Goal: Task Accomplishment & Management: Manage account settings

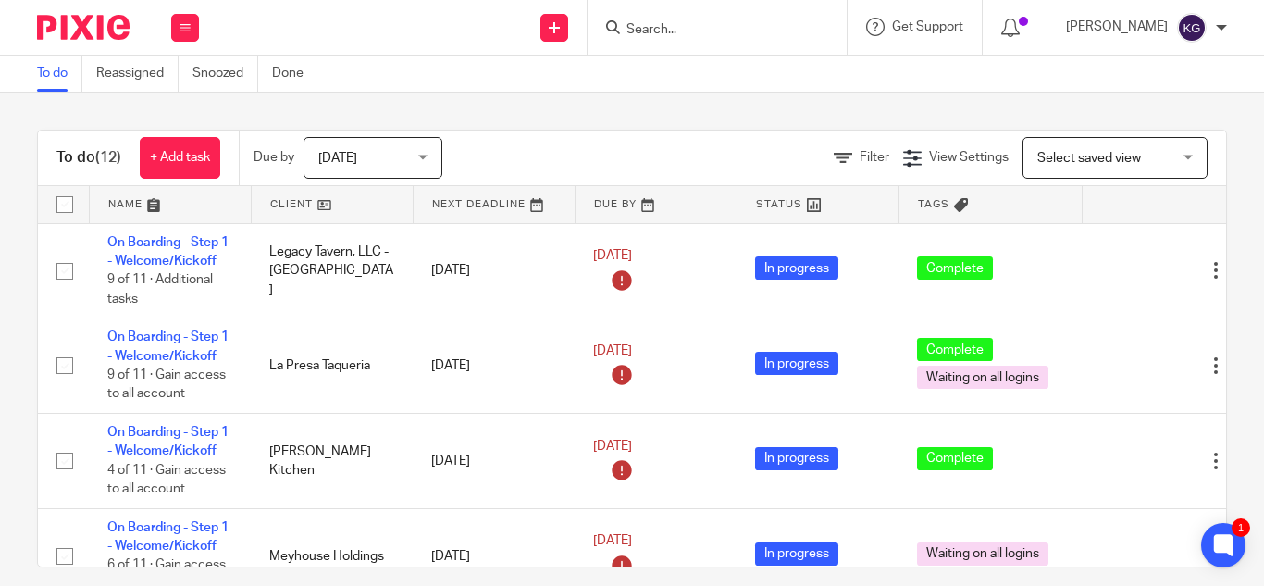
click at [699, 26] on input "Search" at bounding box center [708, 30] width 167 height 17
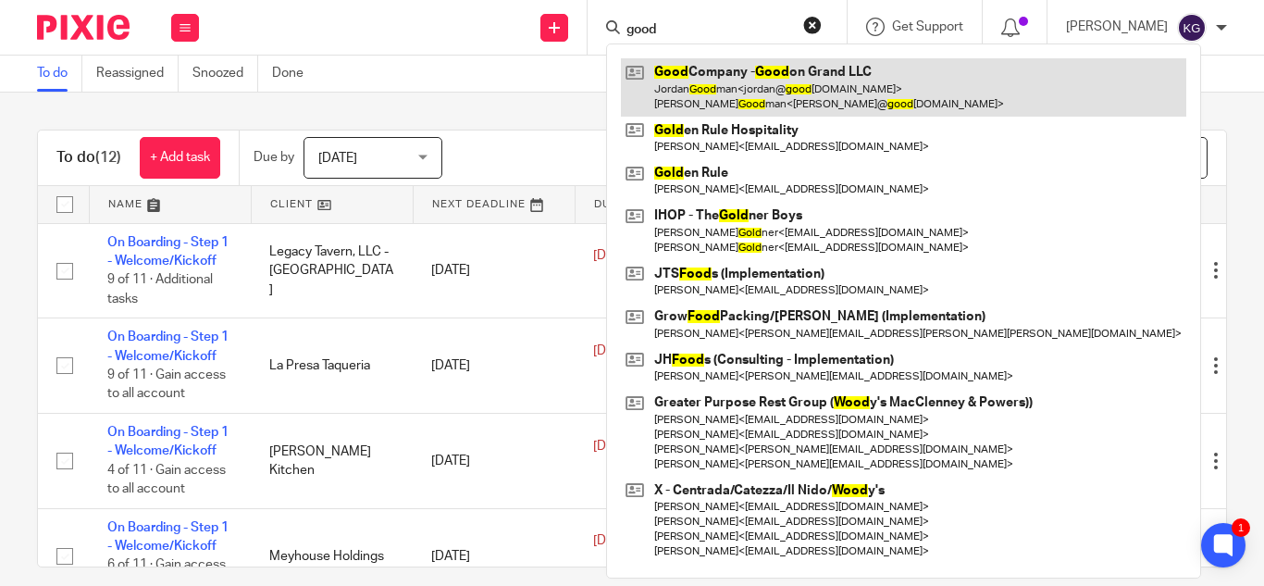
type input "good"
click at [727, 94] on link at bounding box center [904, 86] width 566 height 57
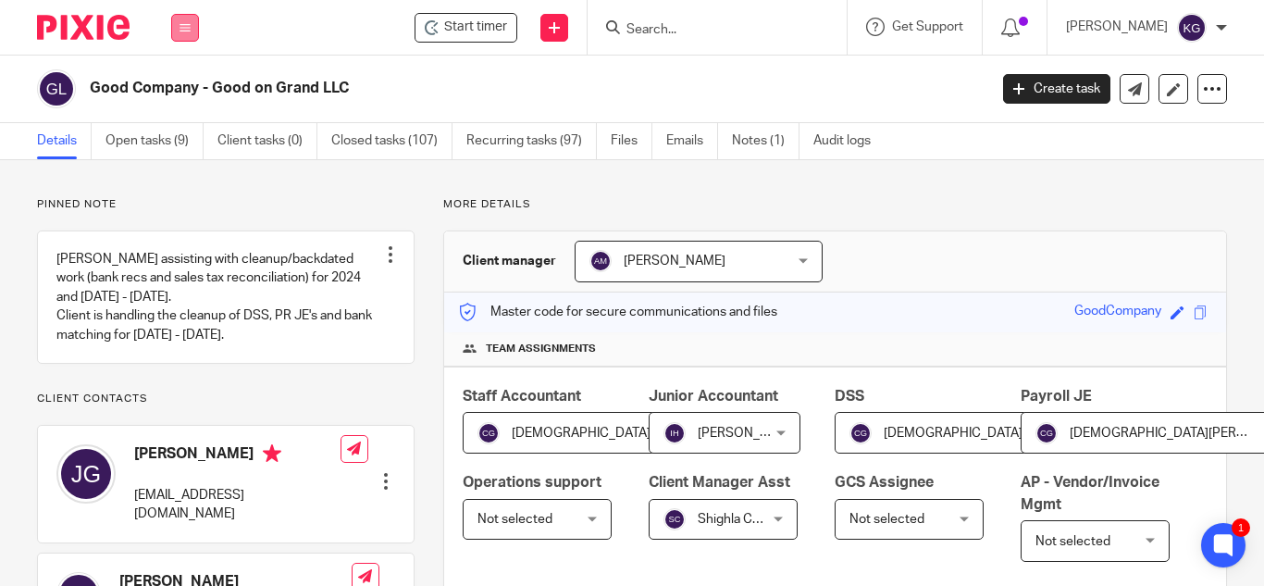
click at [188, 32] on icon at bounding box center [185, 27] width 11 height 11
click at [176, 85] on link "Work" at bounding box center [175, 86] width 30 height 13
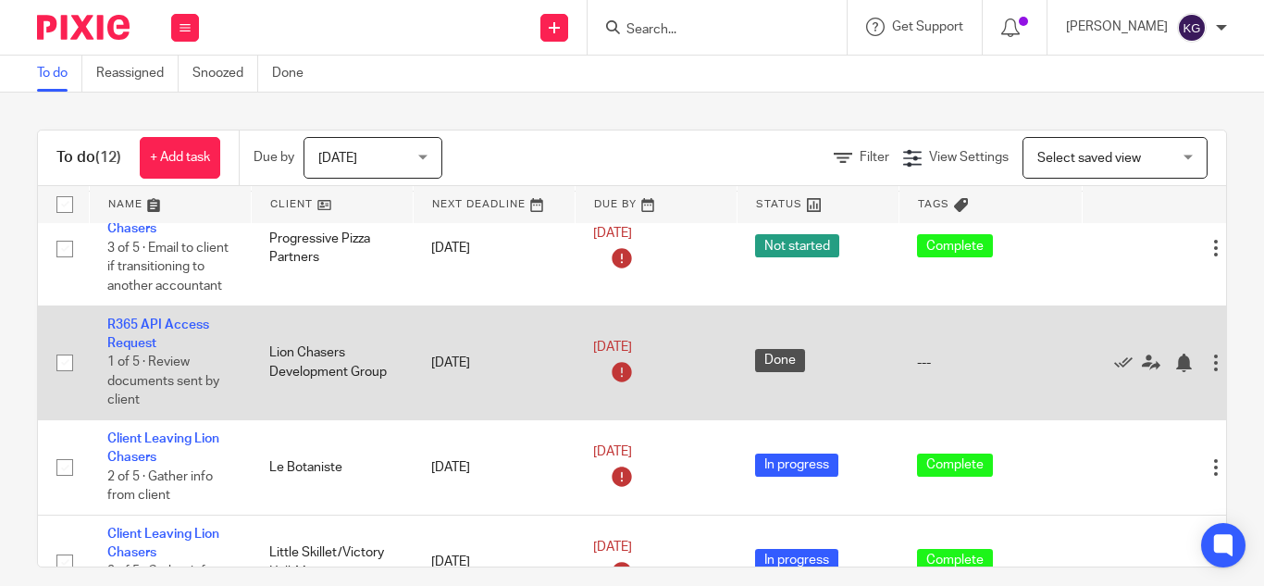
scroll to position [871, 0]
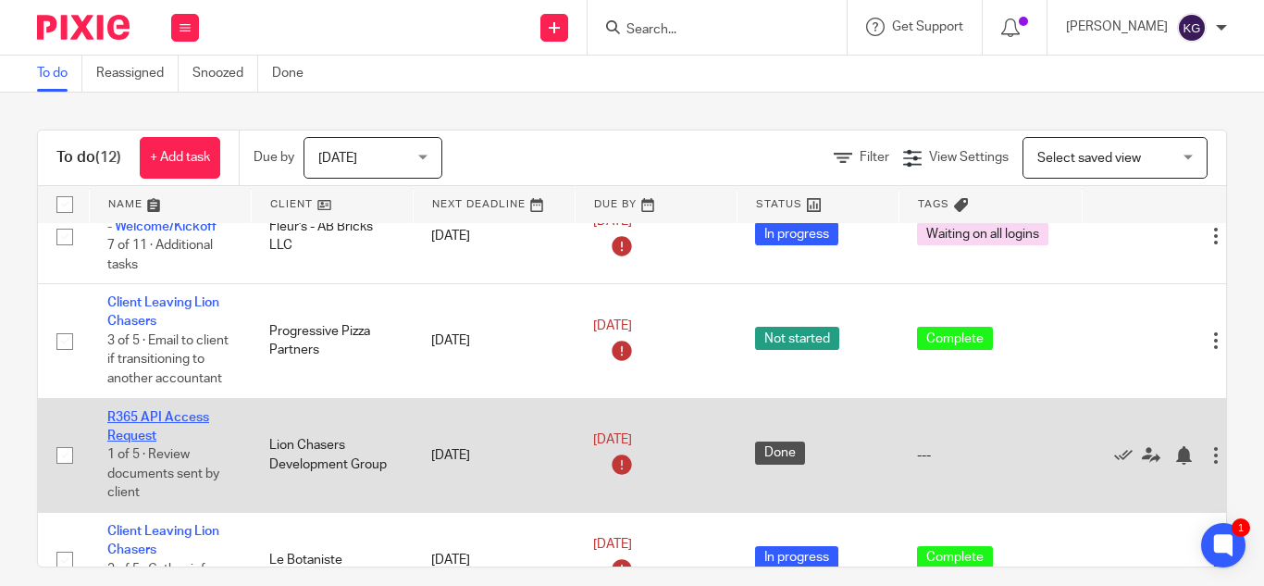
click at [152, 411] on link "R365 API Access Request" at bounding box center [158, 426] width 102 height 31
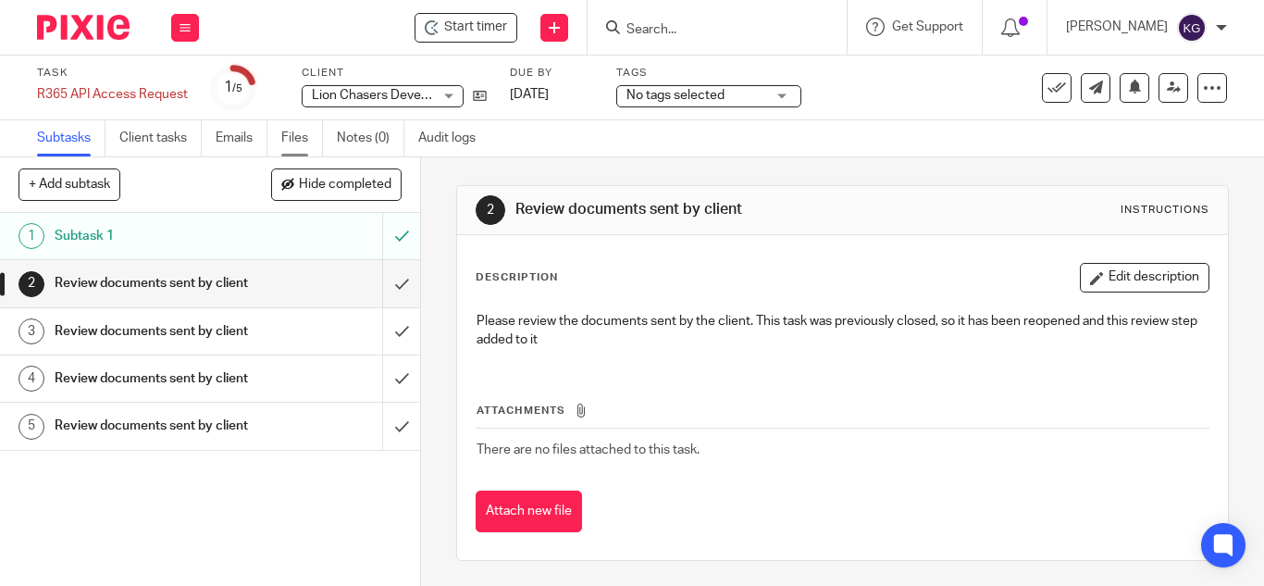
click at [305, 141] on link "Files" at bounding box center [302, 138] width 42 height 36
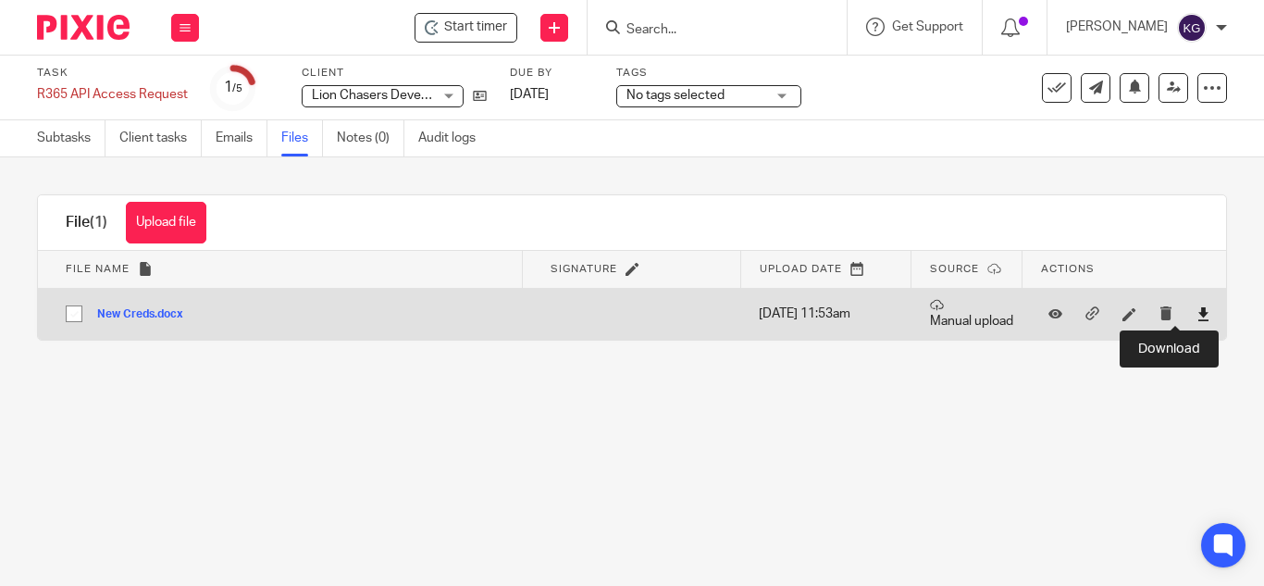
click at [1197, 312] on icon at bounding box center [1204, 314] width 14 height 14
click at [1160, 310] on icon "submit" at bounding box center [1167, 313] width 14 height 14
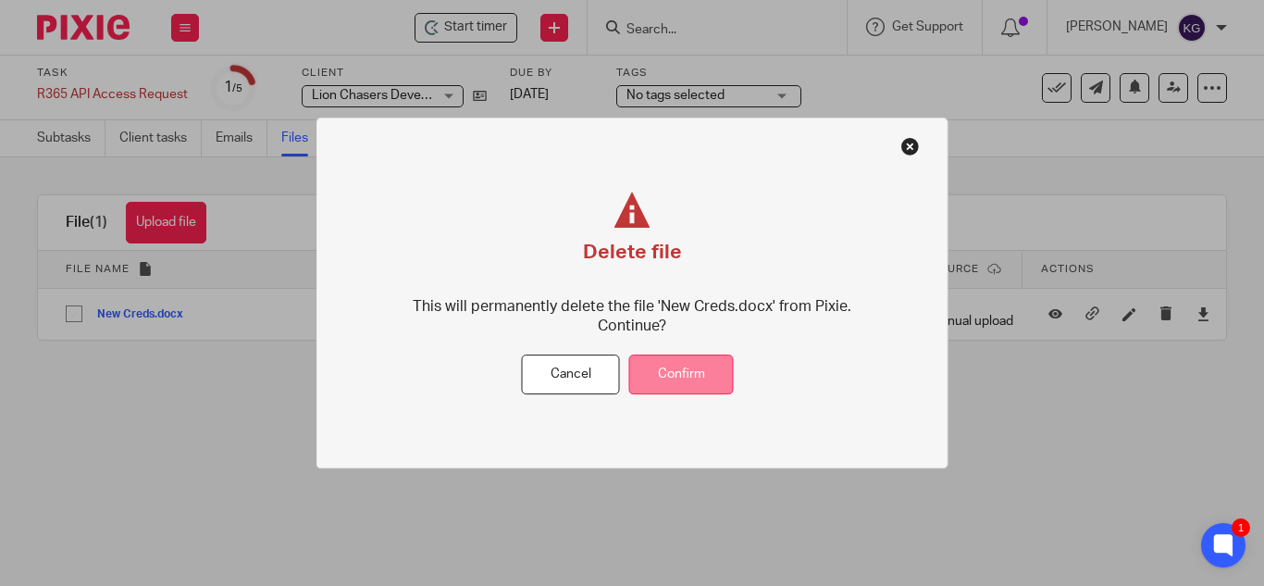
click at [675, 363] on button "Confirm" at bounding box center [681, 375] width 105 height 40
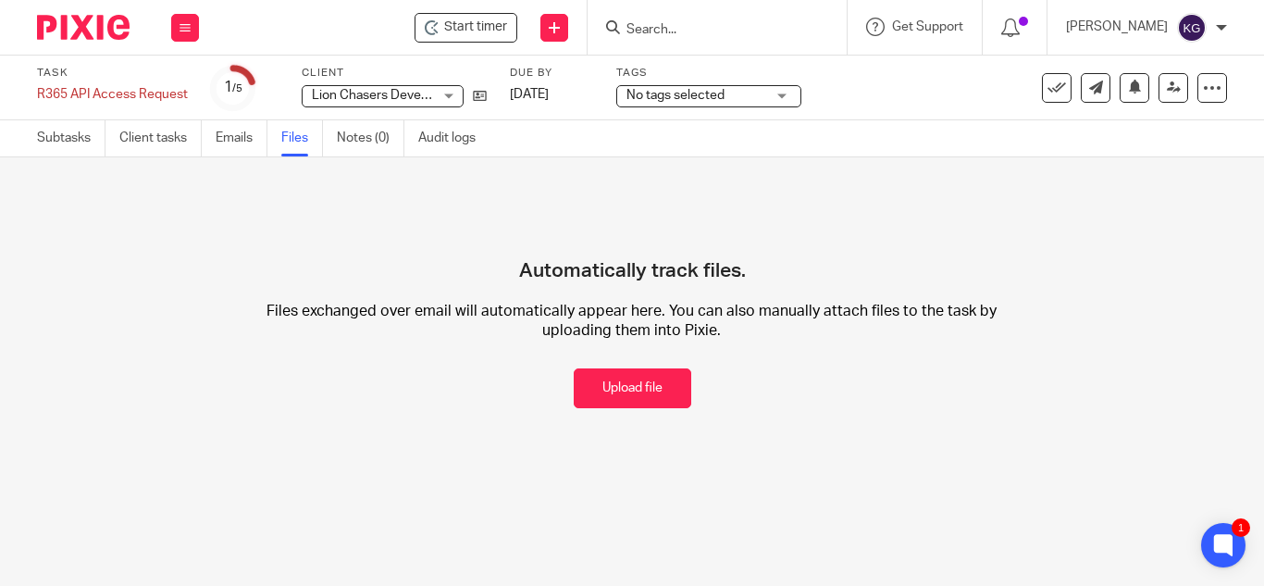
click at [701, 23] on input "Search" at bounding box center [708, 30] width 167 height 17
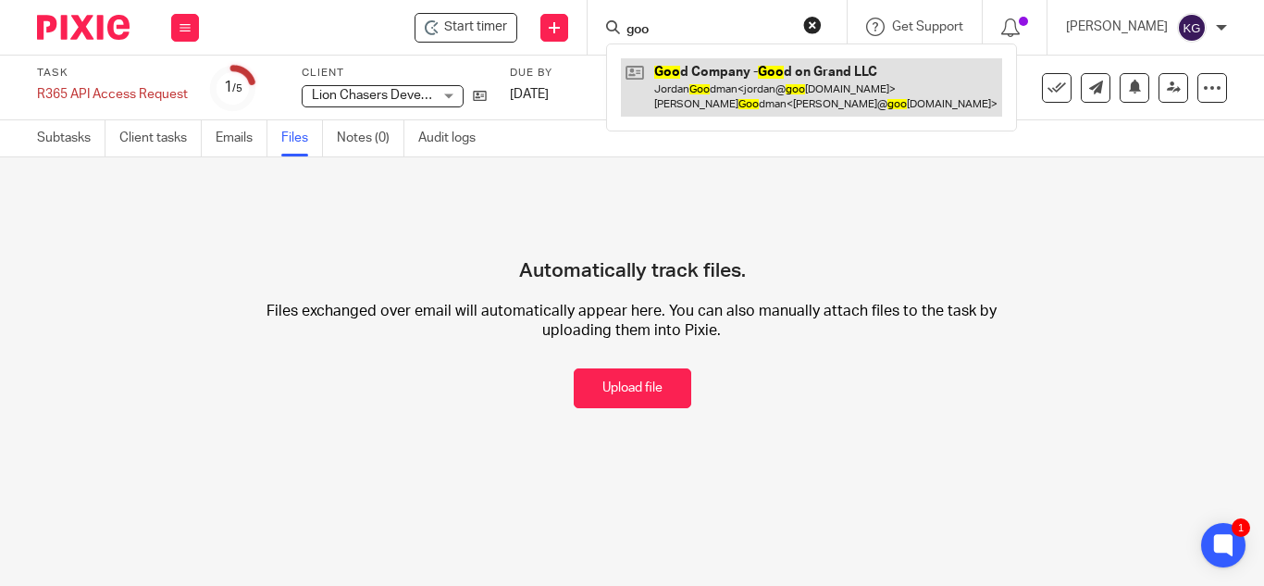
type input "goo"
click at [731, 93] on link at bounding box center [811, 86] width 381 height 57
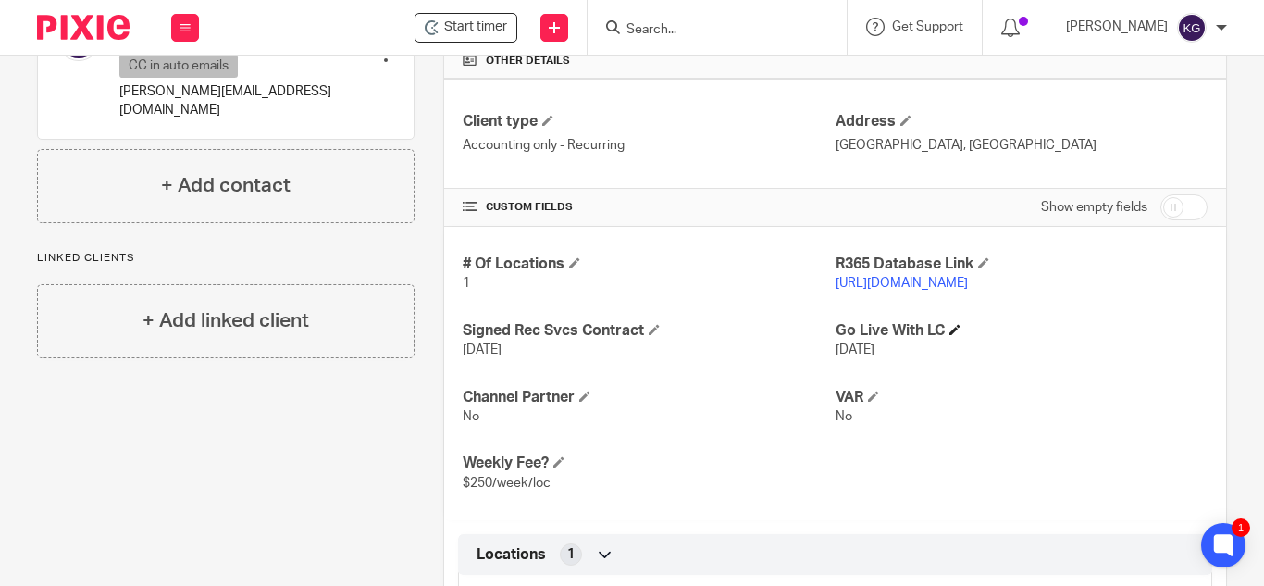
scroll to position [648, 0]
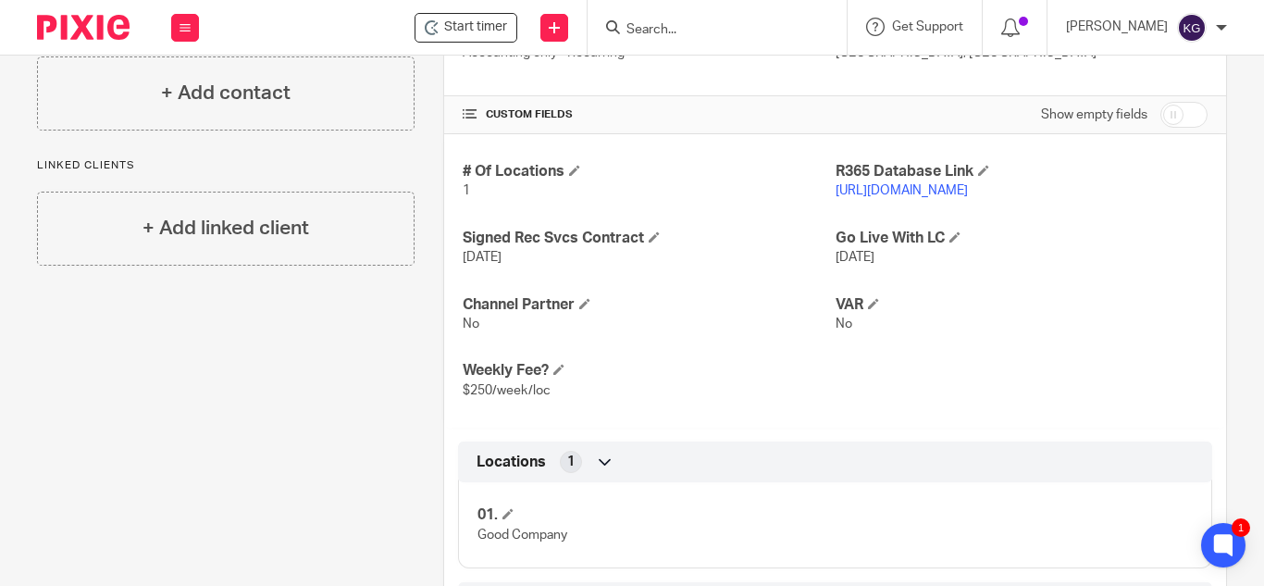
click at [918, 197] on link "https://goodcompany.restaurant365.com" at bounding box center [902, 190] width 132 height 13
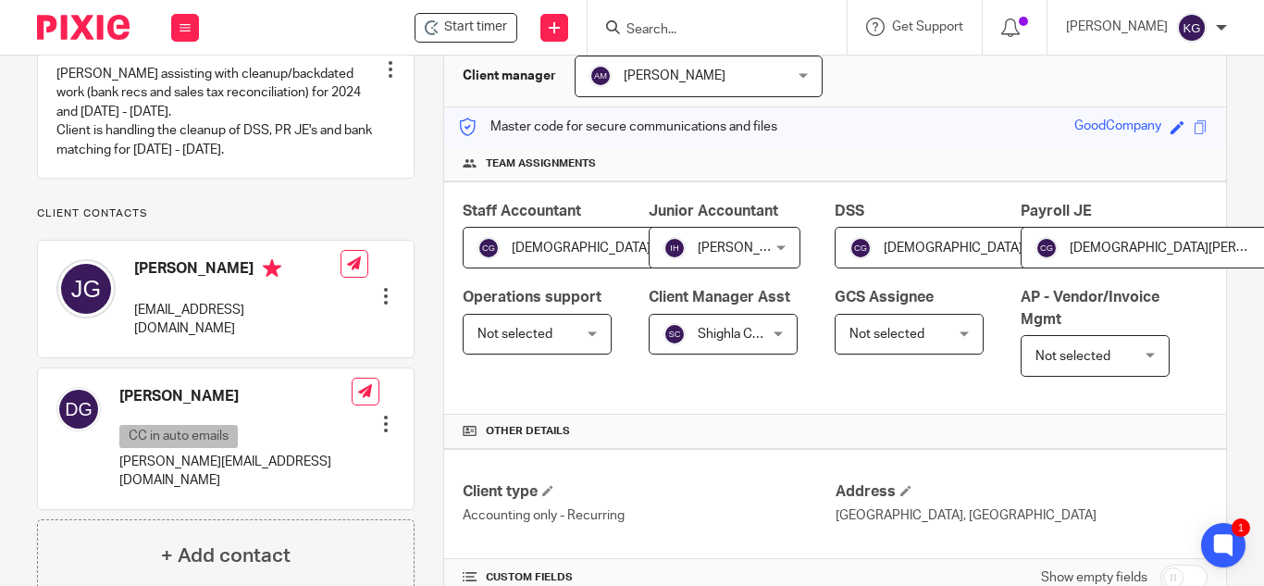
click at [679, 34] on input "Search" at bounding box center [708, 30] width 167 height 17
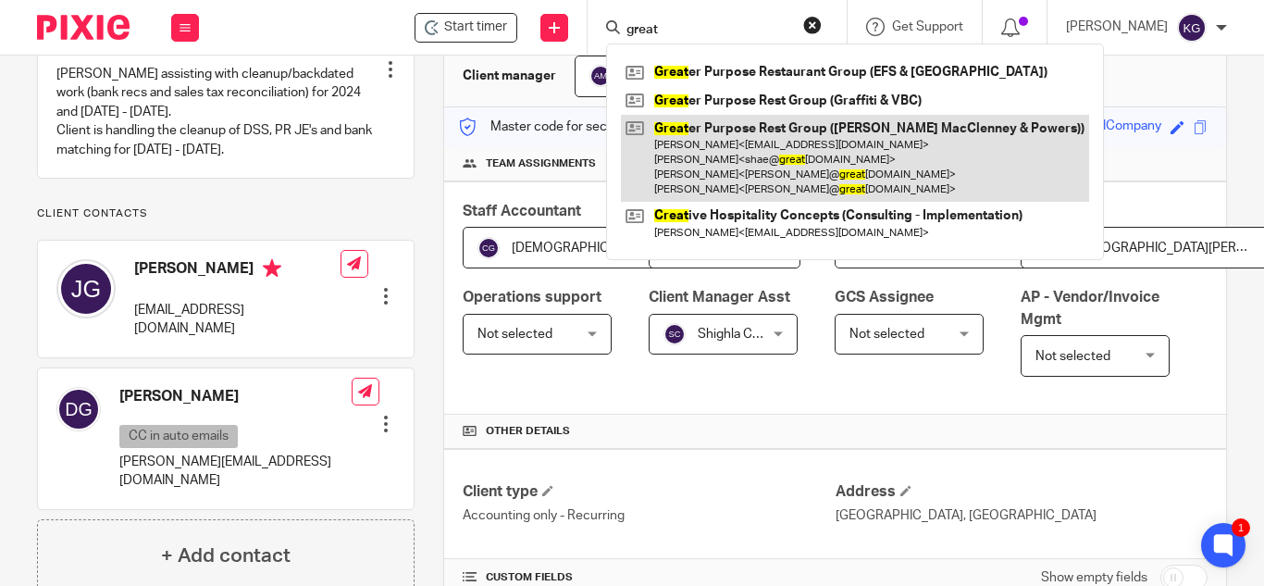
type input "great"
click at [720, 165] on link at bounding box center [855, 159] width 468 height 88
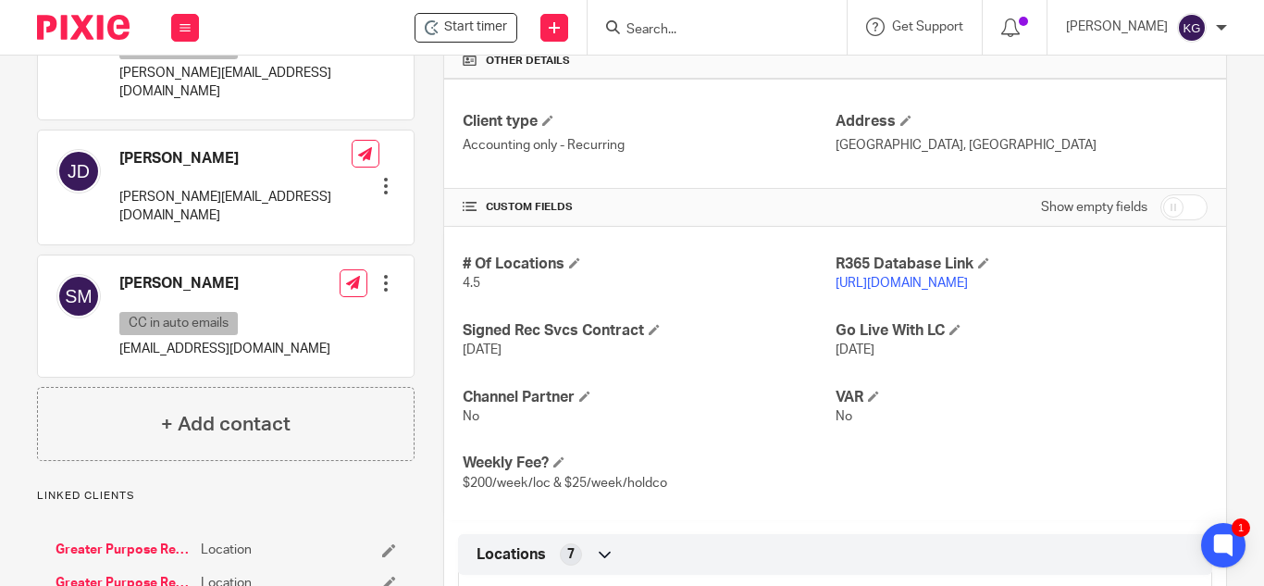
scroll to position [648, 0]
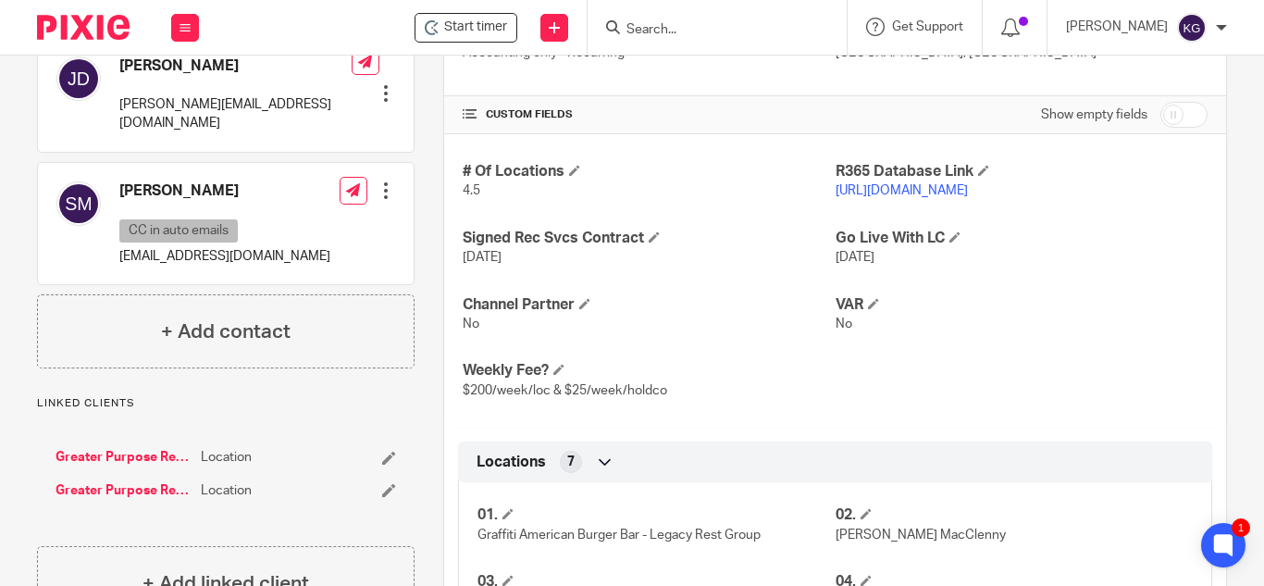
click at [913, 197] on link "https://gprg.restaurant365.com" at bounding box center [902, 190] width 132 height 13
click at [662, 27] on input "Search" at bounding box center [708, 30] width 167 height 17
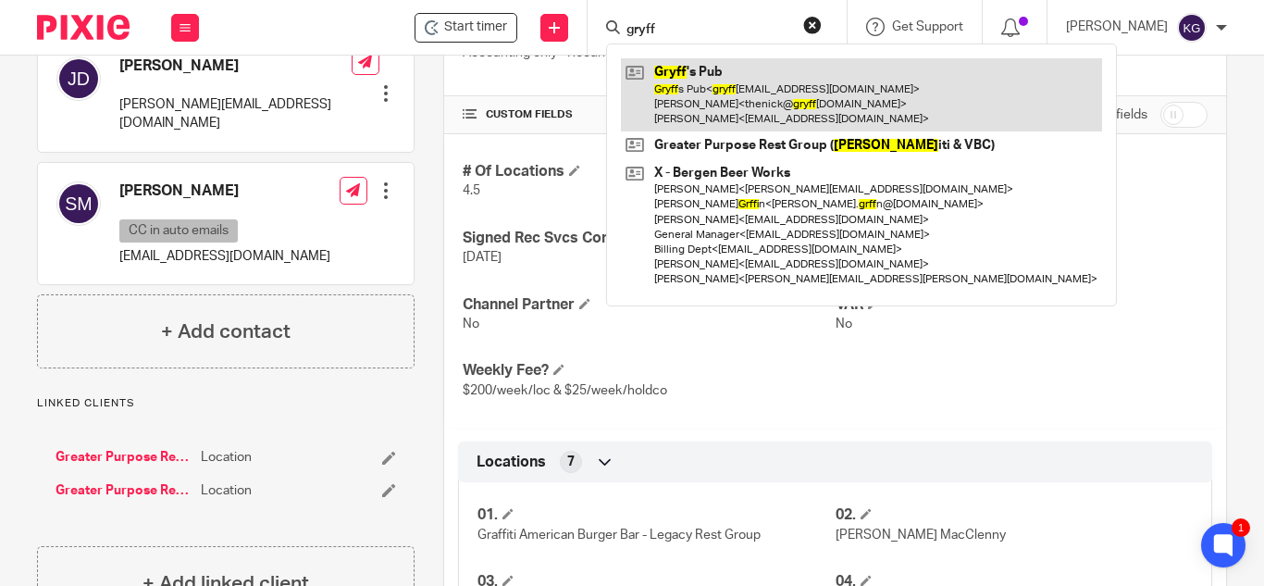
type input "gryff"
click at [769, 85] on link at bounding box center [861, 94] width 481 height 73
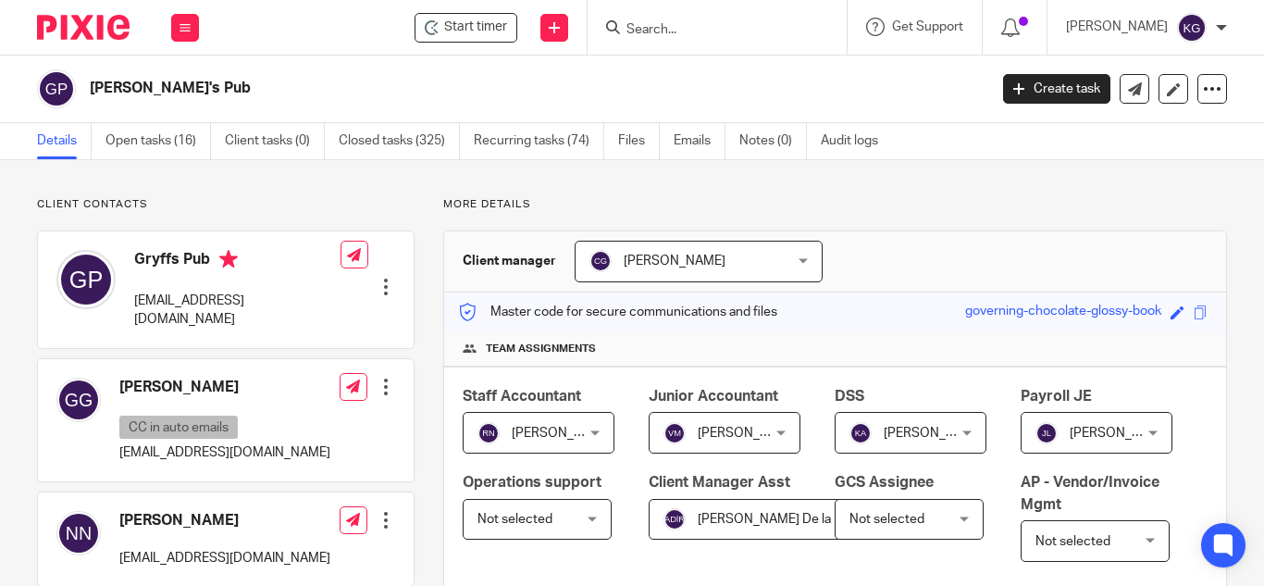
scroll to position [555, 0]
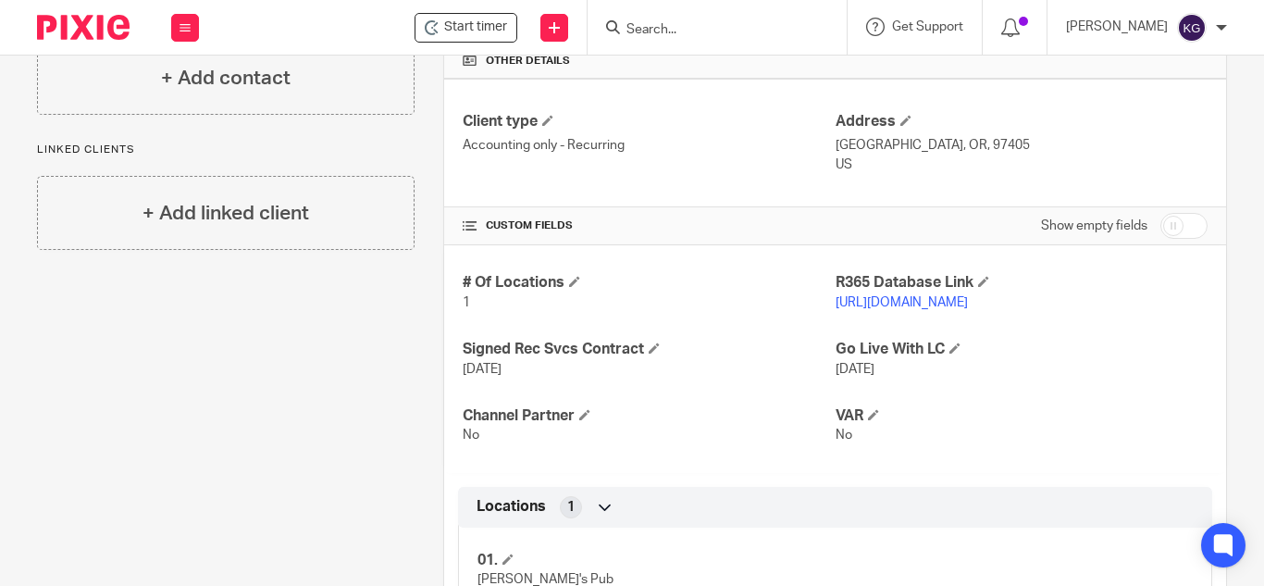
click at [885, 312] on p "[URL][DOMAIN_NAME]" at bounding box center [1022, 302] width 372 height 19
click at [885, 309] on link "[URL][DOMAIN_NAME]" at bounding box center [902, 302] width 132 height 13
click at [787, 28] on input "Search" at bounding box center [708, 30] width 167 height 17
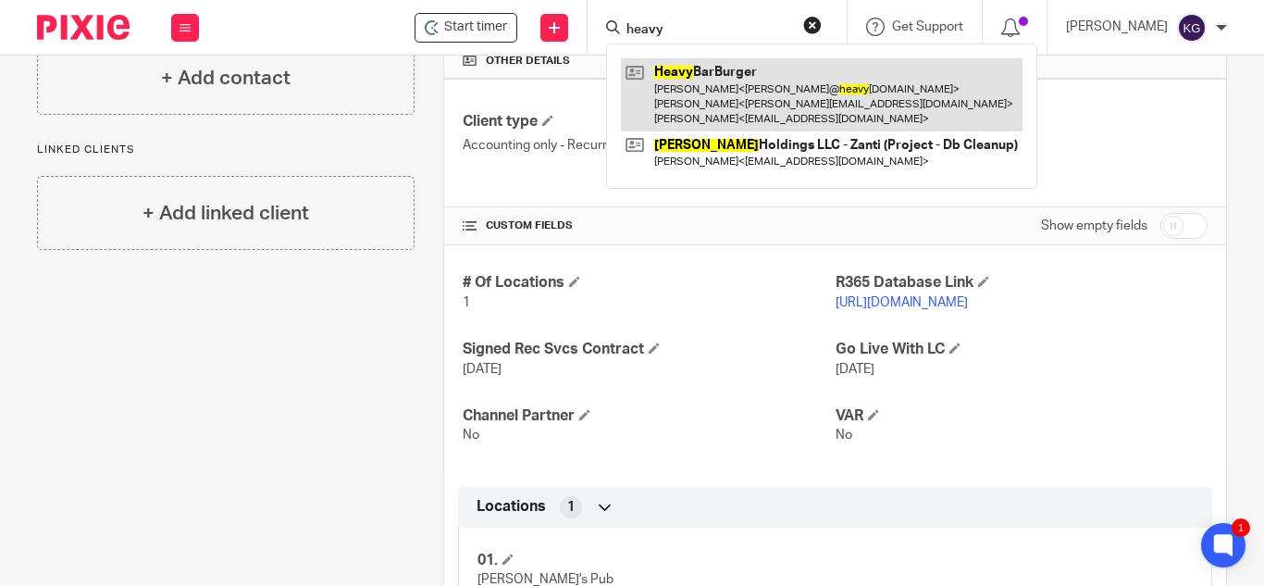
type input "heavy"
click at [772, 93] on link at bounding box center [822, 94] width 402 height 73
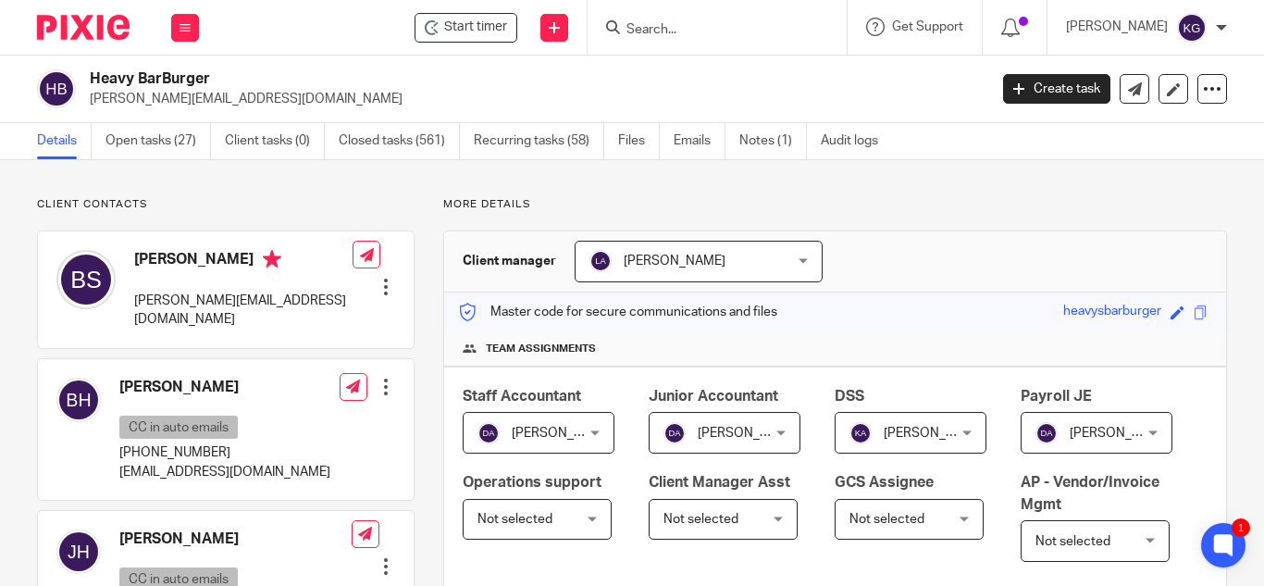
scroll to position [463, 0]
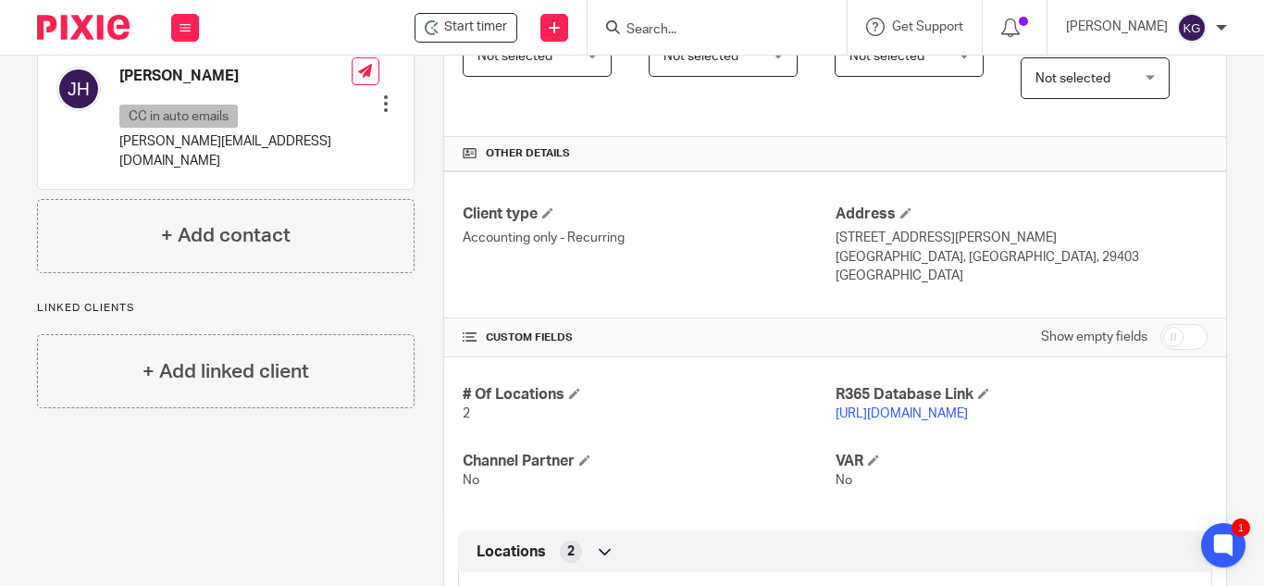
click at [935, 420] on link "https://heavysbarburger.restaurant365.com/" at bounding box center [902, 413] width 132 height 13
click at [698, 27] on input "Search" at bounding box center [708, 30] width 167 height 17
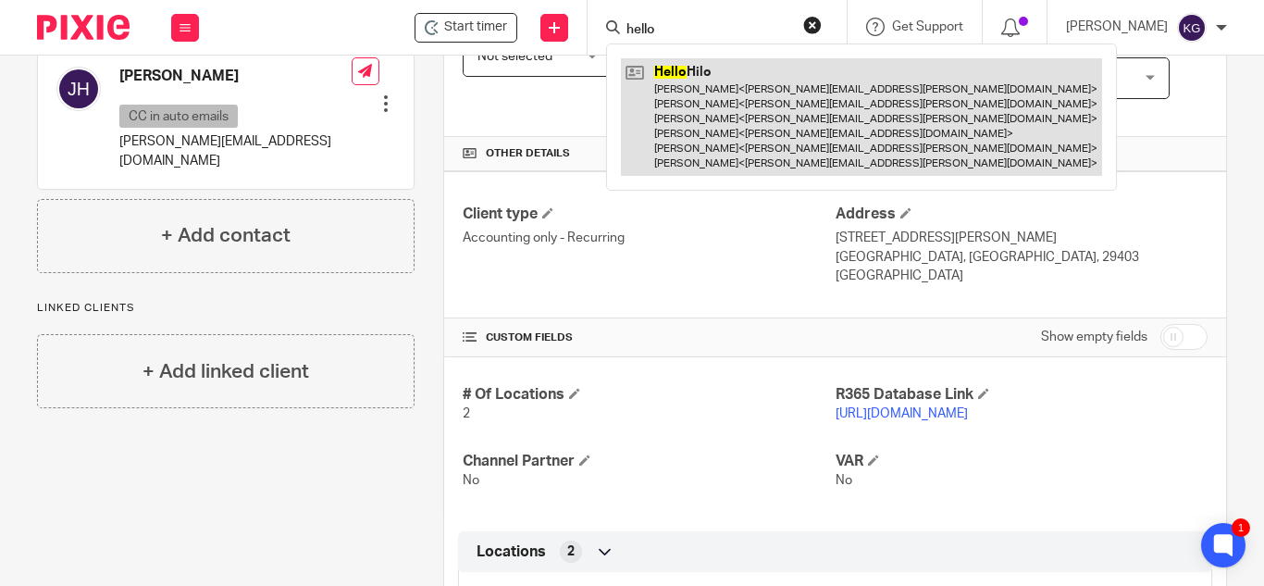
type input "hello"
click at [732, 70] on link at bounding box center [861, 117] width 481 height 118
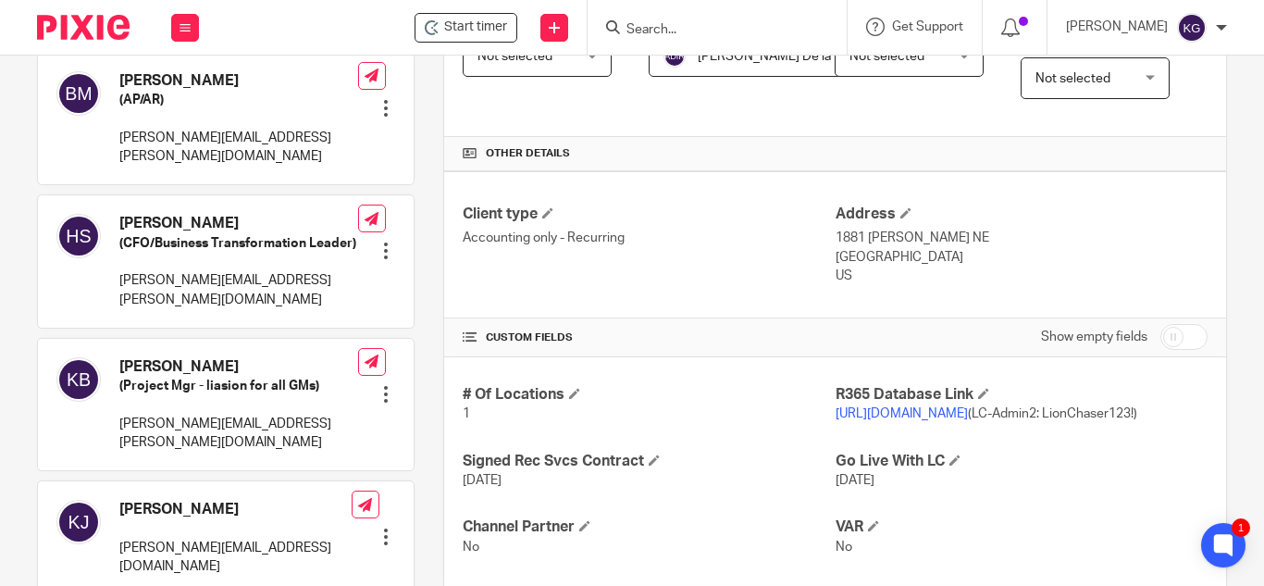
scroll to position [555, 0]
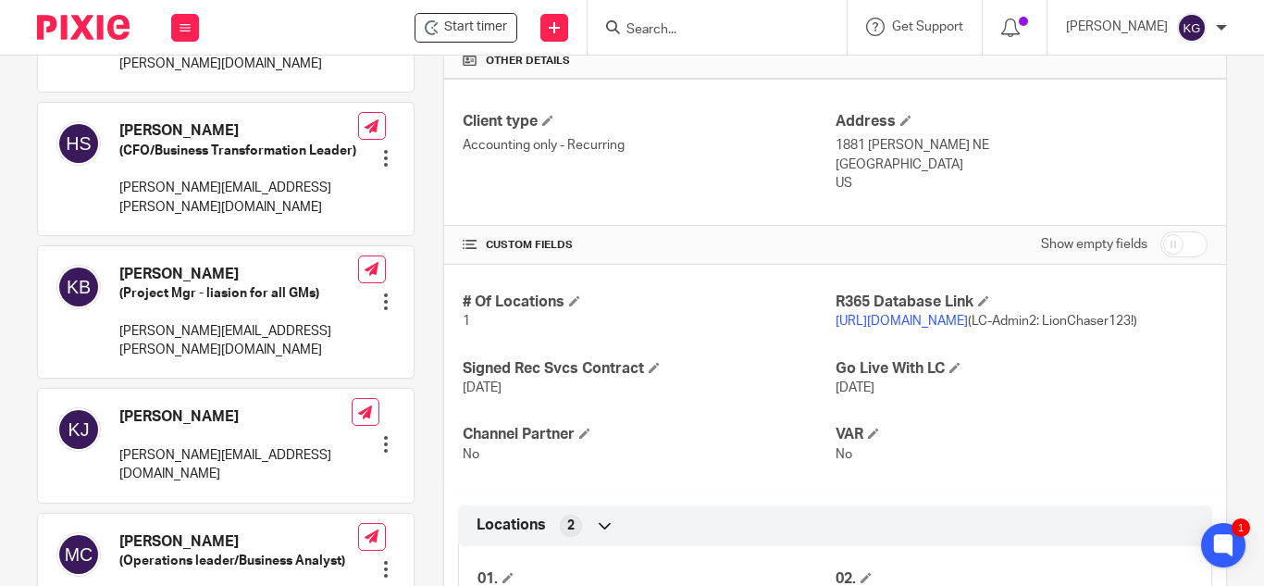
click at [968, 328] on link "[URL][DOMAIN_NAME]" at bounding box center [902, 321] width 132 height 13
drag, startPoint x: 733, startPoint y: 33, endPoint x: 744, endPoint y: 17, distance: 20.0
click at [731, 32] on input "Search" at bounding box center [708, 30] width 167 height 17
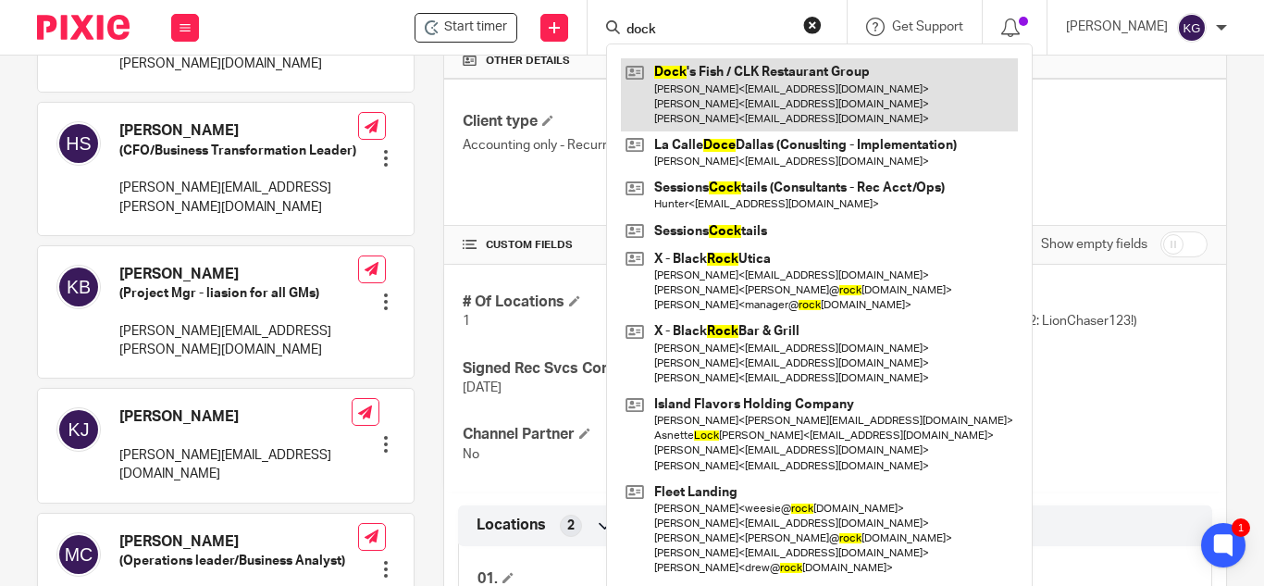
type input "dock"
click at [730, 108] on link at bounding box center [819, 94] width 397 height 73
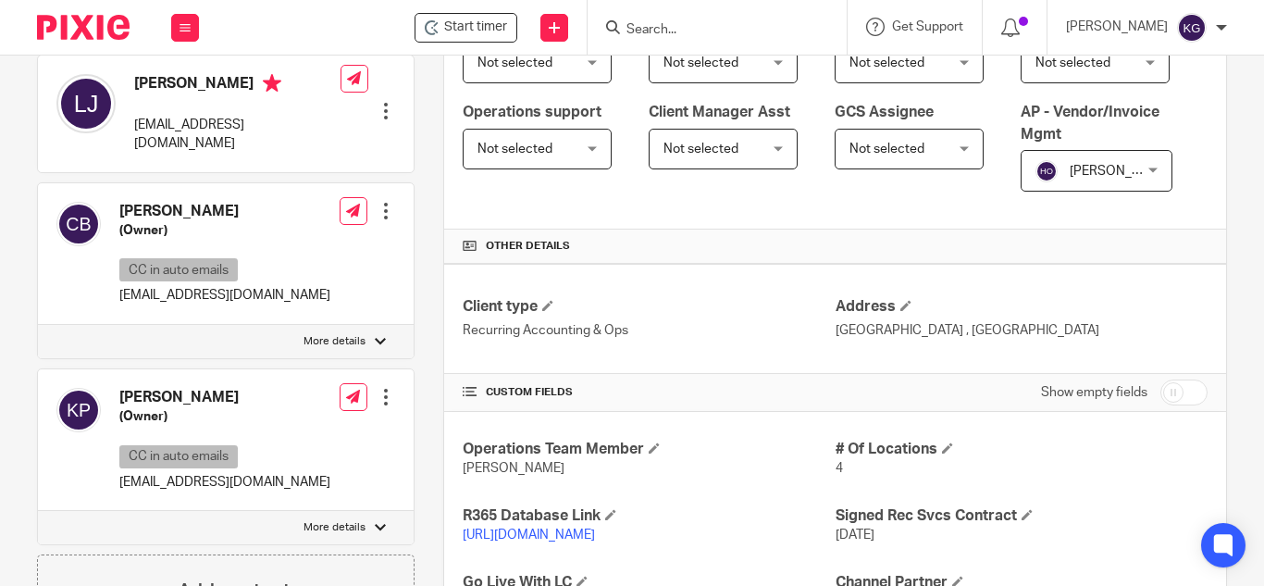
scroll to position [648, 0]
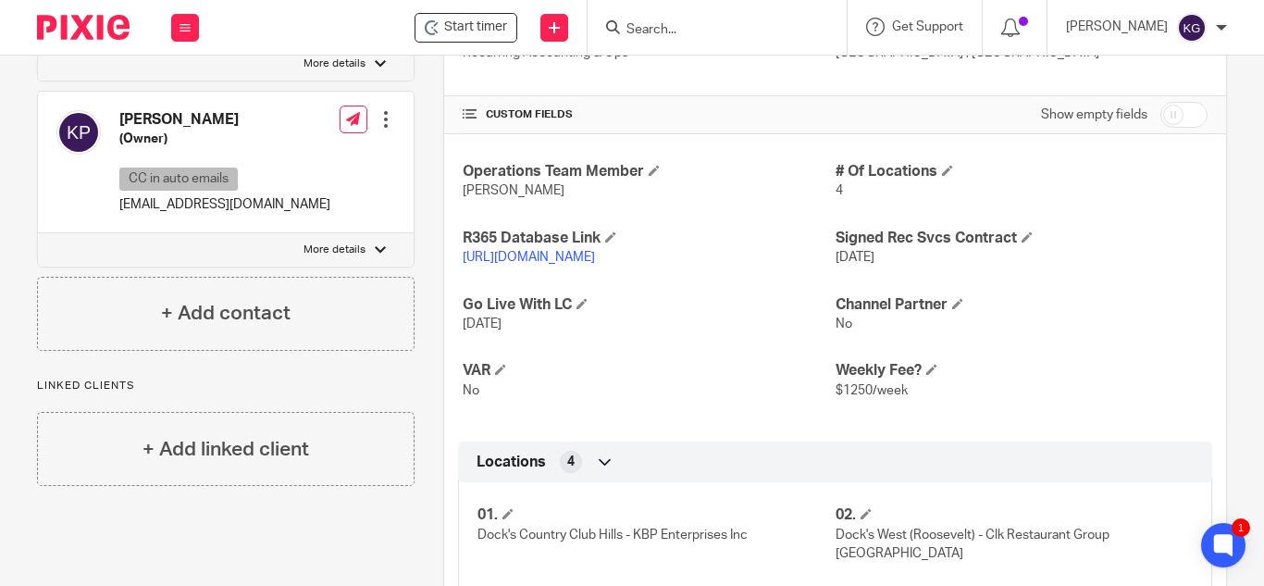
click at [559, 264] on link "[URL][DOMAIN_NAME]" at bounding box center [529, 257] width 132 height 13
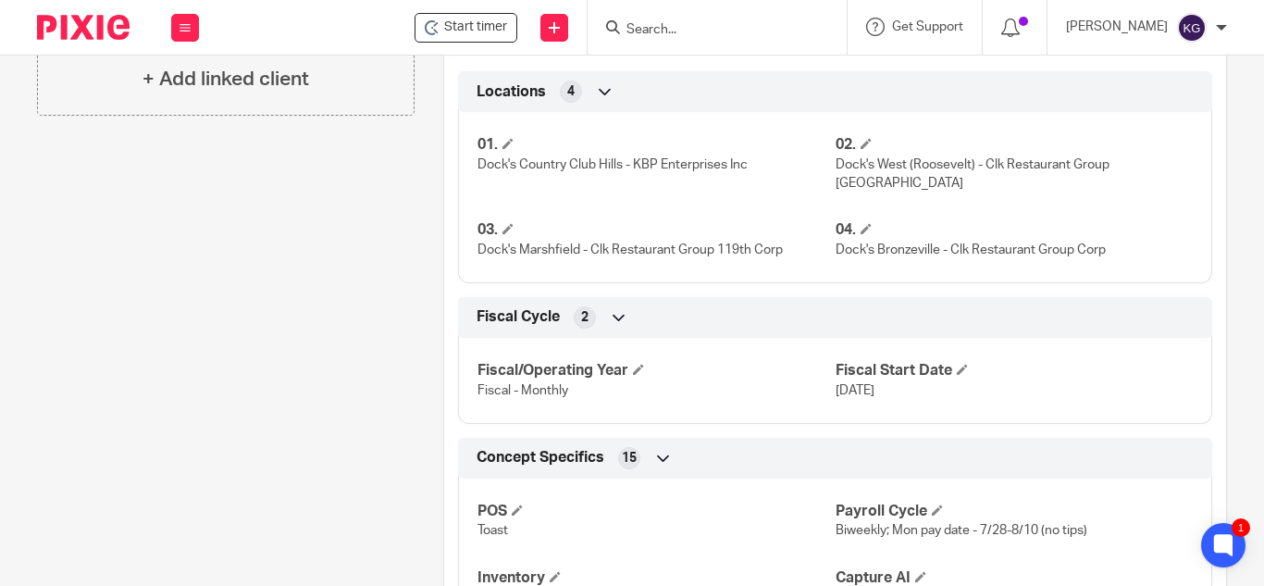
click at [1156, 193] on p "Dock's West (Roosevelt) - Clk Restaurant Group [GEOGRAPHIC_DATA]" at bounding box center [1014, 174] width 357 height 38
click at [707, 28] on input "Search" at bounding box center [708, 30] width 167 height 17
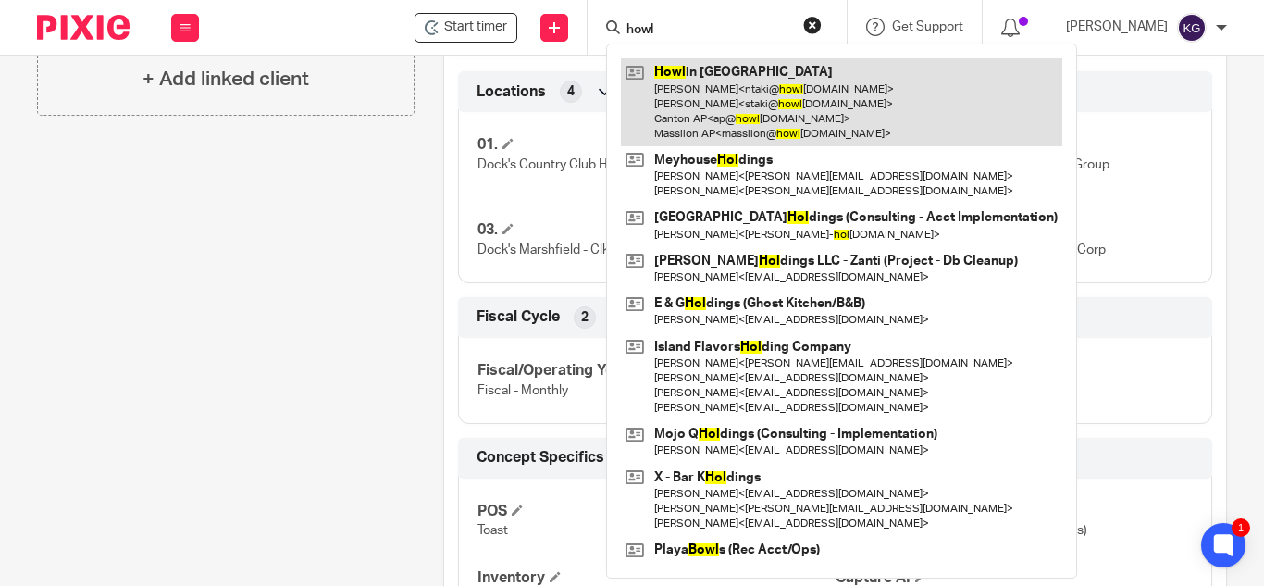
type input "howl"
click at [729, 97] on link at bounding box center [841, 102] width 441 height 88
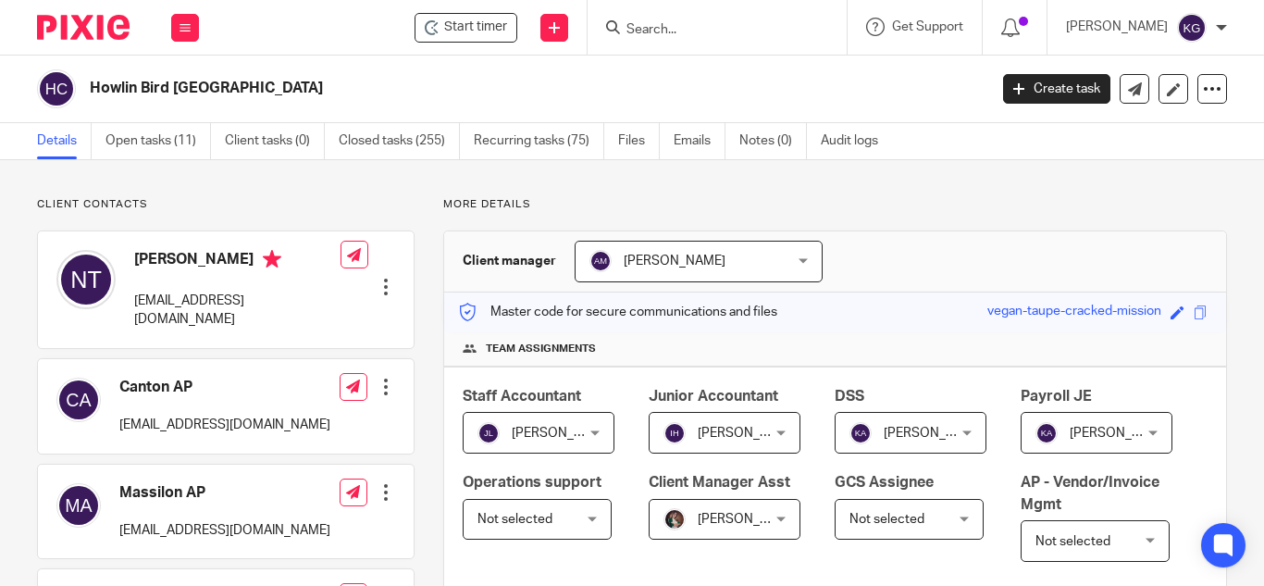
scroll to position [463, 0]
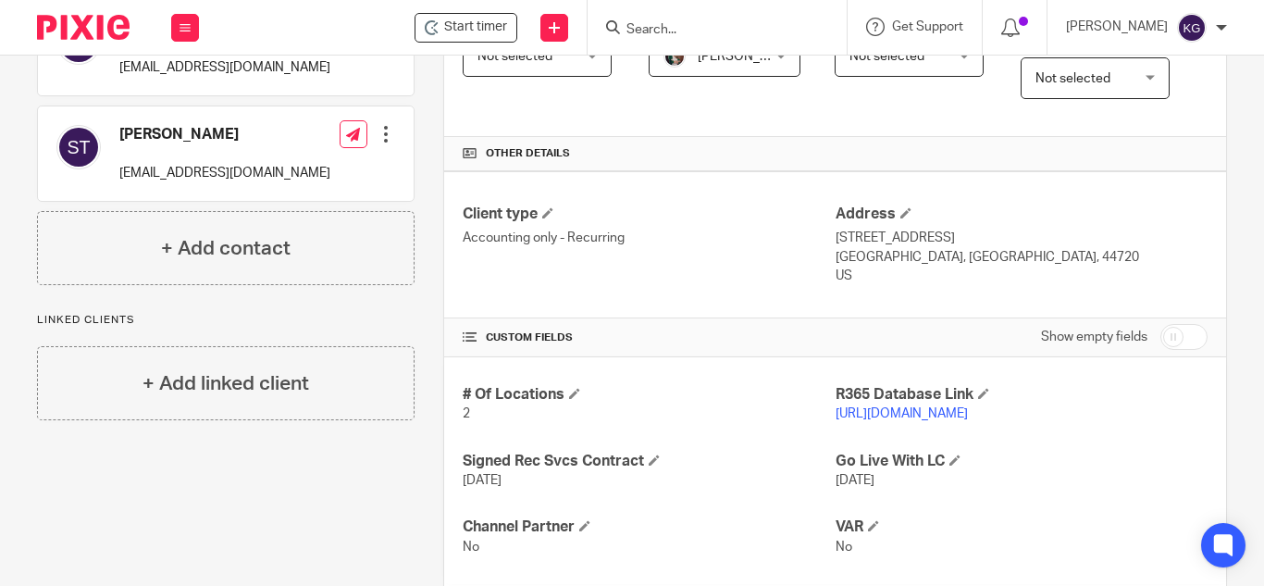
click at [905, 420] on link "[URL][DOMAIN_NAME]" at bounding box center [902, 413] width 132 height 13
click at [700, 26] on input "Search" at bounding box center [708, 30] width 167 height 17
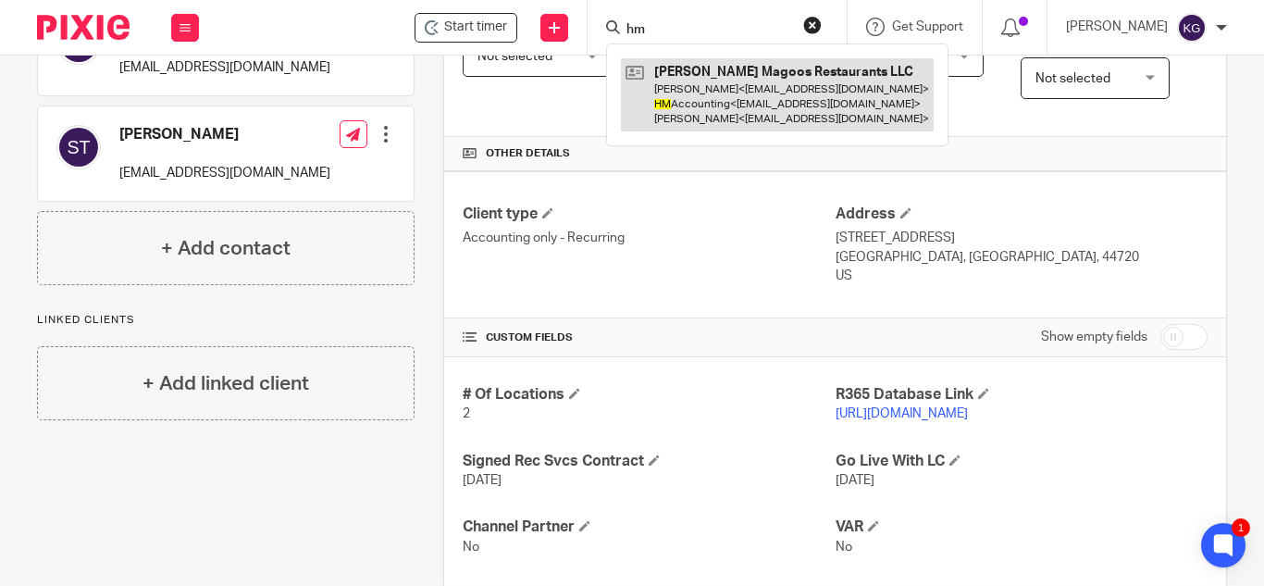
type input "hm"
click at [753, 86] on link at bounding box center [777, 94] width 313 height 73
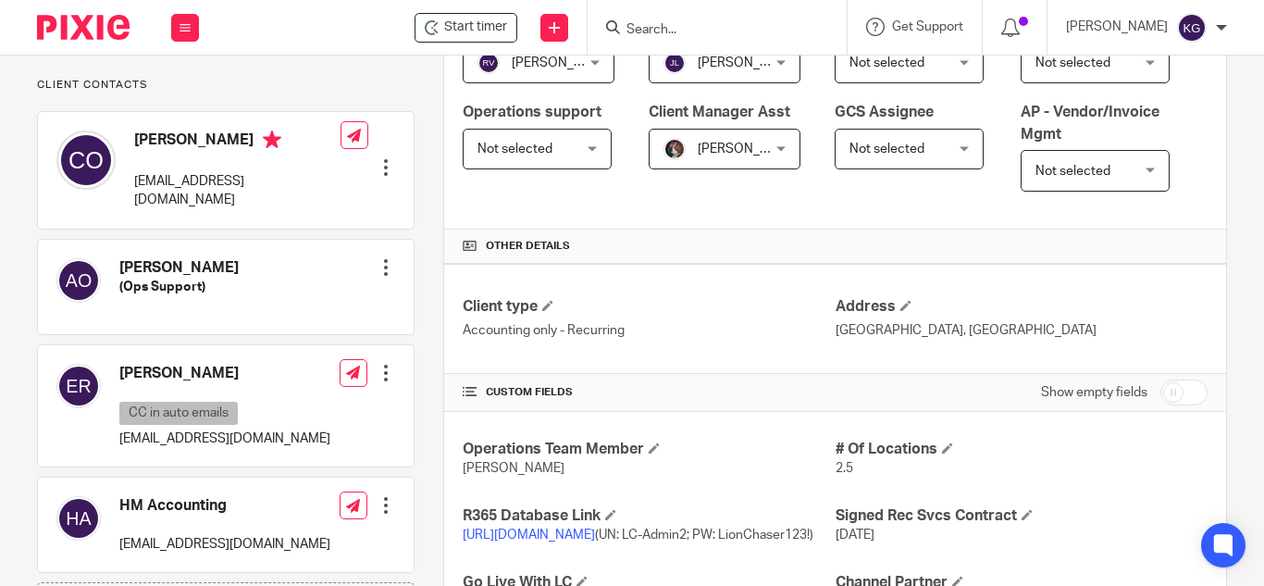
scroll to position [555, 0]
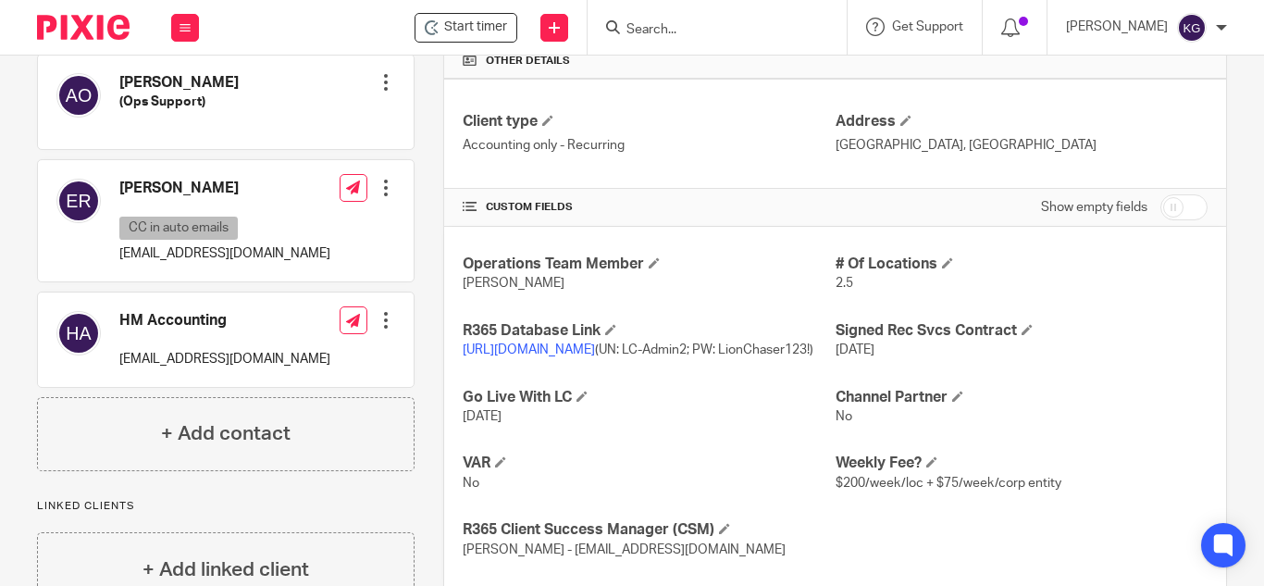
click at [595, 356] on link "https://hueymagoosllc.restaurant365.com/" at bounding box center [529, 349] width 132 height 13
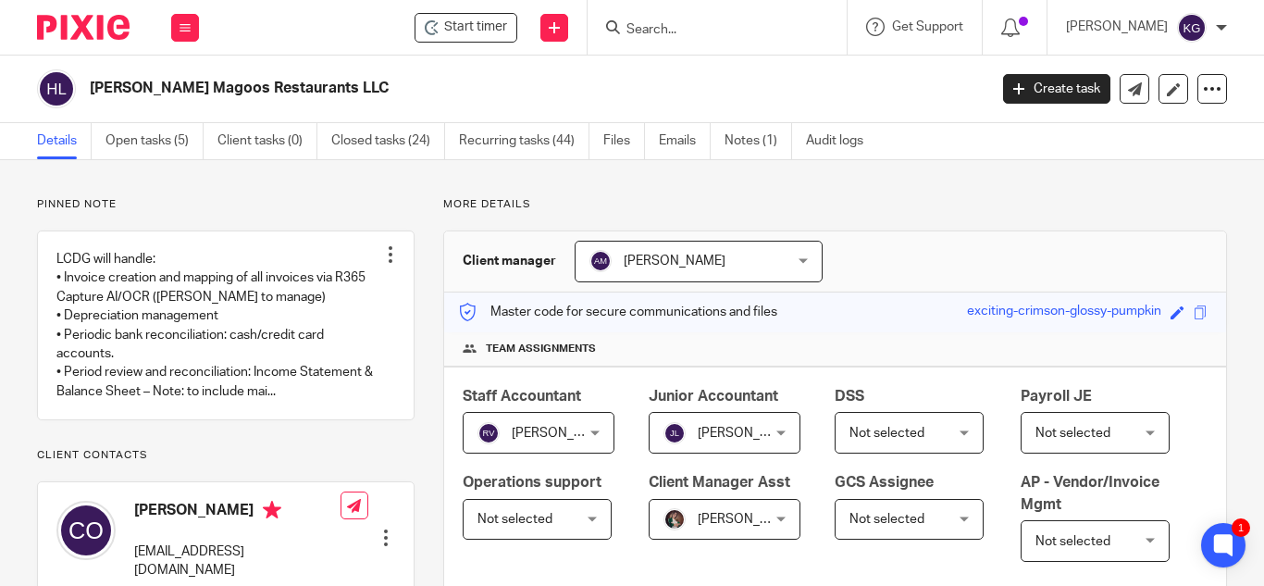
scroll to position [278, 0]
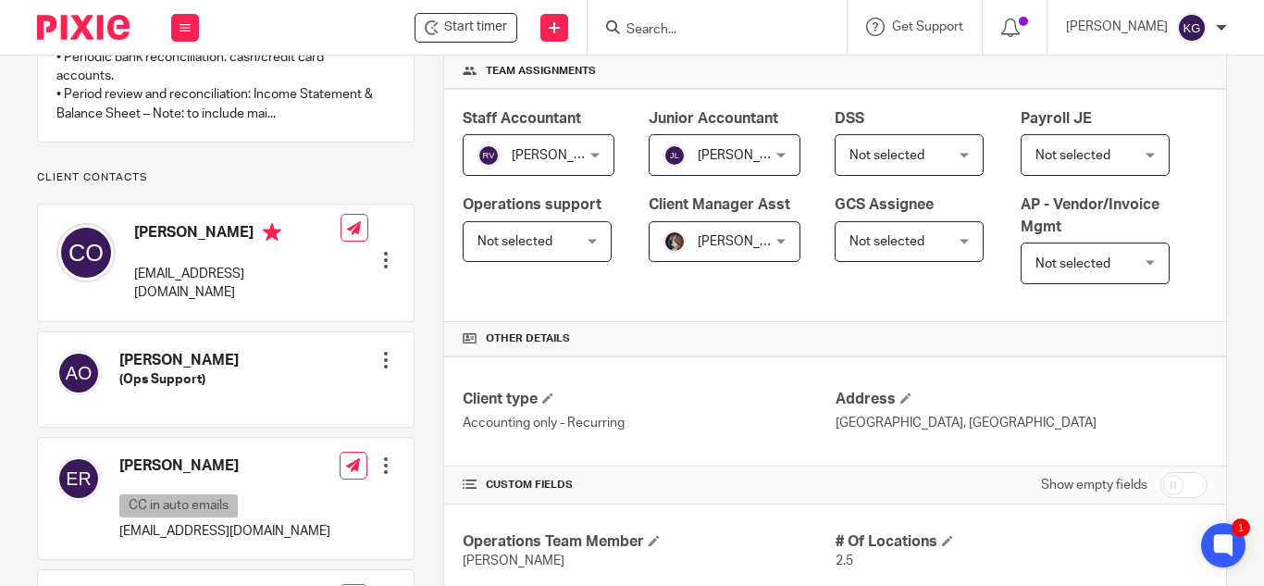
click at [708, 32] on input "Search" at bounding box center [708, 30] width 167 height 17
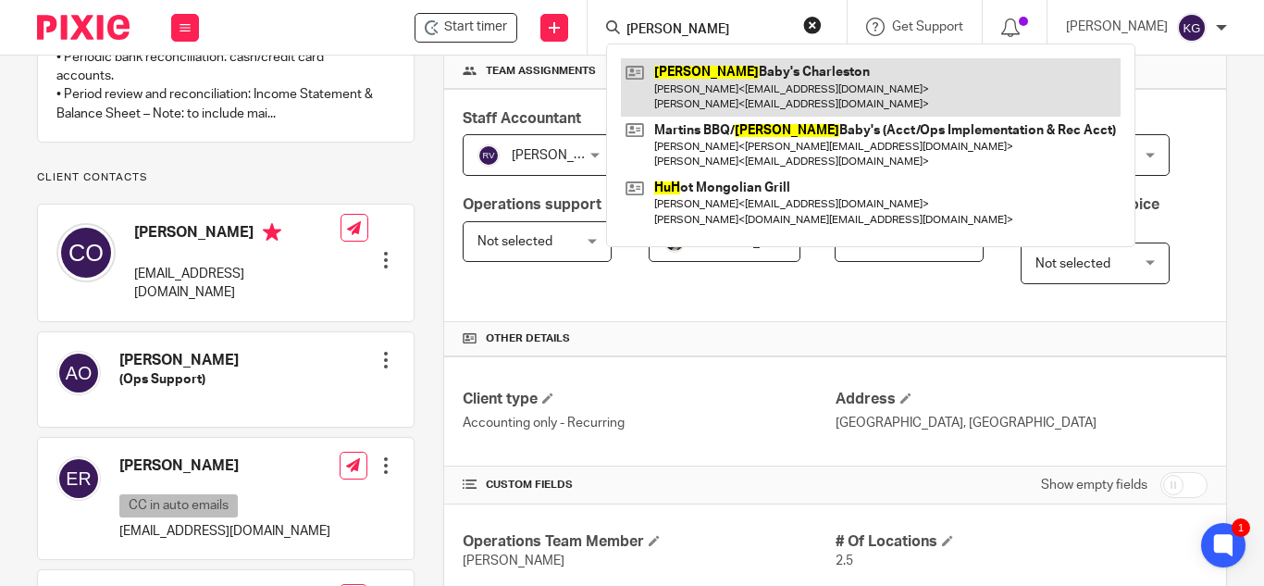
type input "hugh"
click at [742, 83] on link at bounding box center [871, 86] width 500 height 57
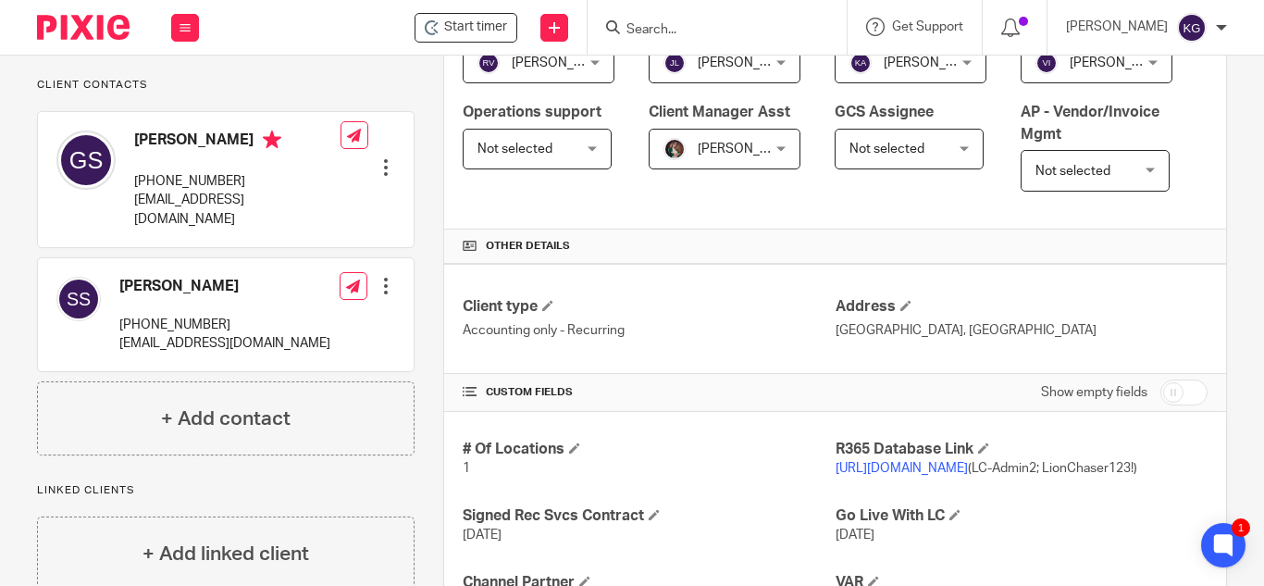
scroll to position [463, 0]
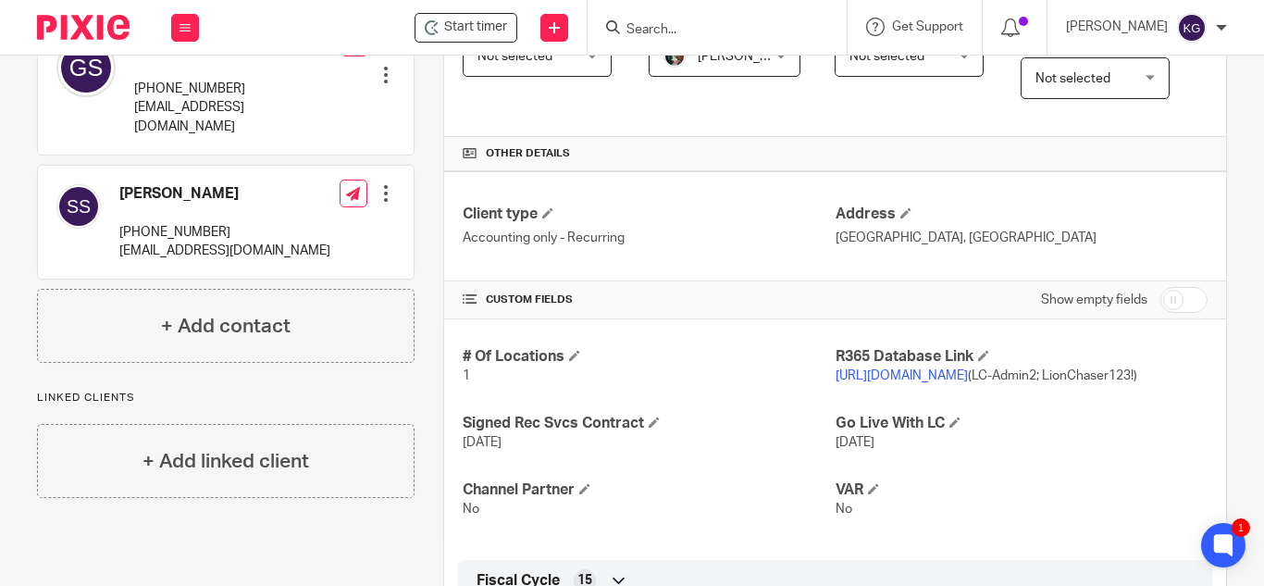
click at [965, 382] on link "[URL][DOMAIN_NAME]" at bounding box center [902, 375] width 132 height 13
click at [717, 31] on input "Search" at bounding box center [708, 30] width 167 height 17
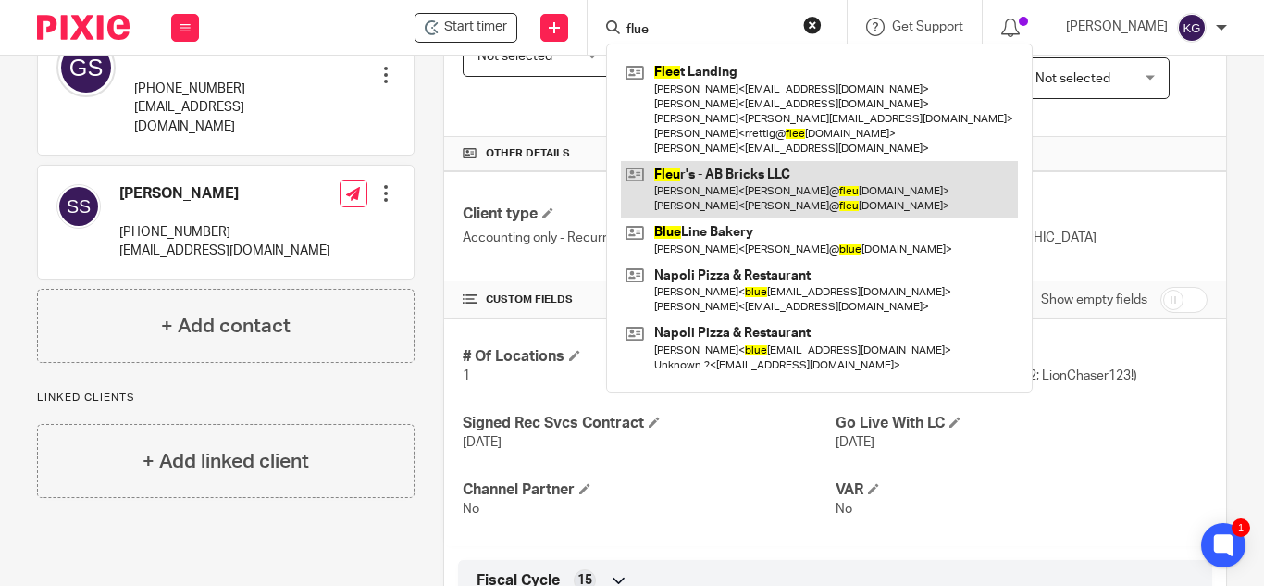
type input "flue"
click at [786, 199] on link at bounding box center [819, 189] width 397 height 57
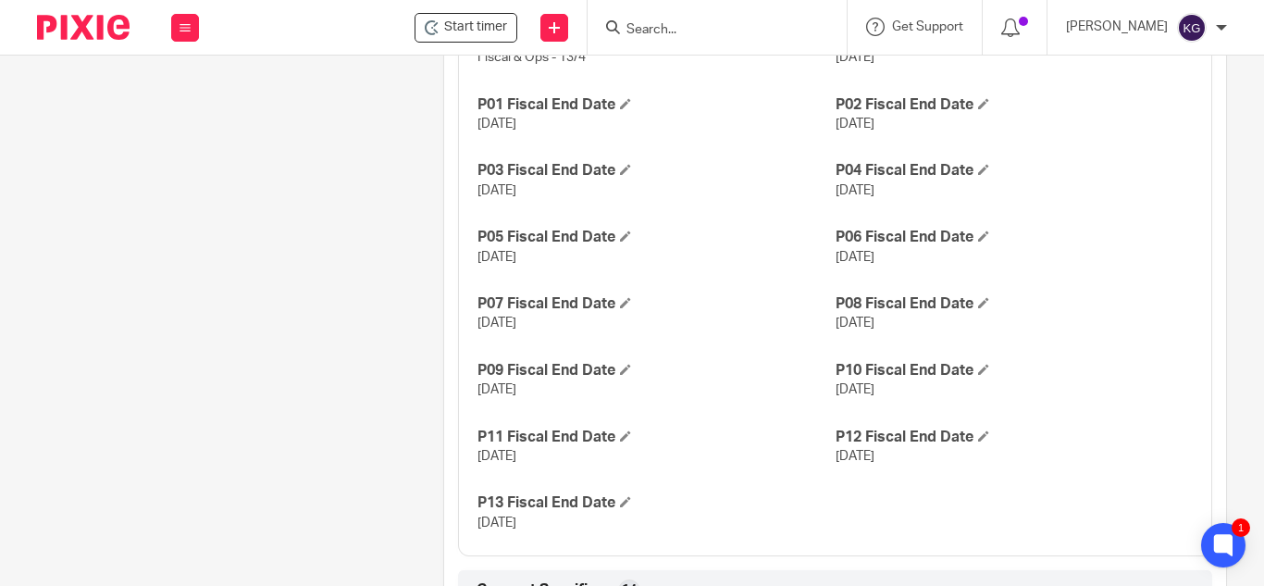
scroll to position [869, 0]
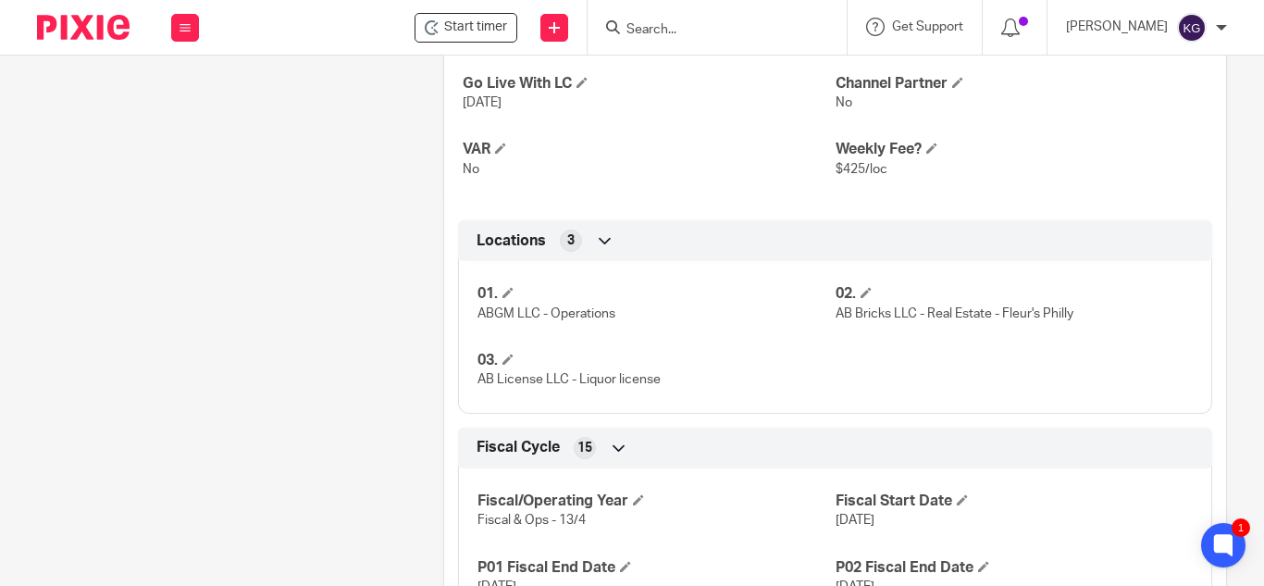
click at [591, 43] on link "[URL][DOMAIN_NAME]" at bounding box center [529, 36] width 132 height 13
click at [684, 29] on input "Search" at bounding box center [708, 30] width 167 height 17
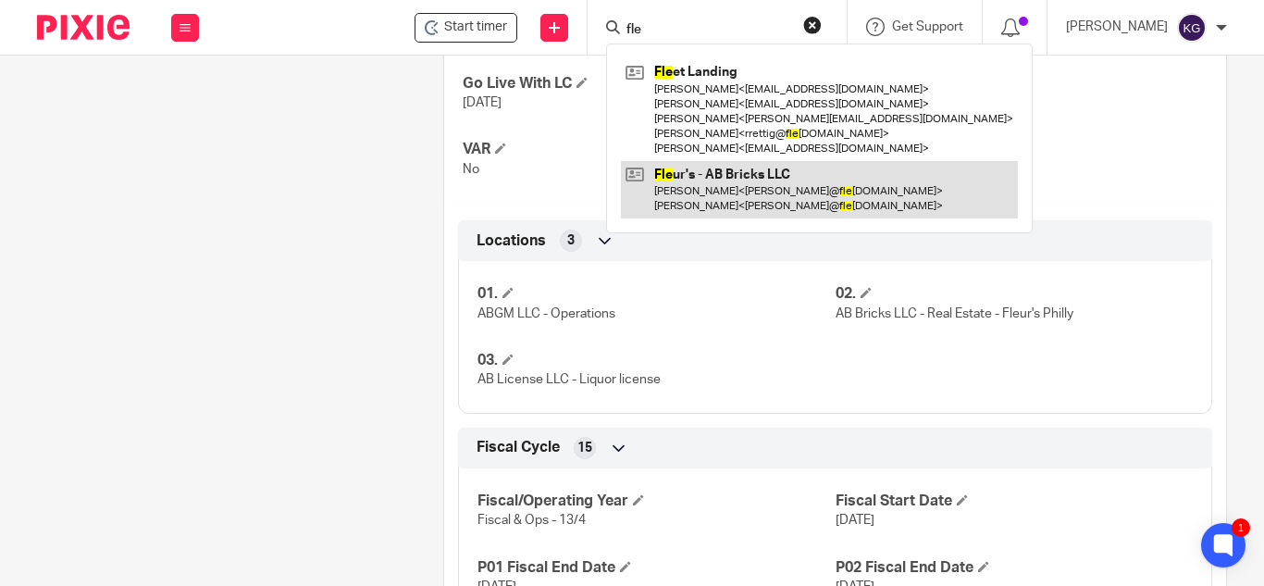
type input "fle"
click at [754, 192] on link at bounding box center [819, 189] width 397 height 57
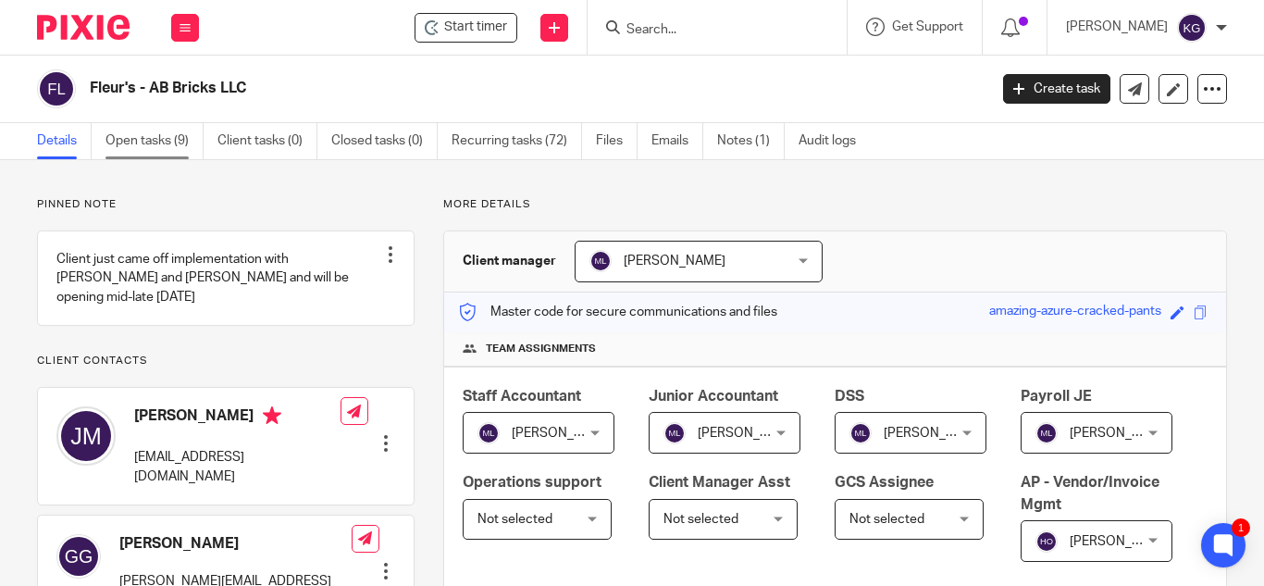
click at [114, 138] on link "Open tasks (9)" at bounding box center [155, 141] width 98 height 36
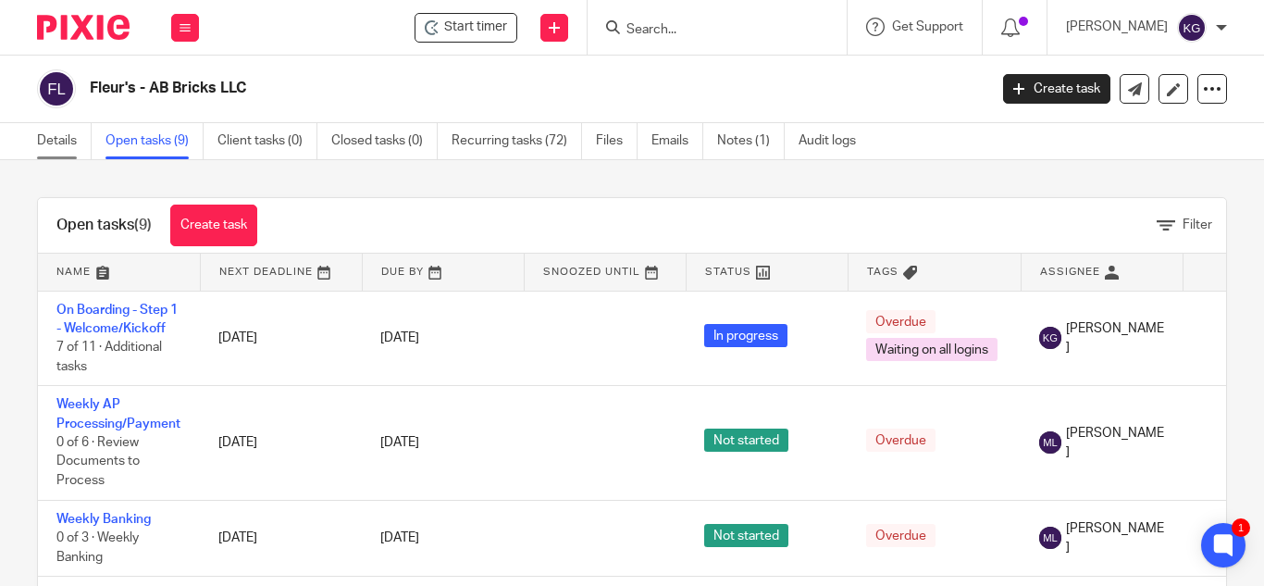
click at [47, 139] on link "Details" at bounding box center [64, 141] width 55 height 36
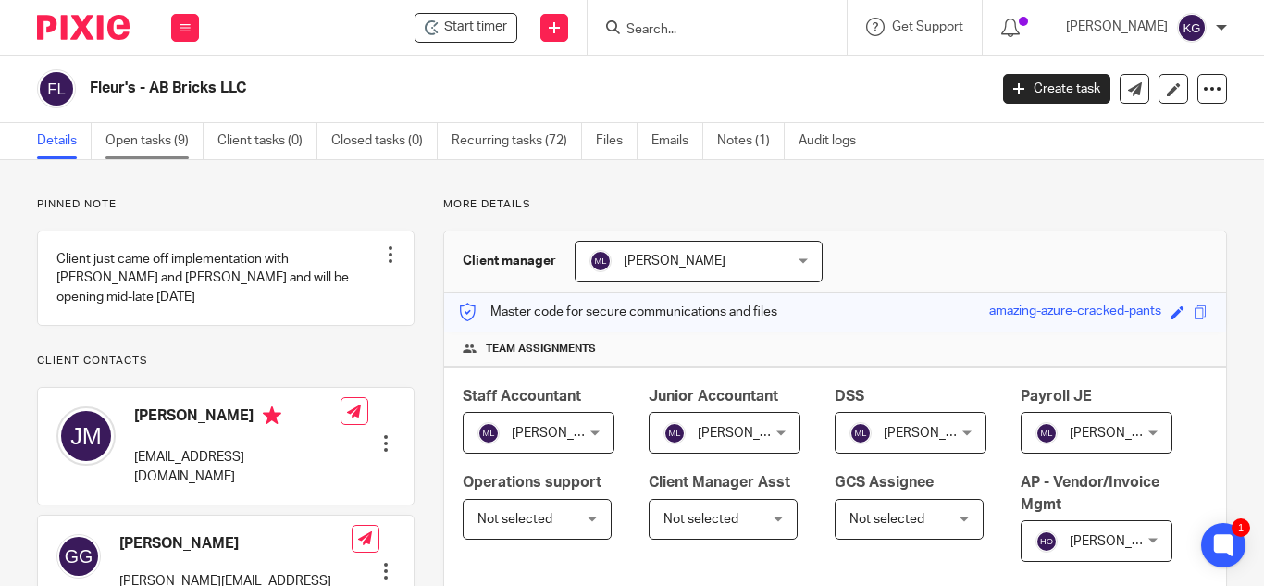
click at [155, 139] on link "Open tasks (9)" at bounding box center [155, 141] width 98 height 36
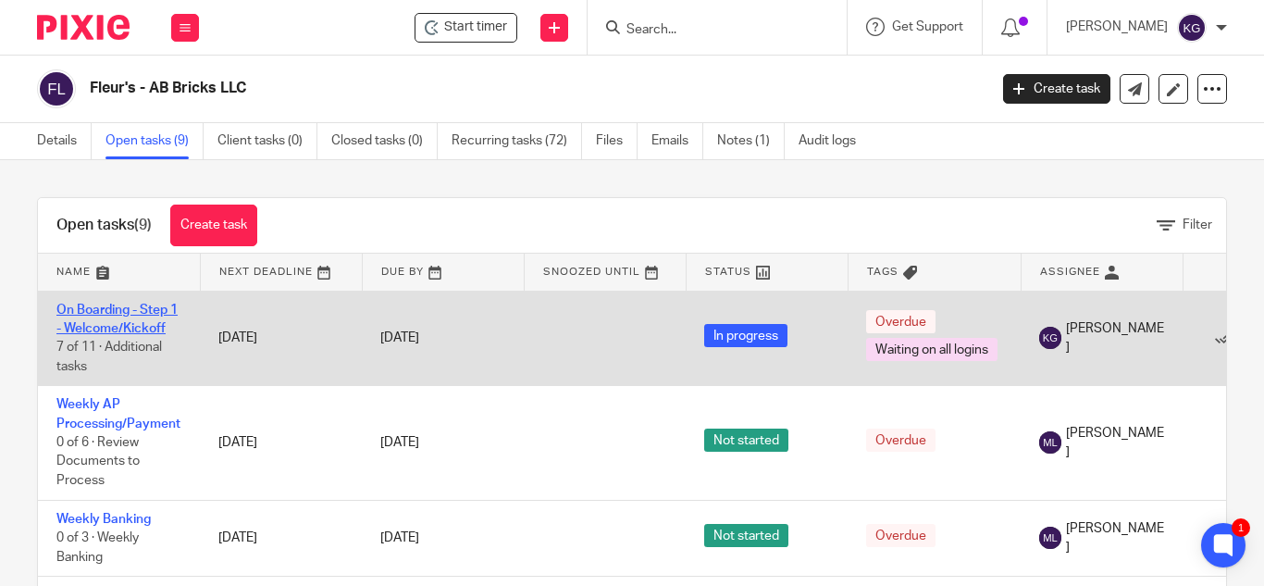
click at [111, 305] on link "On Boarding - Step 1 - Welcome/Kickoff" at bounding box center [116, 319] width 121 height 31
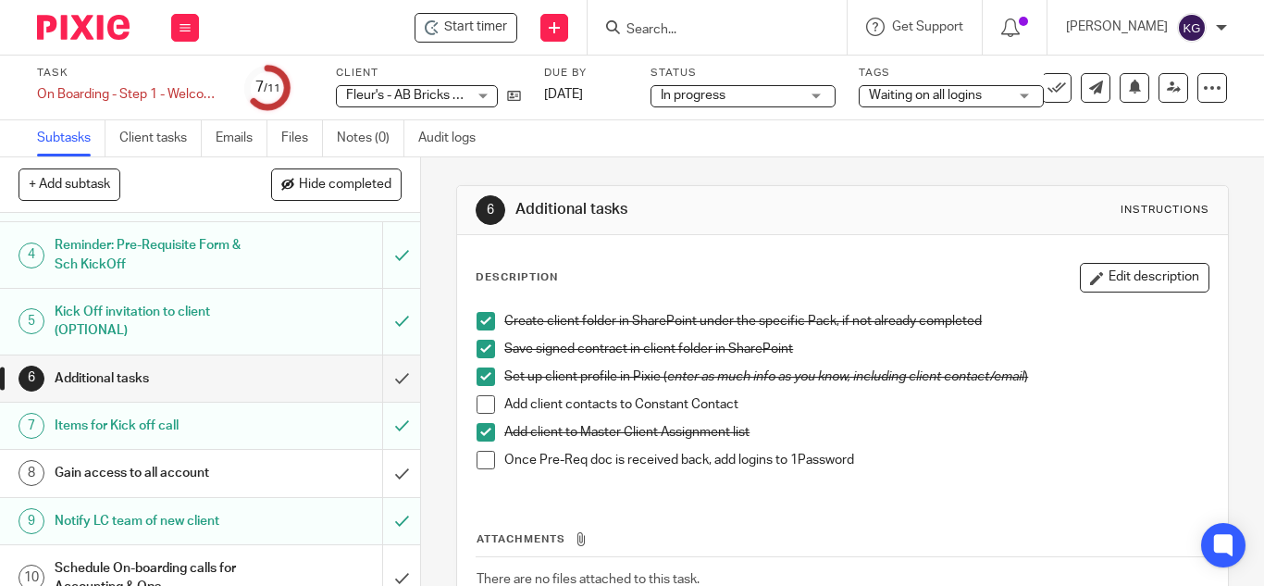
scroll to position [258, 0]
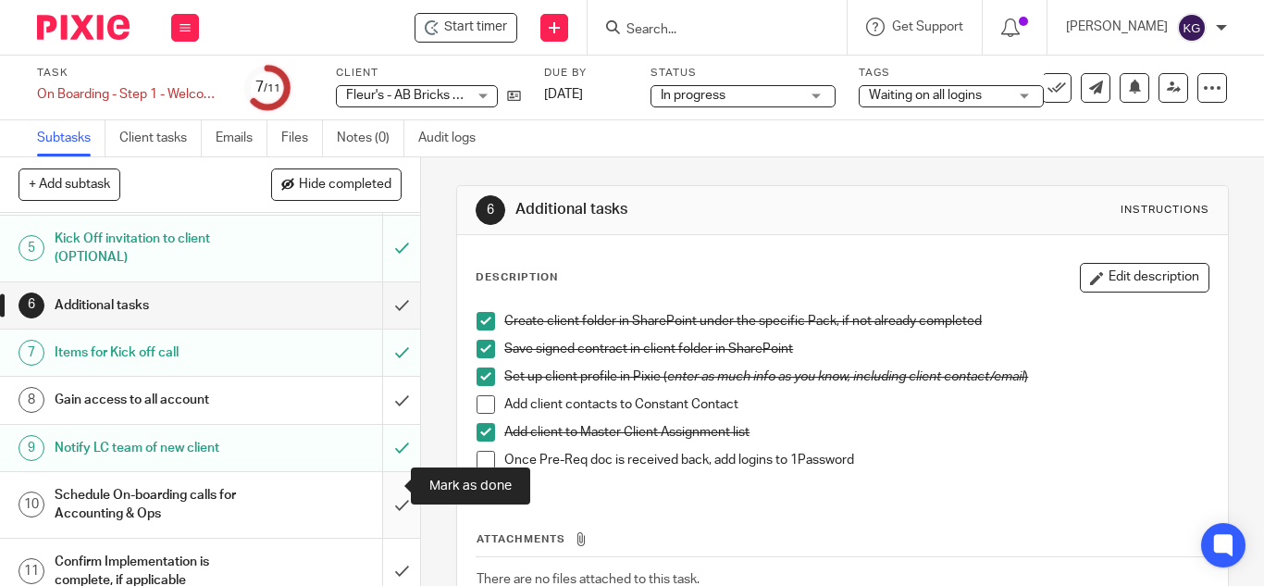
click at [383, 493] on input "submit" at bounding box center [210, 505] width 420 height 66
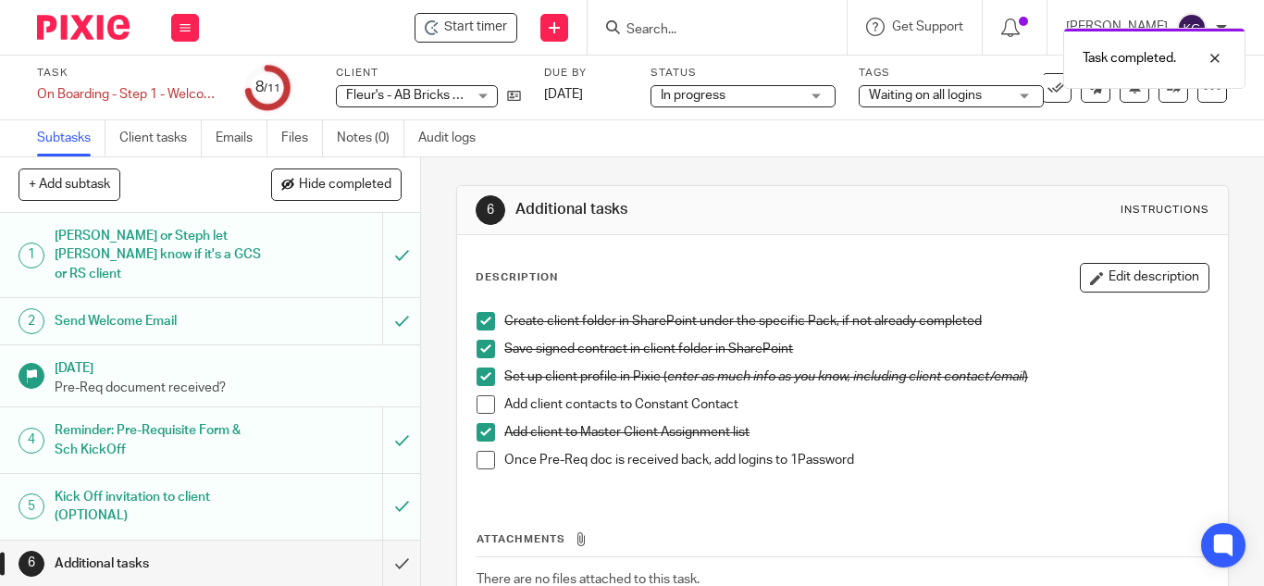
scroll to position [258, 0]
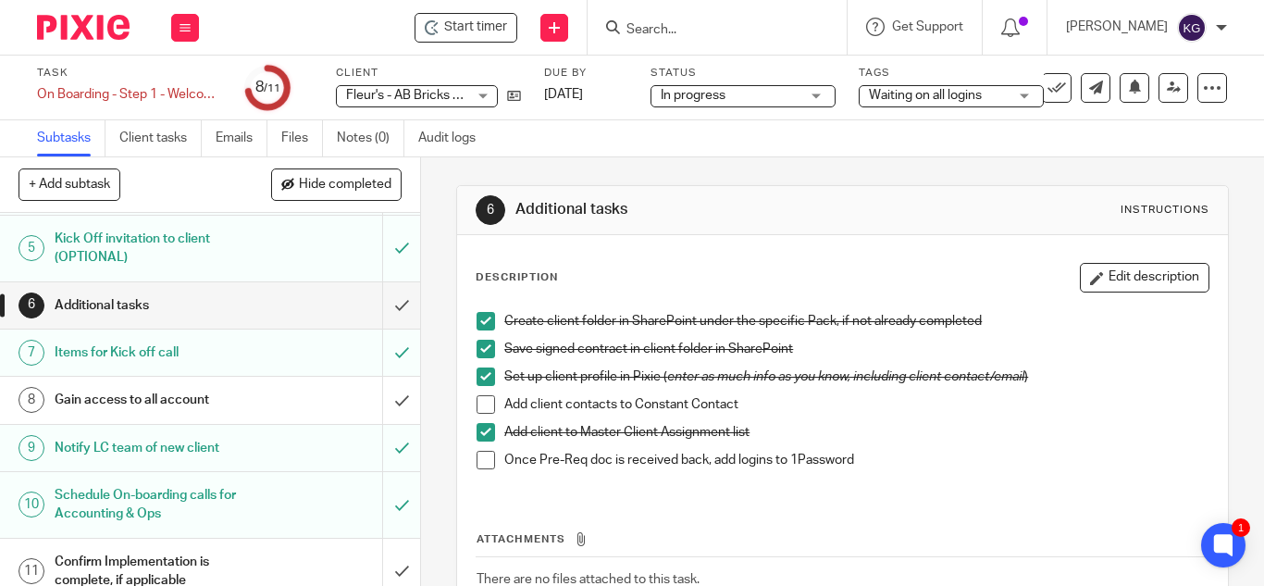
click at [482, 465] on span at bounding box center [486, 460] width 19 height 19
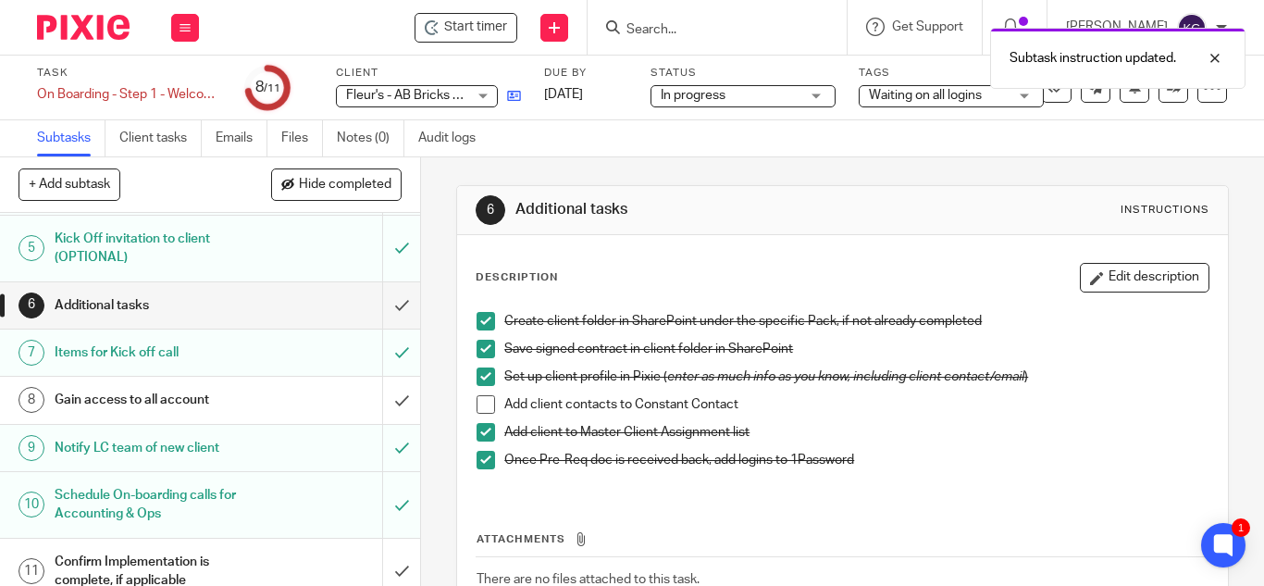
click at [508, 94] on icon at bounding box center [514, 96] width 14 height 14
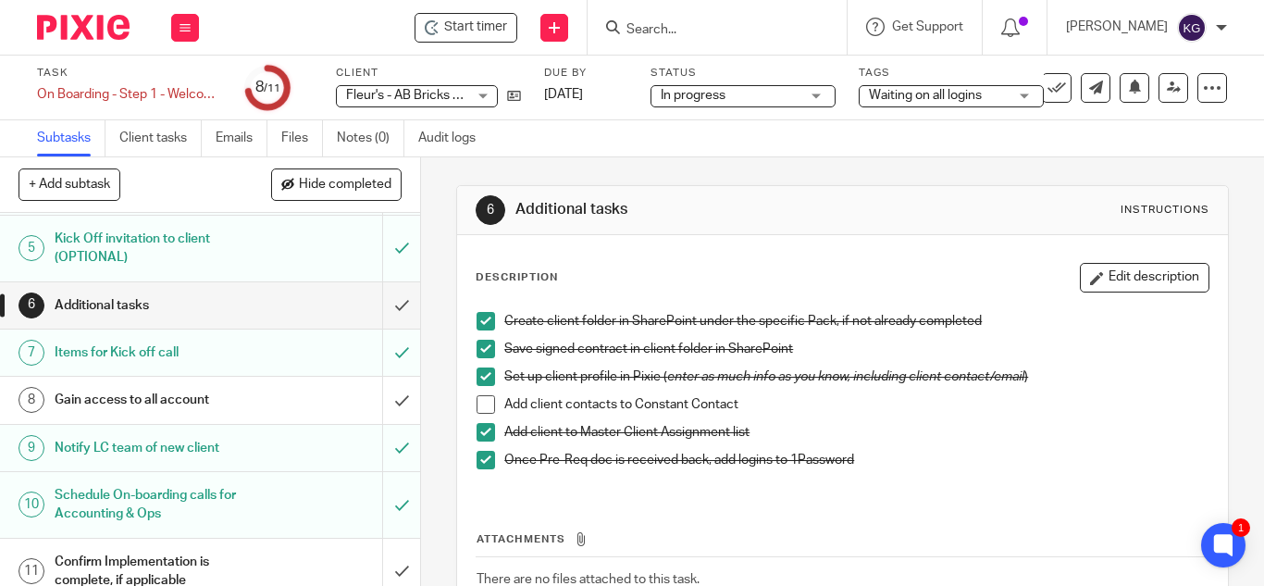
click at [479, 399] on span at bounding box center [486, 404] width 19 height 19
click at [213, 292] on h1 "Additional tasks" at bounding box center [158, 306] width 206 height 28
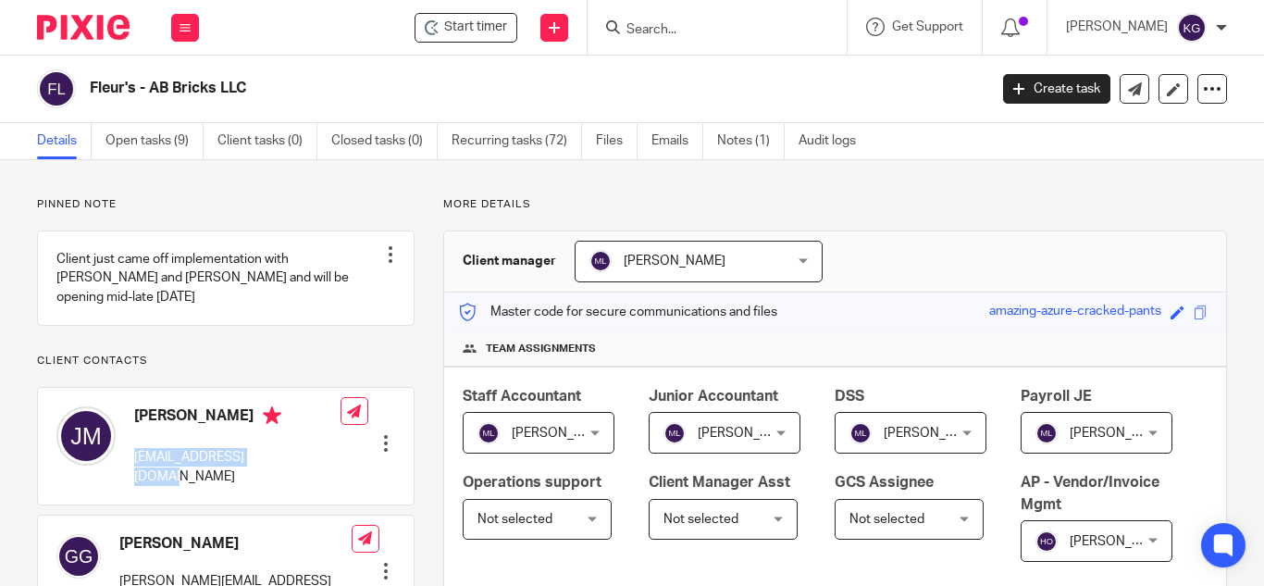
drag, startPoint x: 258, startPoint y: 458, endPoint x: 131, endPoint y: 464, distance: 126.9
click at [131, 464] on div "Josh Mann josh@fleursphilly.com" at bounding box center [198, 446] width 284 height 98
copy p "[EMAIL_ADDRESS][DOMAIN_NAME]"
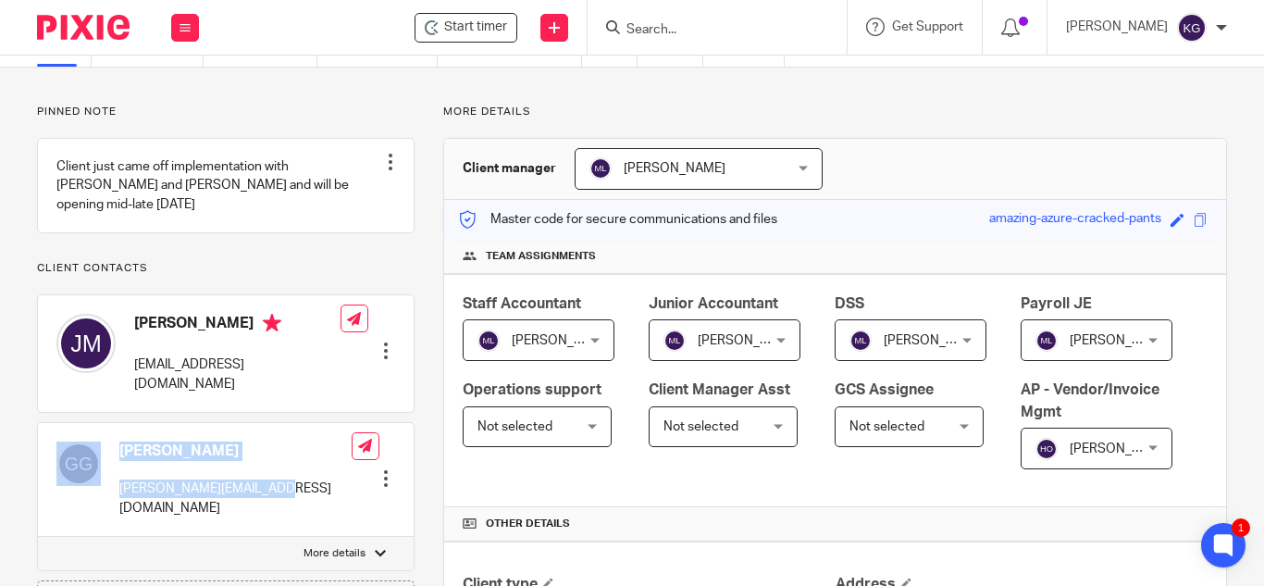
drag, startPoint x: 272, startPoint y: 473, endPoint x: 118, endPoint y: 475, distance: 154.6
click at [114, 478] on div "Graham Gernsheimer graham@fleursphilly.com Edit contact Create client from cont…" at bounding box center [226, 480] width 376 height 114
click at [121, 479] on p "graham@fleursphilly.com" at bounding box center [235, 498] width 232 height 38
drag, startPoint x: 122, startPoint y: 469, endPoint x: 269, endPoint y: 467, distance: 147.2
click at [269, 467] on div "Graham Gernsheimer graham@fleursphilly.com Edit contact Create client from cont…" at bounding box center [226, 480] width 376 height 114
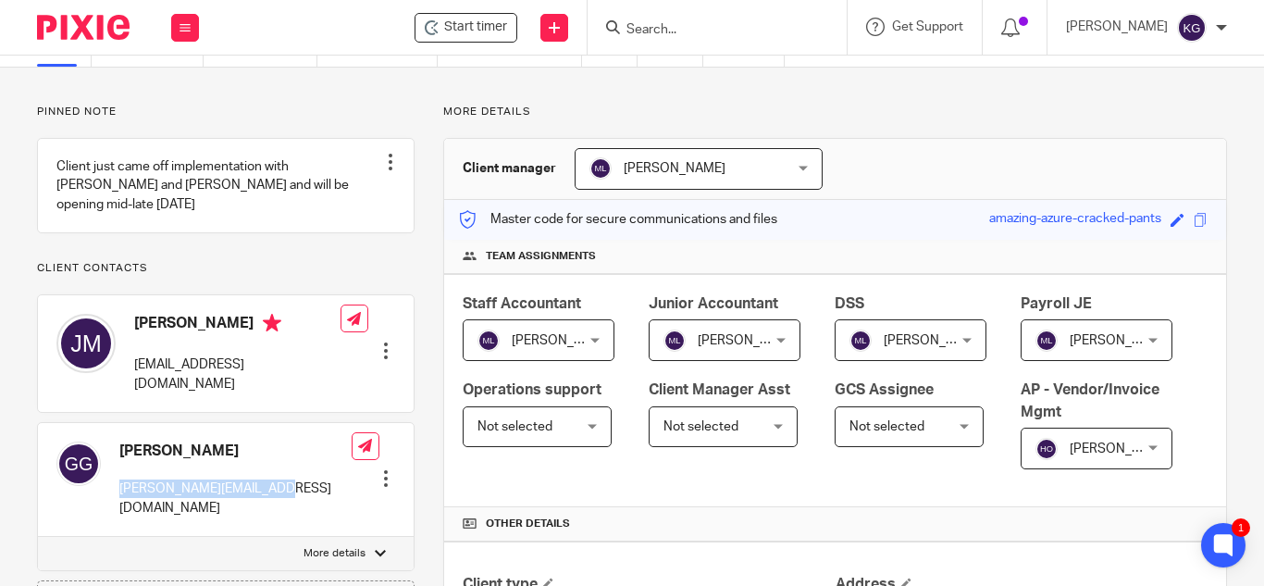
copy p "graham@fleursphilly.com"
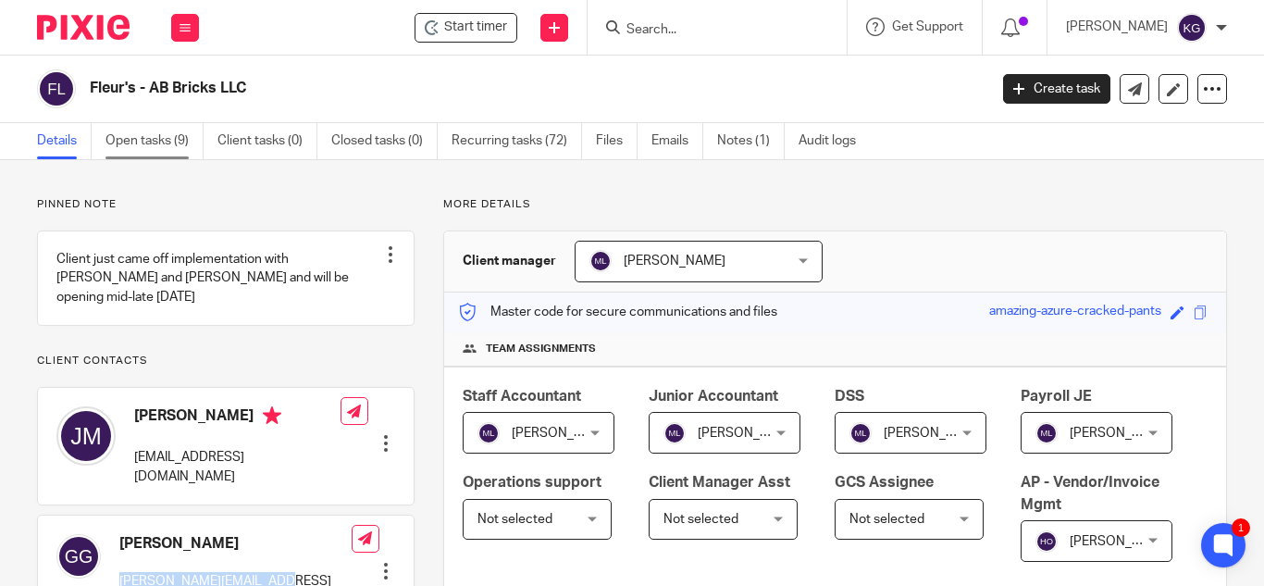
click at [152, 135] on link "Open tasks (9)" at bounding box center [155, 141] width 98 height 36
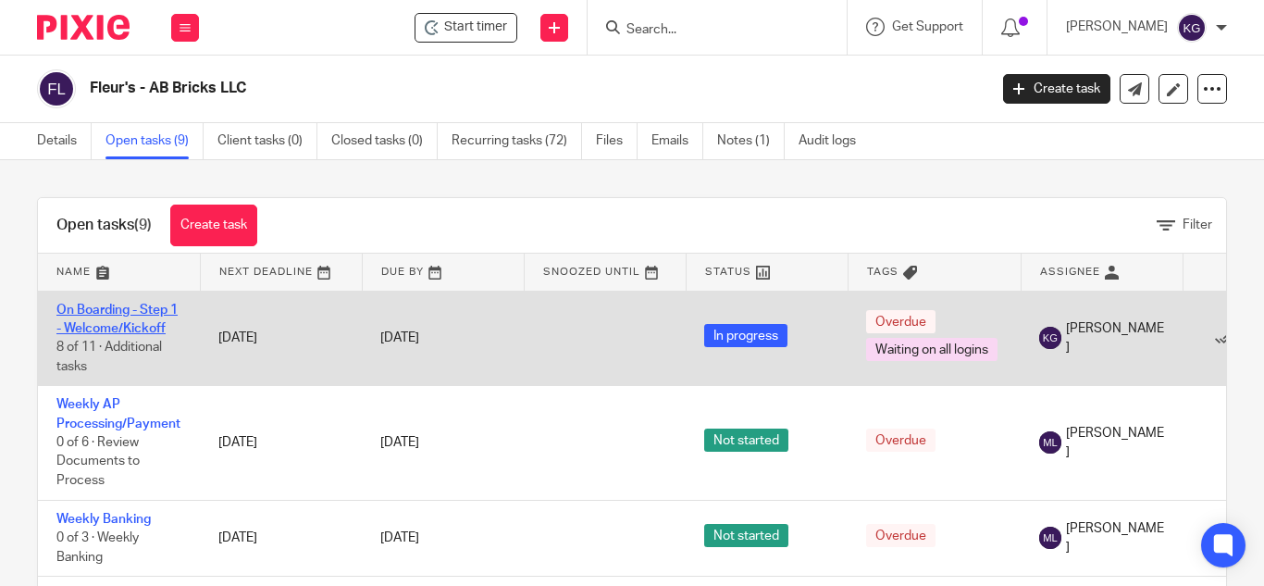
click at [140, 310] on link "On Boarding - Step 1 - Welcome/Kickoff" at bounding box center [116, 319] width 121 height 31
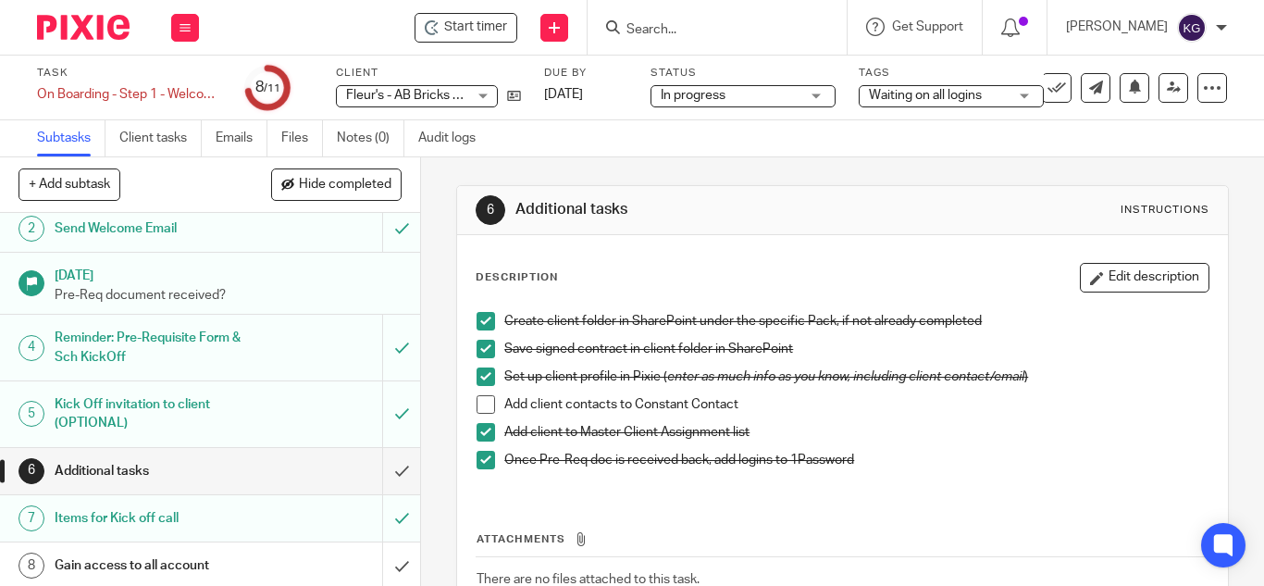
scroll to position [185, 0]
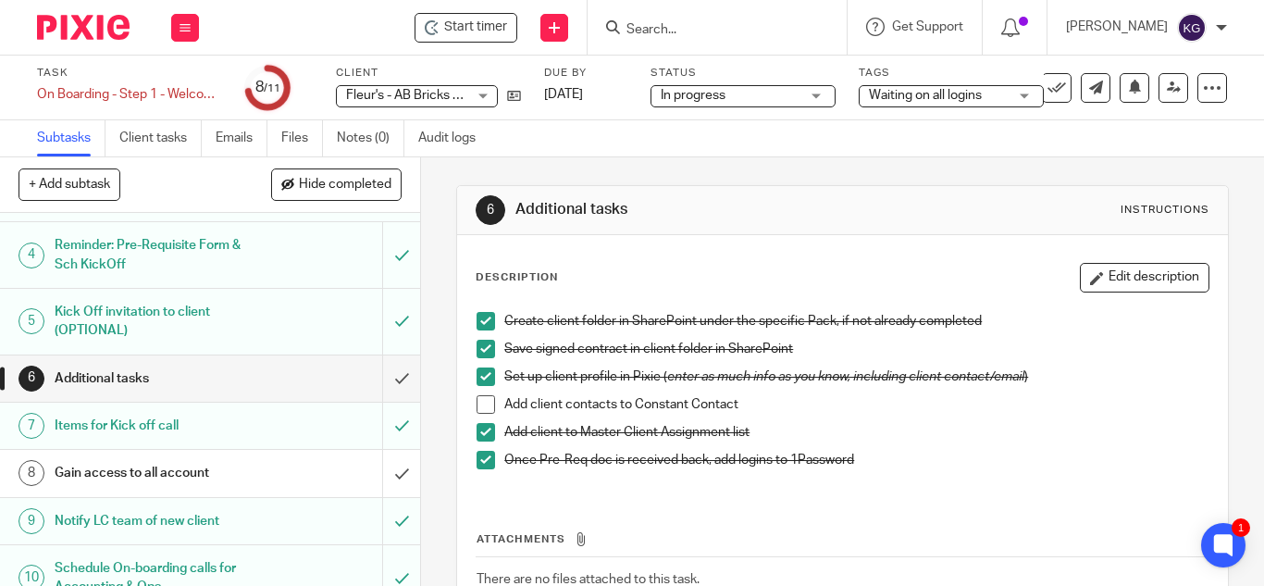
click at [481, 404] on span at bounding box center [486, 404] width 19 height 19
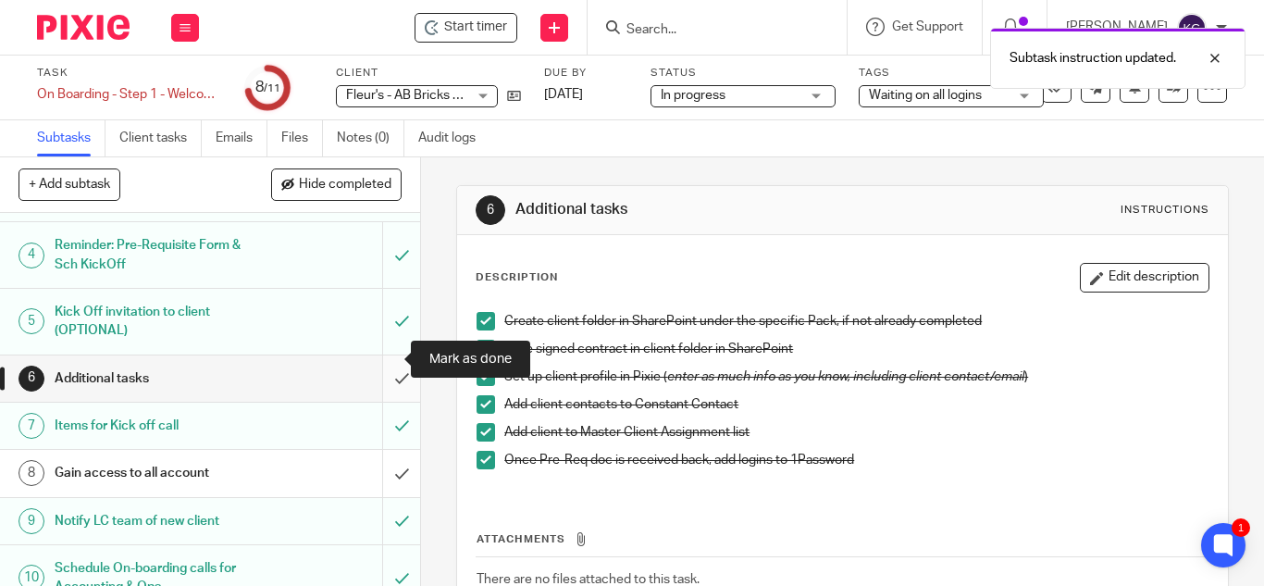
click at [377, 358] on input "submit" at bounding box center [210, 378] width 420 height 46
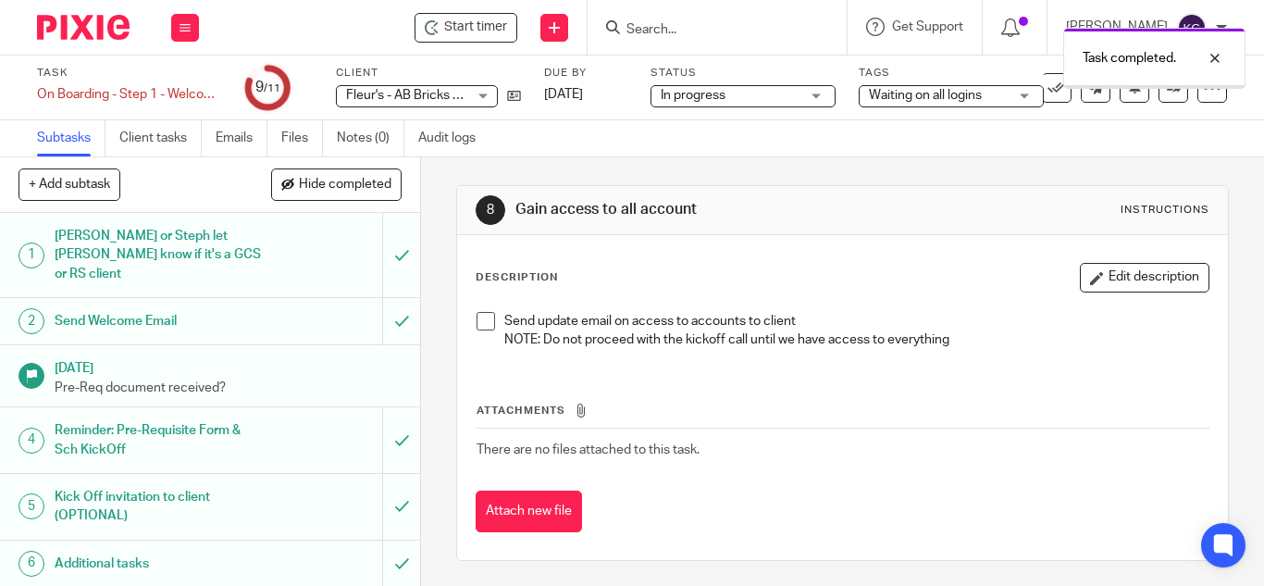
scroll to position [258, 0]
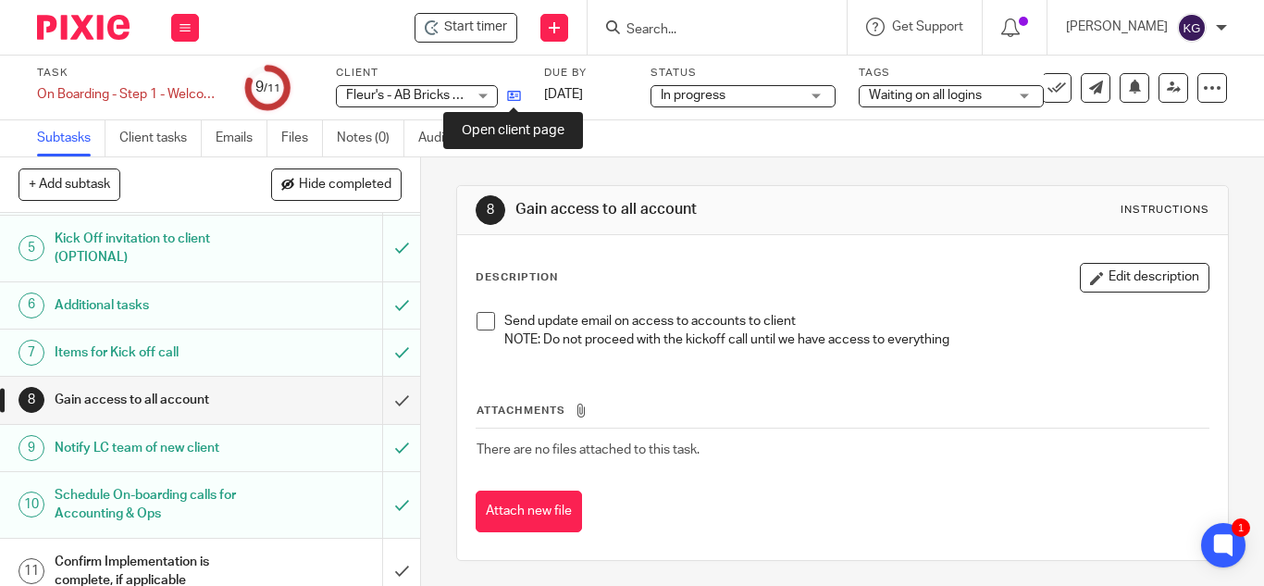
click at [509, 94] on icon at bounding box center [514, 96] width 14 height 14
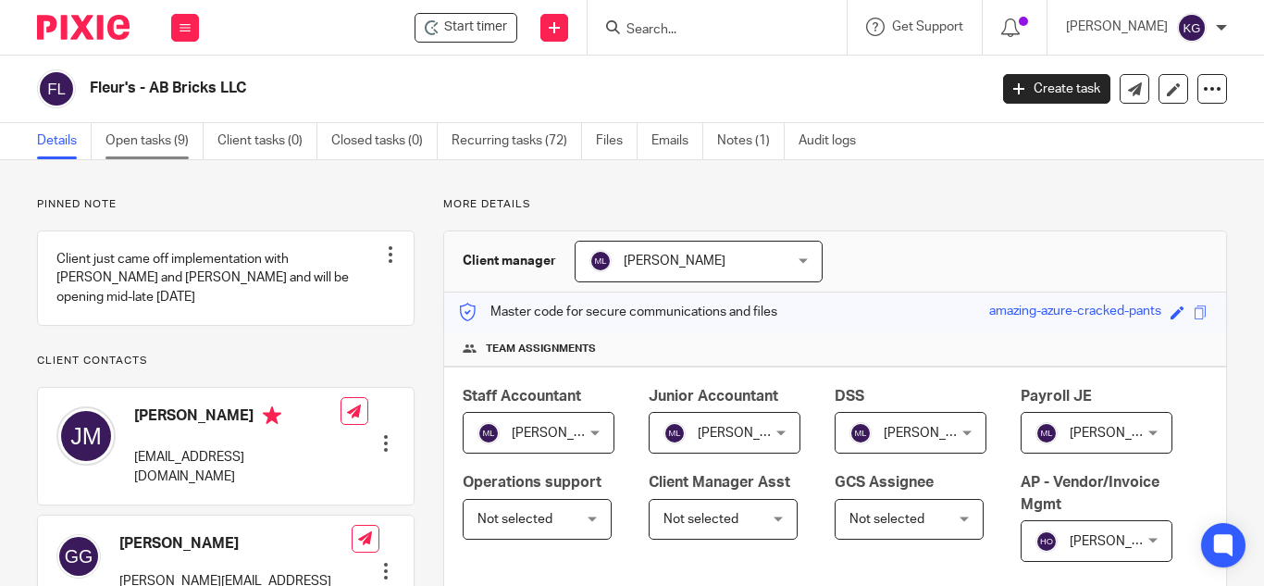
click at [145, 143] on link "Open tasks (9)" at bounding box center [155, 141] width 98 height 36
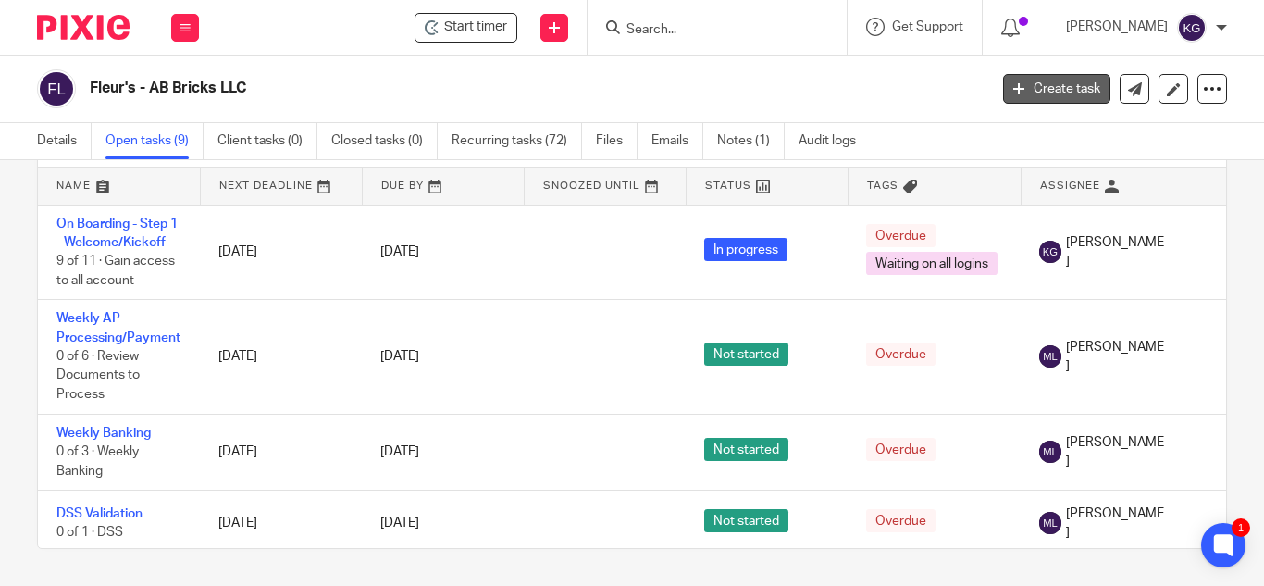
click at [1026, 84] on link "Create task" at bounding box center [1056, 89] width 107 height 30
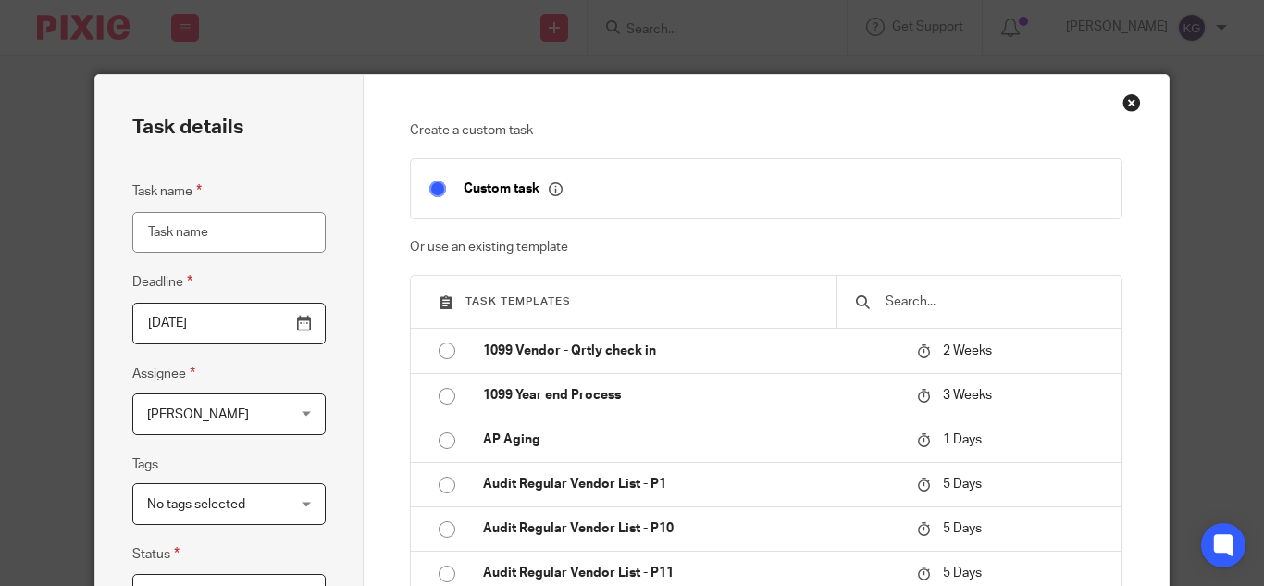
click at [927, 305] on input "text" at bounding box center [993, 302] width 219 height 20
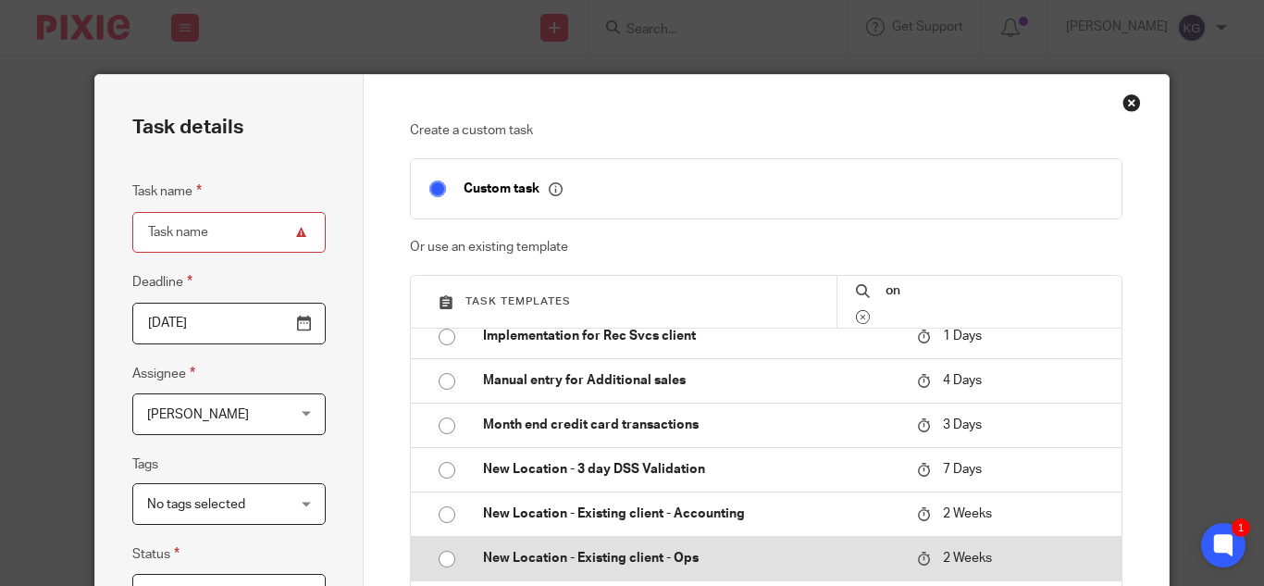
scroll to position [1573, 0]
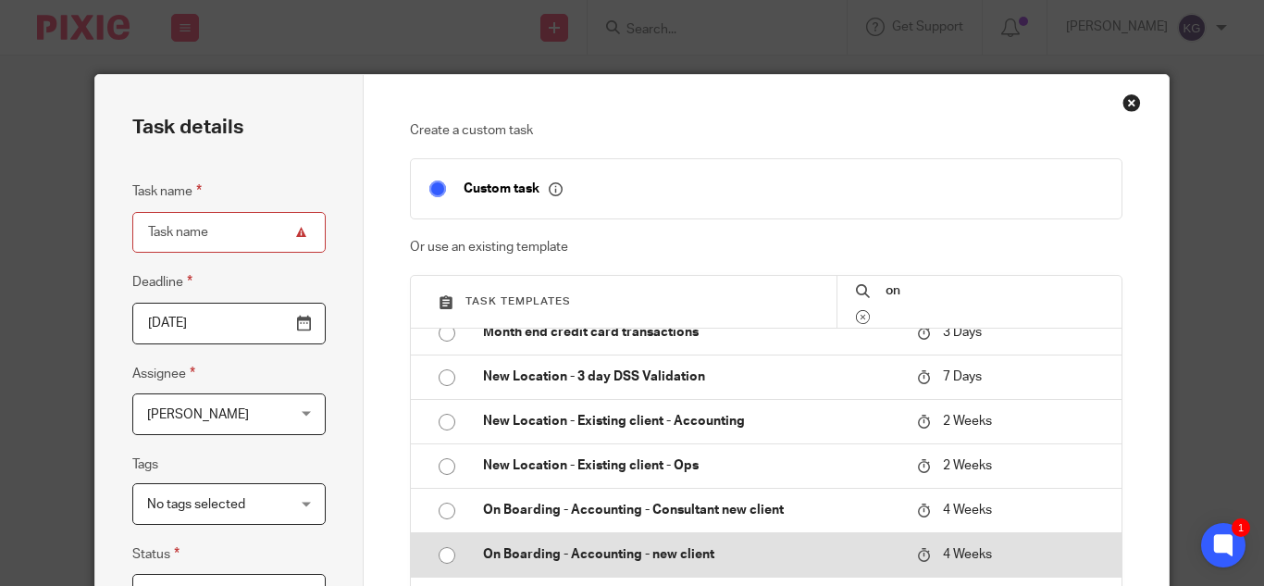
type input "on"
click at [442, 558] on input "radio" at bounding box center [446, 555] width 35 height 35
type input "2025-10-20"
type input "On Boarding - Accounting - new client"
checkbox input "false"
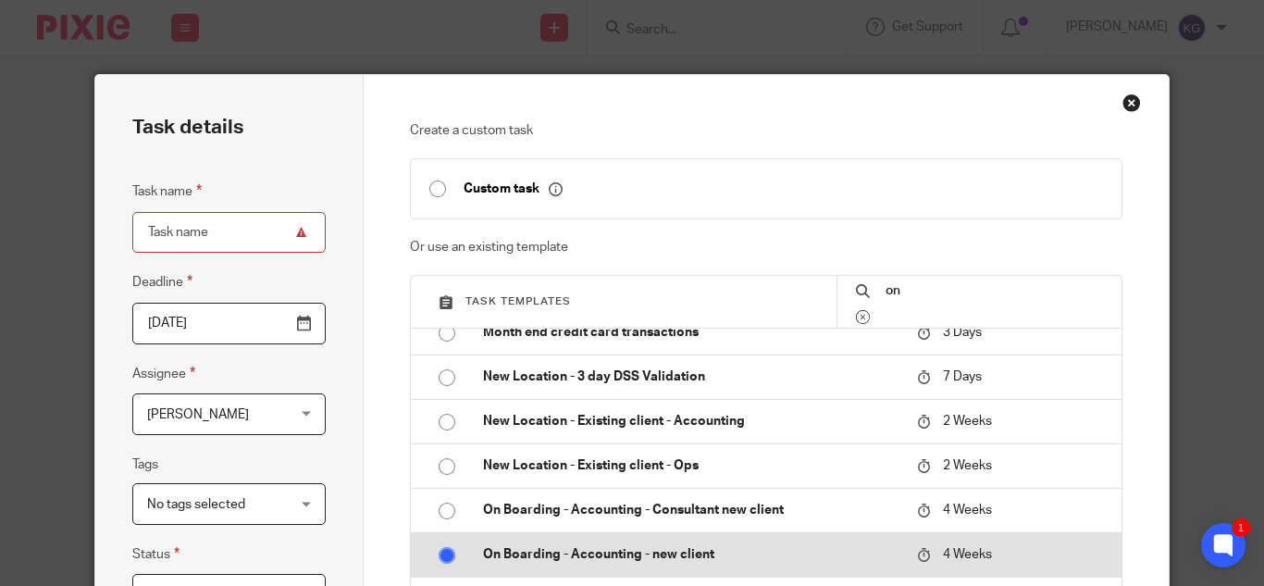
radio input "false"
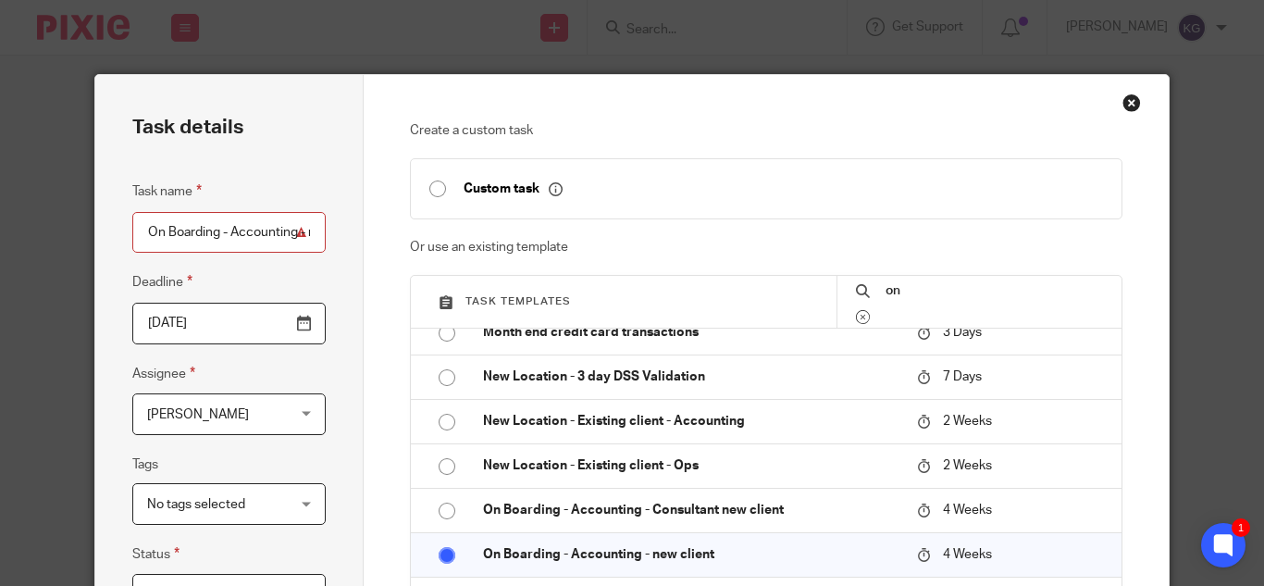
click at [281, 417] on span "[PERSON_NAME]" at bounding box center [218, 413] width 142 height 39
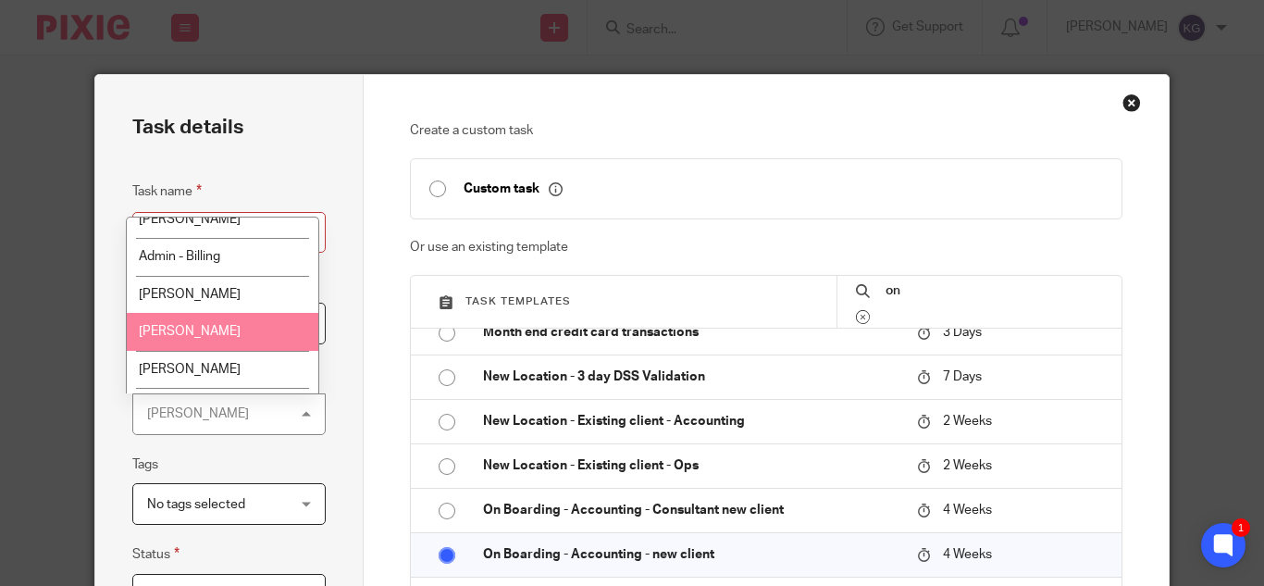
scroll to position [185, 0]
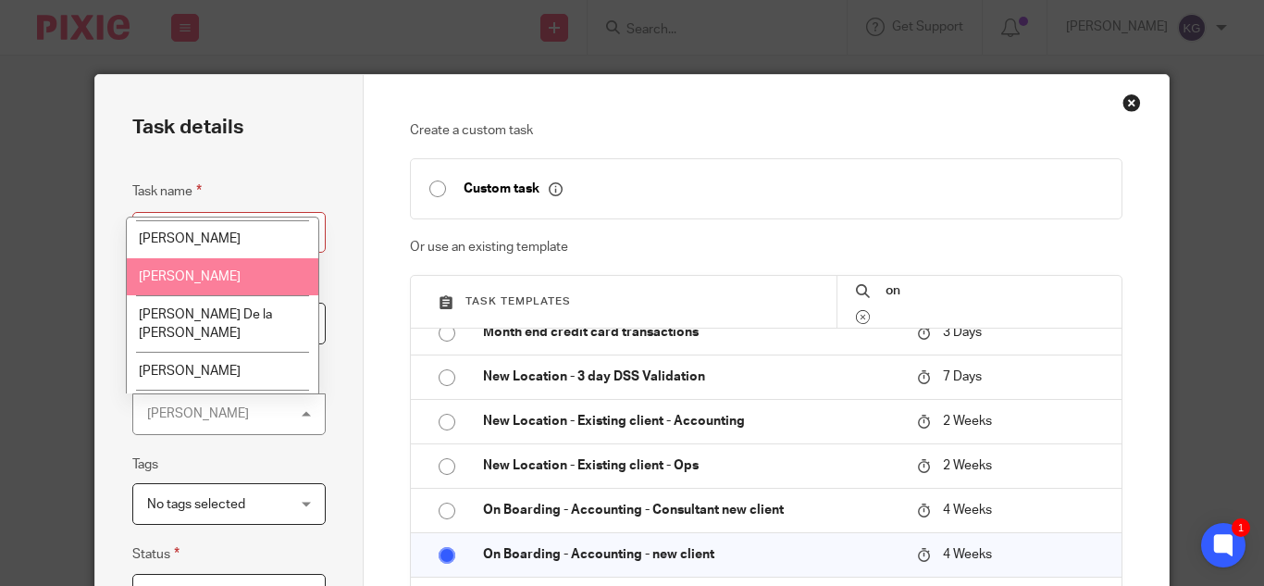
click at [208, 280] on span "Amanda Herrod" at bounding box center [190, 276] width 102 height 13
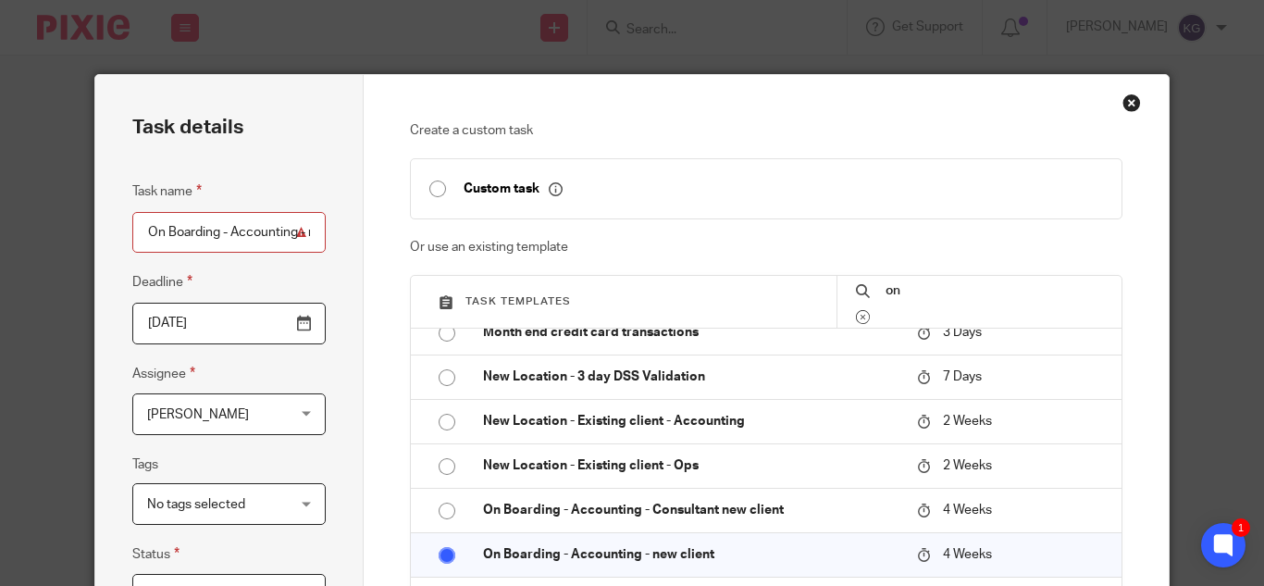
scroll to position [527, 0]
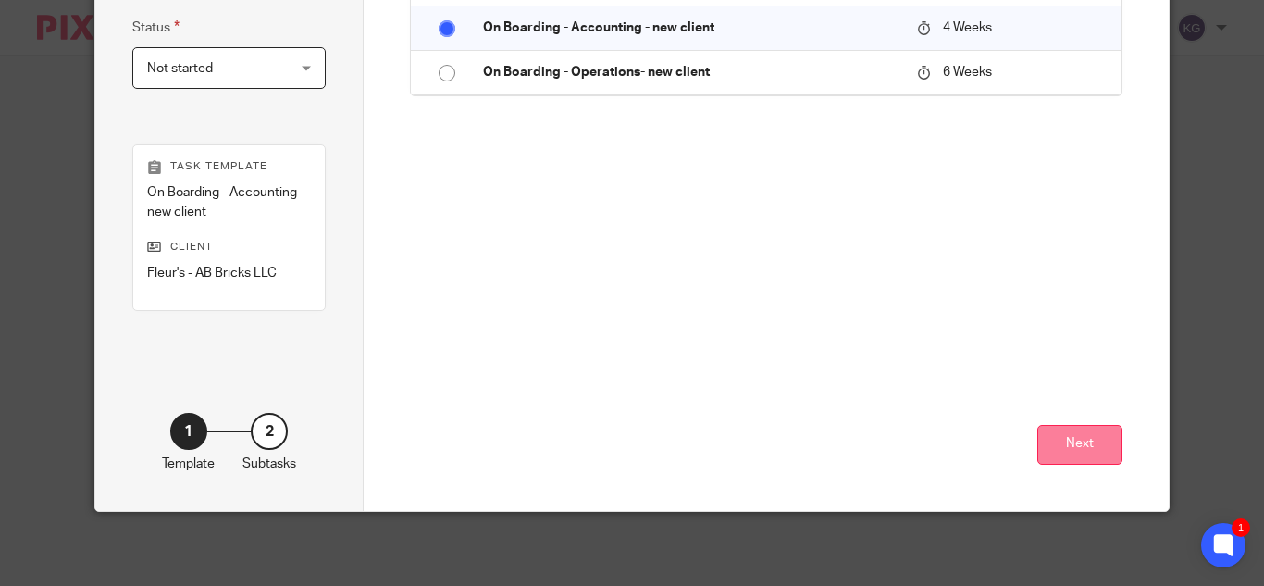
click at [1071, 428] on button "Next" at bounding box center [1080, 445] width 85 height 40
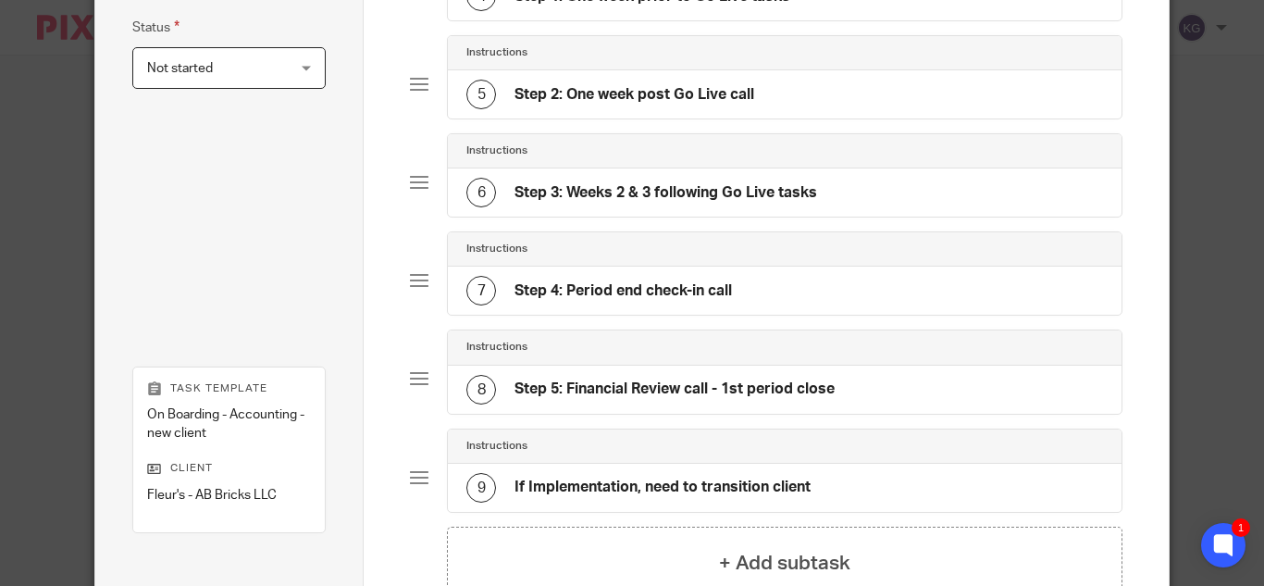
scroll to position [748, 0]
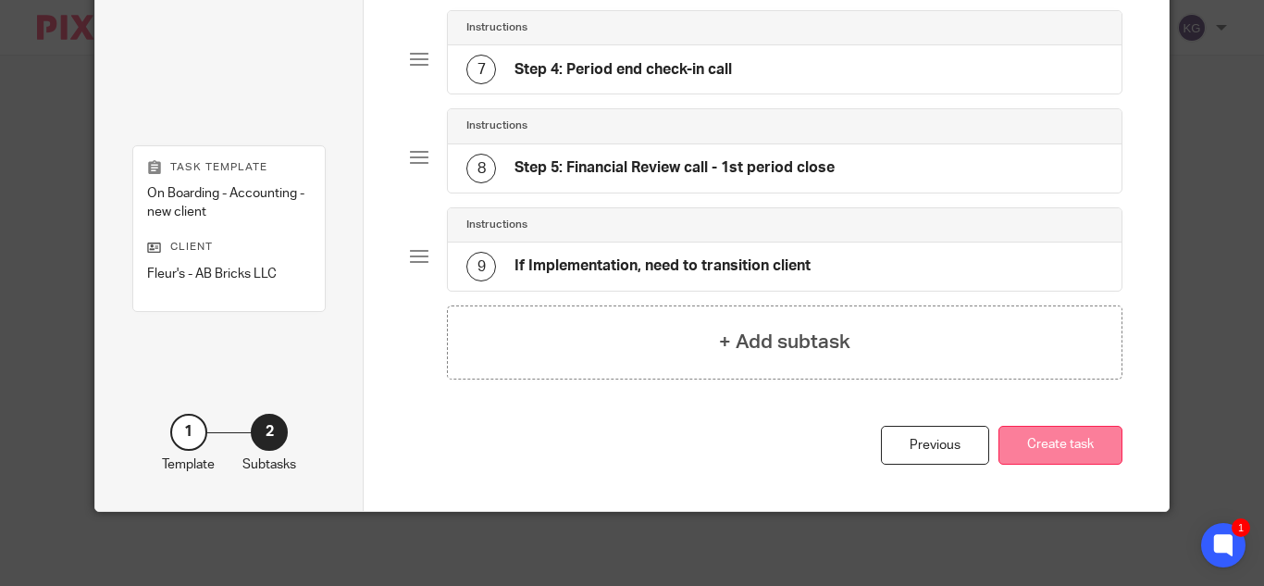
click at [1056, 454] on button "Create task" at bounding box center [1061, 446] width 124 height 40
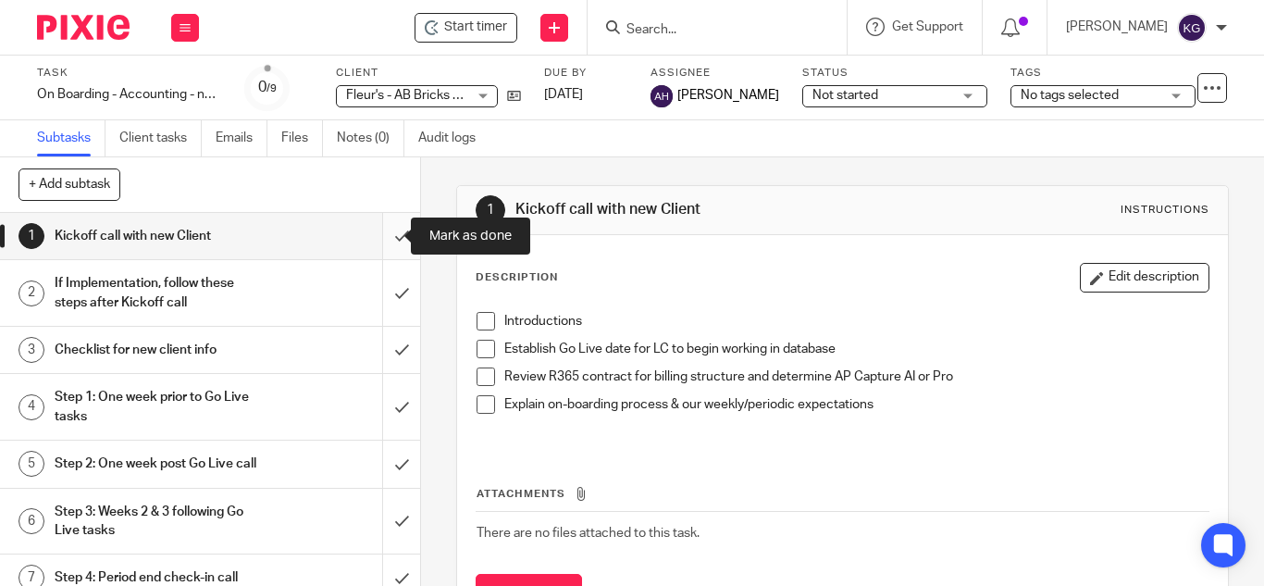
click at [378, 237] on input "submit" at bounding box center [210, 236] width 420 height 46
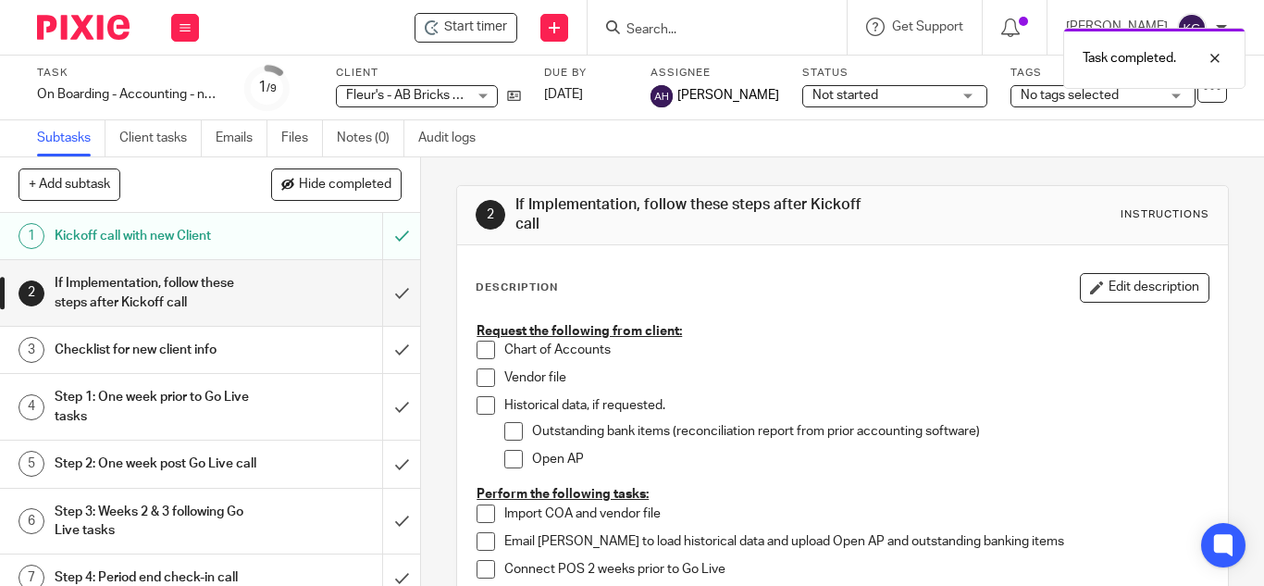
click at [266, 362] on div "Checklist for new client info" at bounding box center [210, 350] width 310 height 28
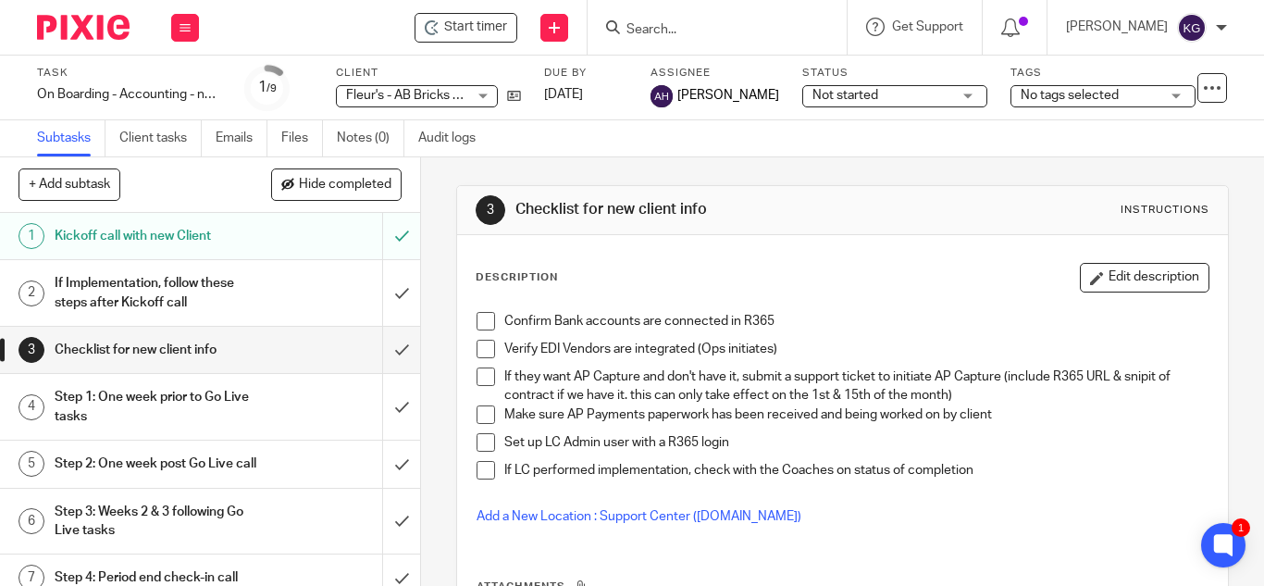
click at [479, 441] on span at bounding box center [486, 442] width 19 height 19
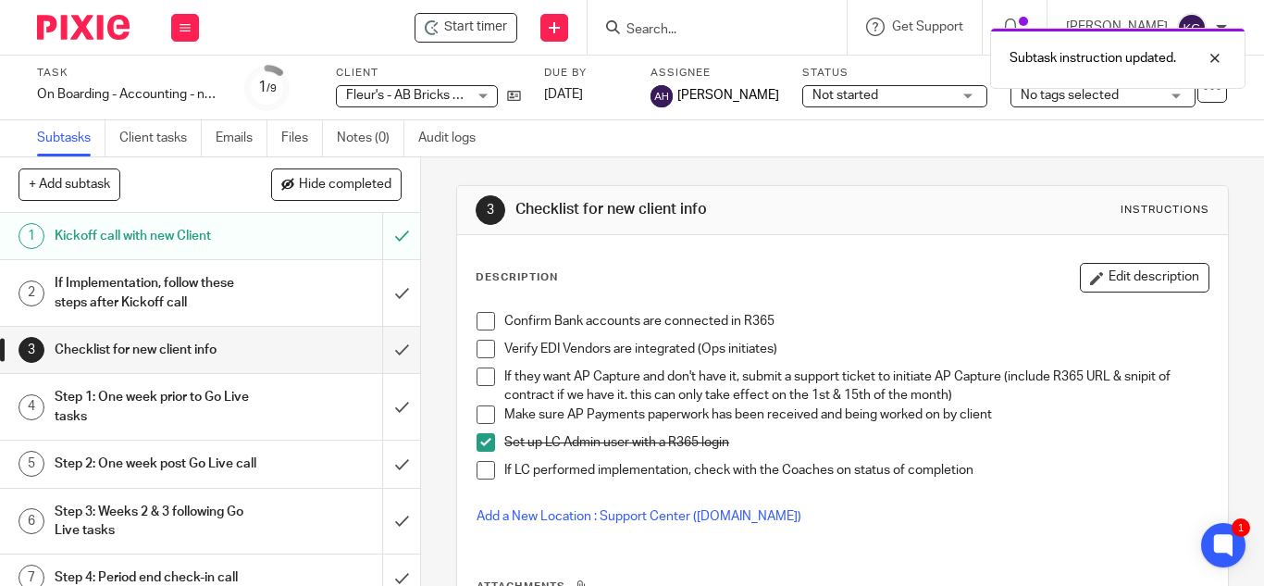
click at [271, 407] on div "Step 1: One week prior to Go Live tasks" at bounding box center [210, 406] width 310 height 47
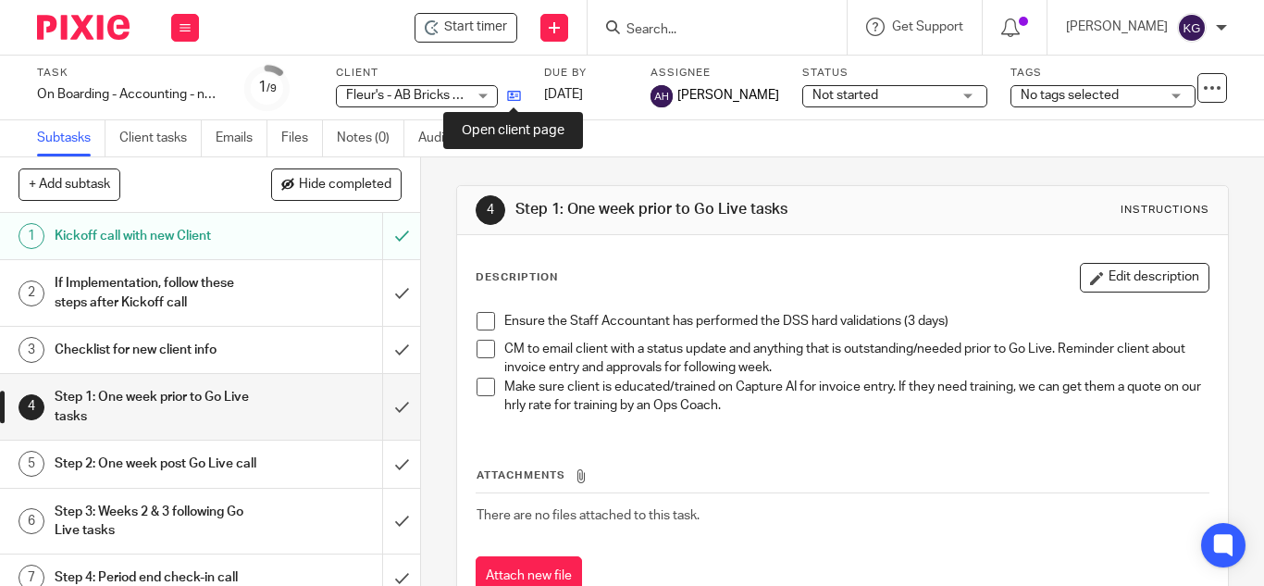
click at [513, 93] on icon at bounding box center [514, 96] width 14 height 14
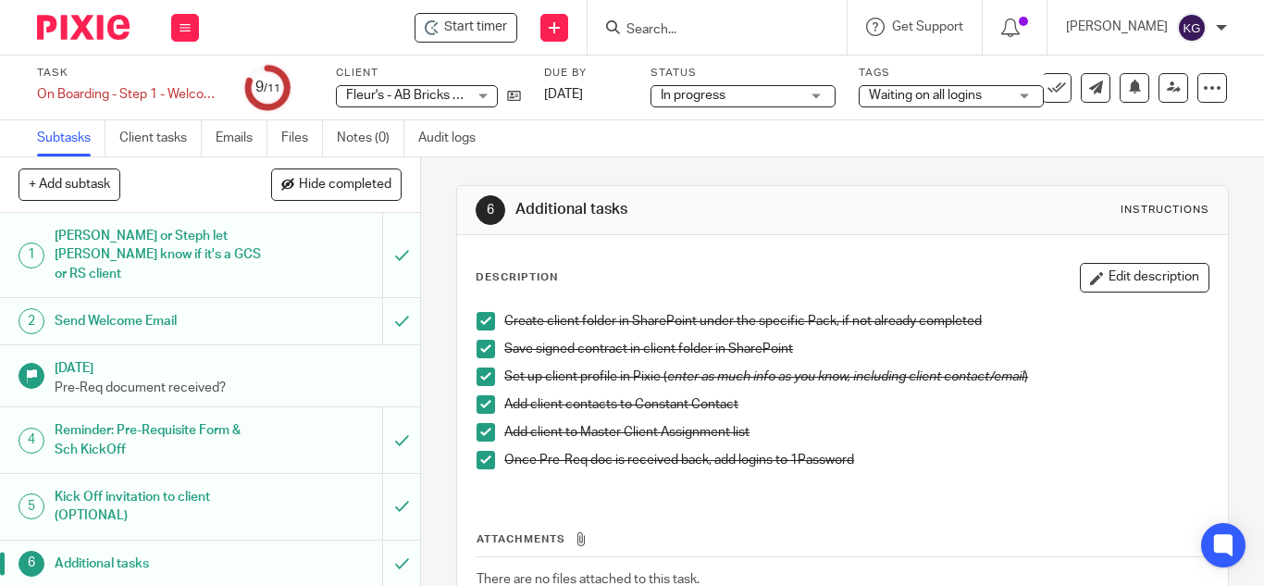
scroll to position [258, 0]
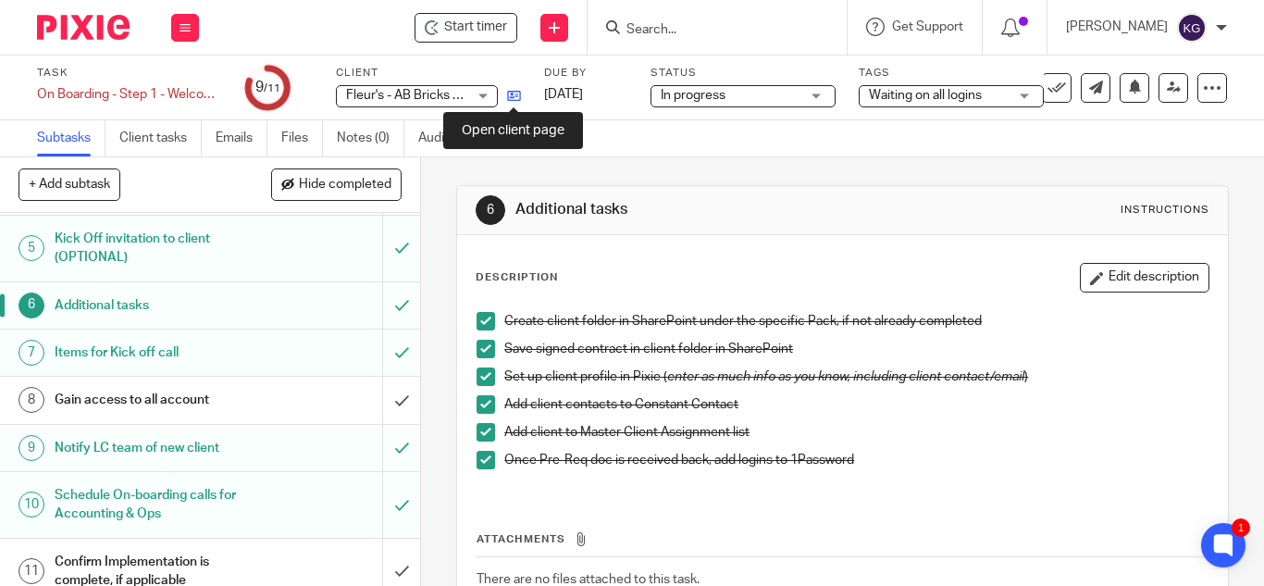
click at [516, 93] on icon at bounding box center [514, 96] width 14 height 14
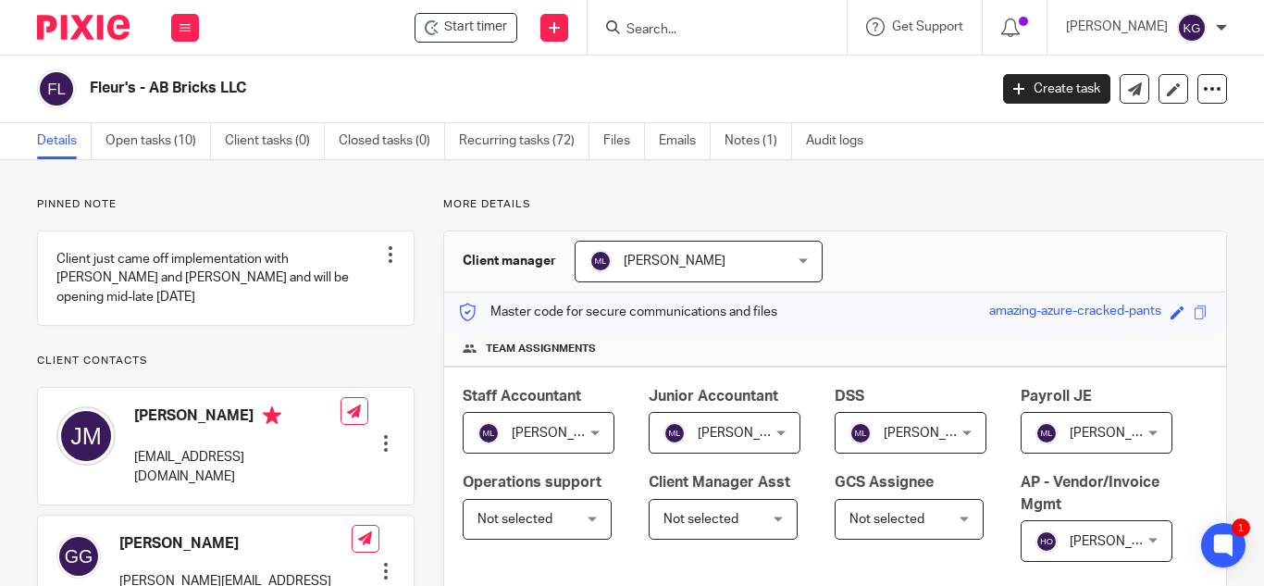
click at [716, 29] on input "Search" at bounding box center [708, 30] width 167 height 17
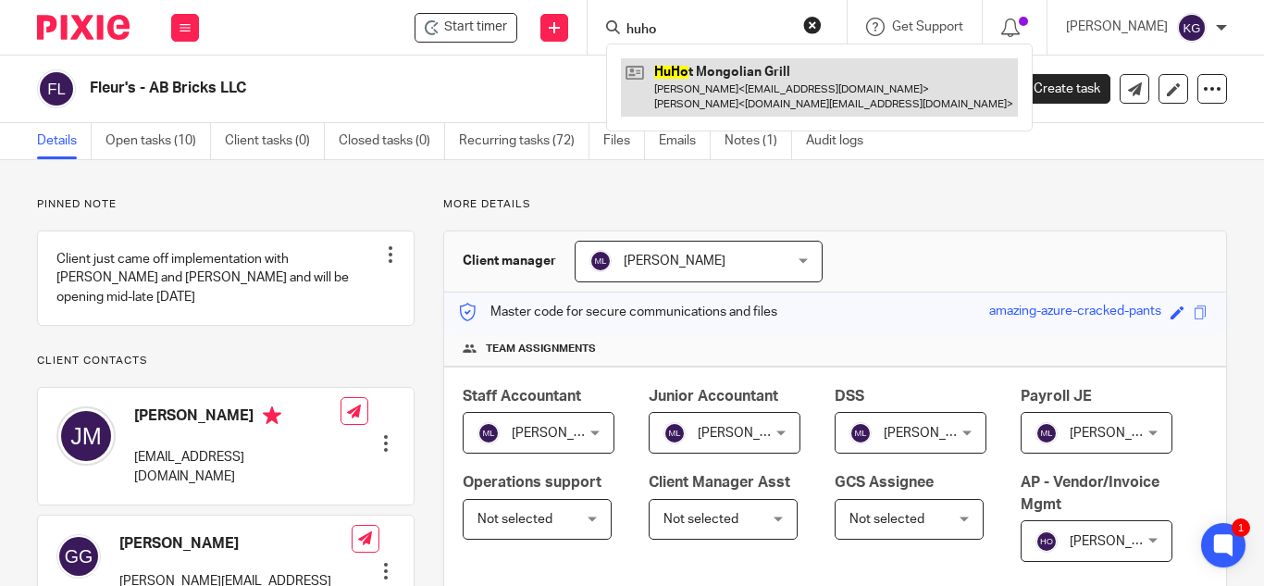
type input "huho"
click at [730, 84] on link at bounding box center [819, 86] width 397 height 57
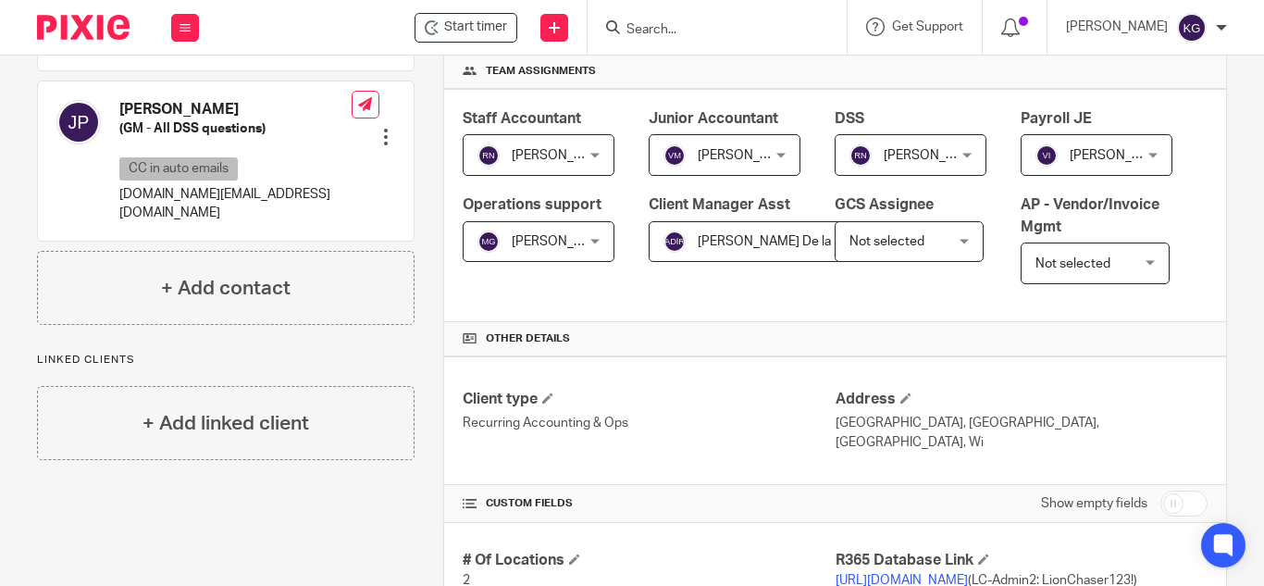
scroll to position [648, 0]
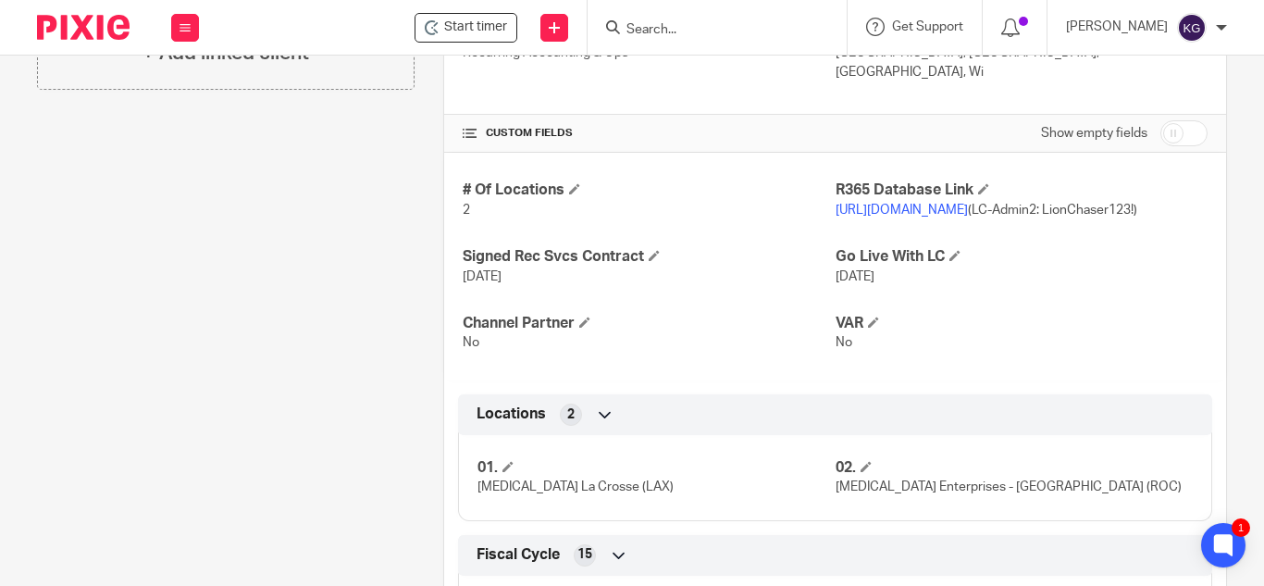
click at [946, 217] on link "[URL][DOMAIN_NAME]" at bounding box center [902, 210] width 132 height 13
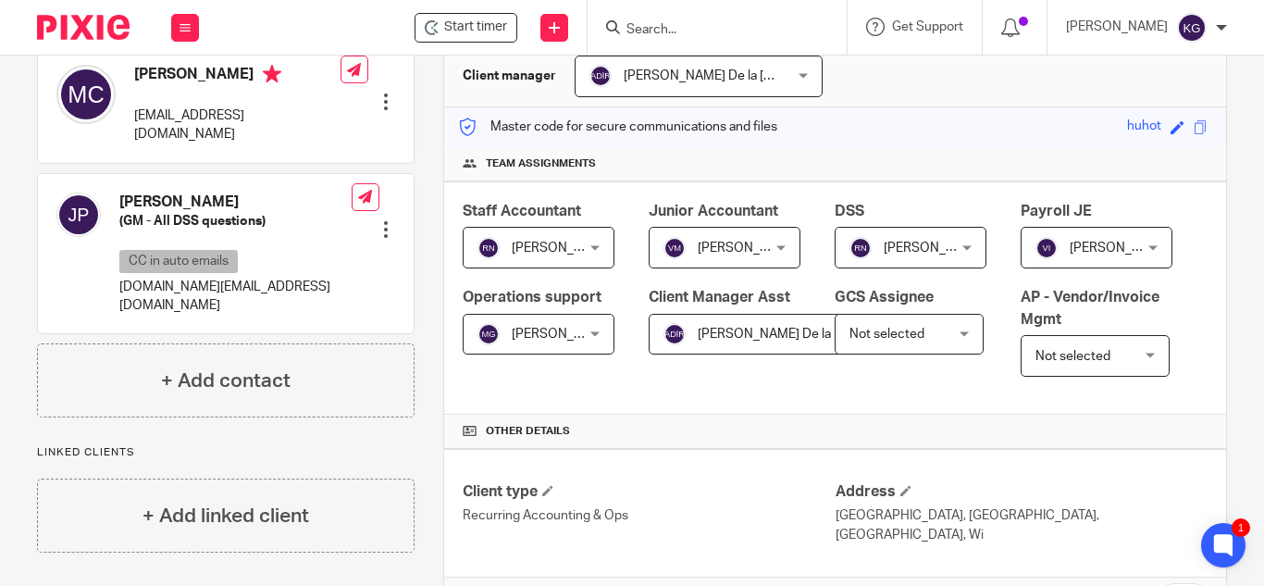
scroll to position [555, 0]
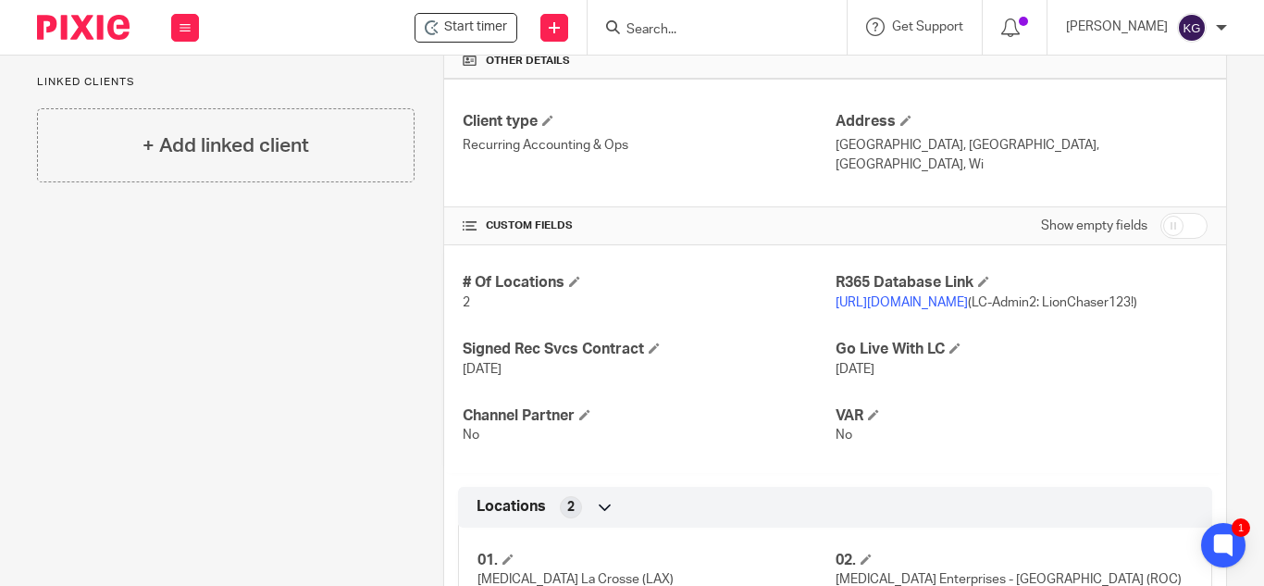
click at [714, 29] on input "Search" at bounding box center [708, 30] width 167 height 17
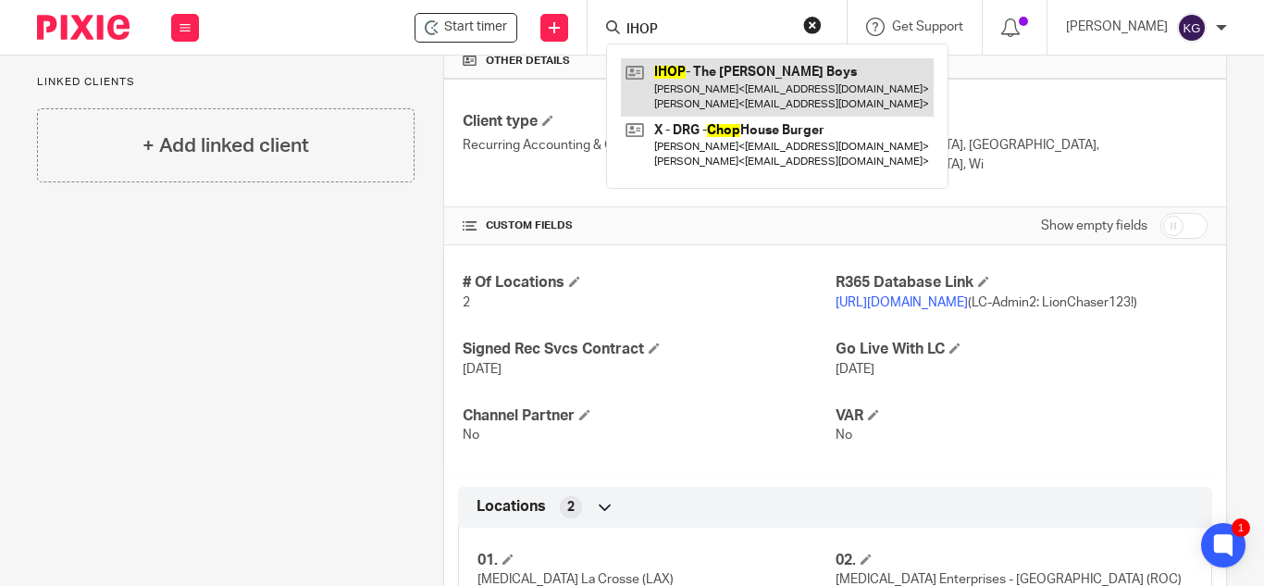
type input "IHOP"
click at [742, 96] on link at bounding box center [777, 86] width 313 height 57
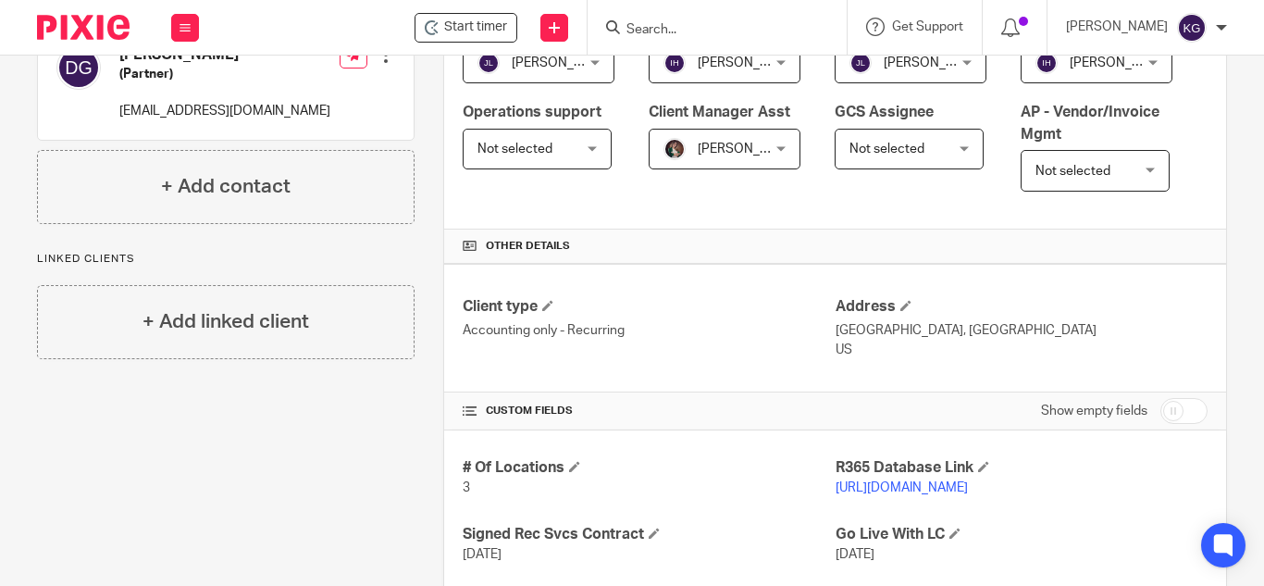
scroll to position [555, 0]
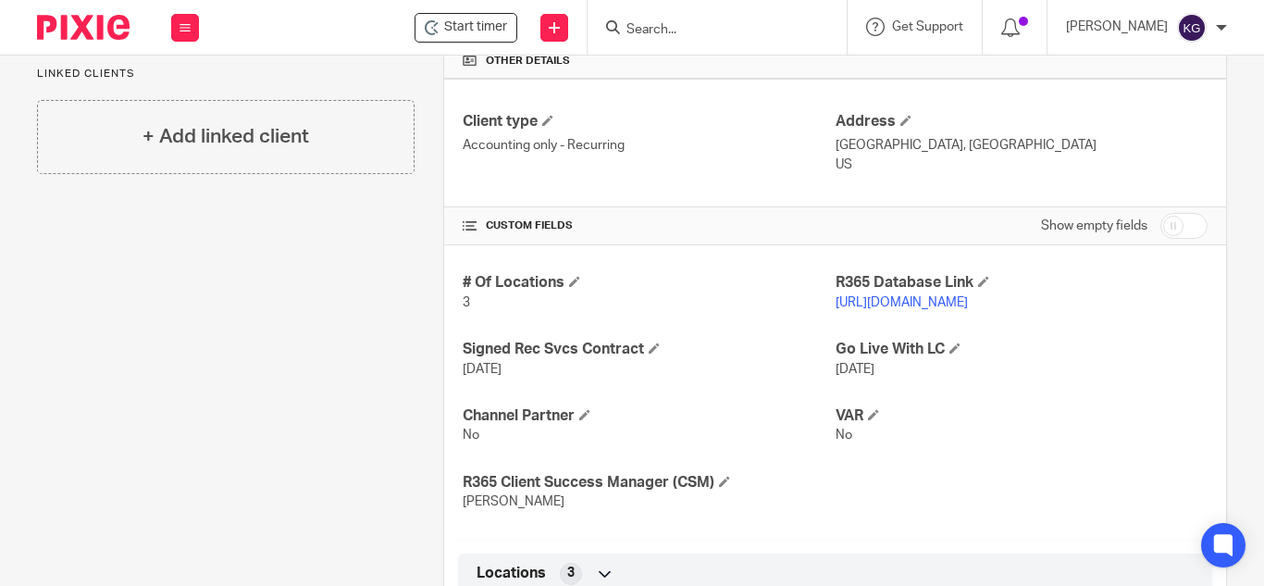
click at [951, 309] on link "[URL][DOMAIN_NAME]" at bounding box center [902, 302] width 132 height 13
